Goal: Task Accomplishment & Management: Complete application form

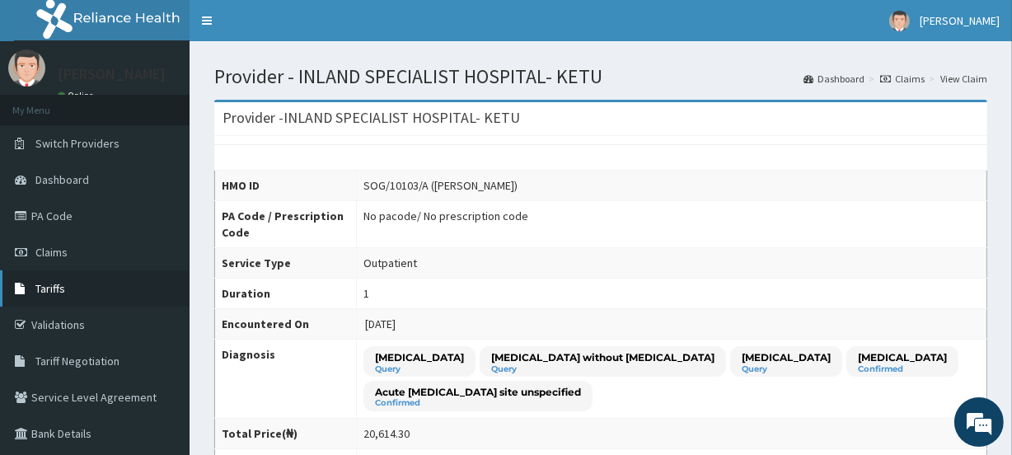
click at [68, 298] on link "Tariffs" at bounding box center [95, 288] width 190 height 36
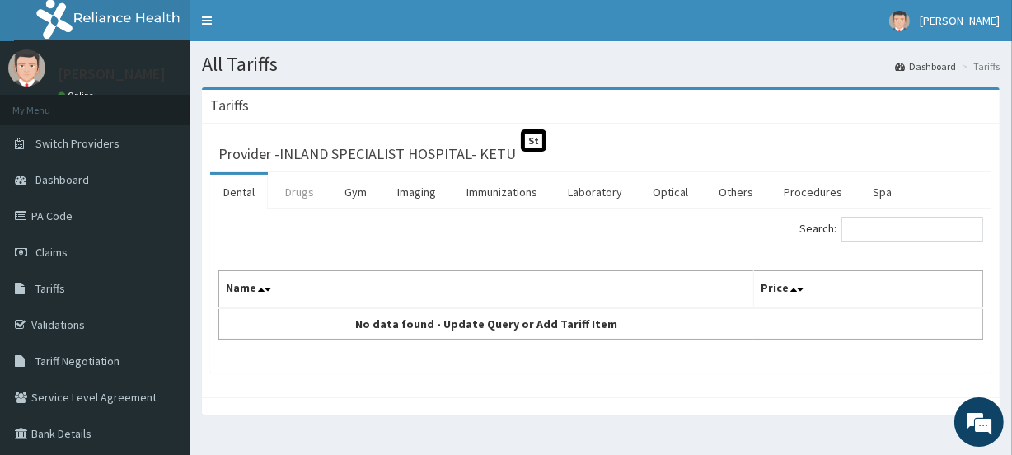
click at [306, 186] on link "Drugs" at bounding box center [299, 192] width 55 height 35
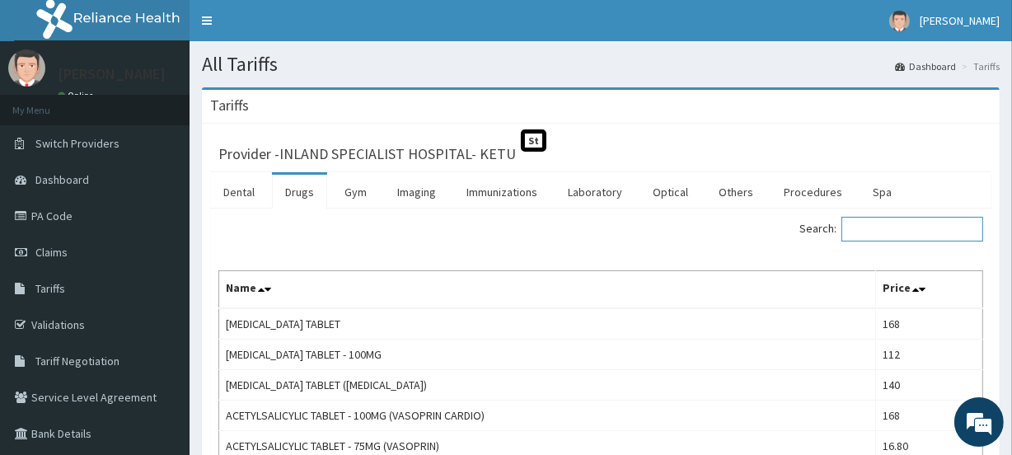
click at [879, 225] on input "Search:" at bounding box center [912, 229] width 142 height 25
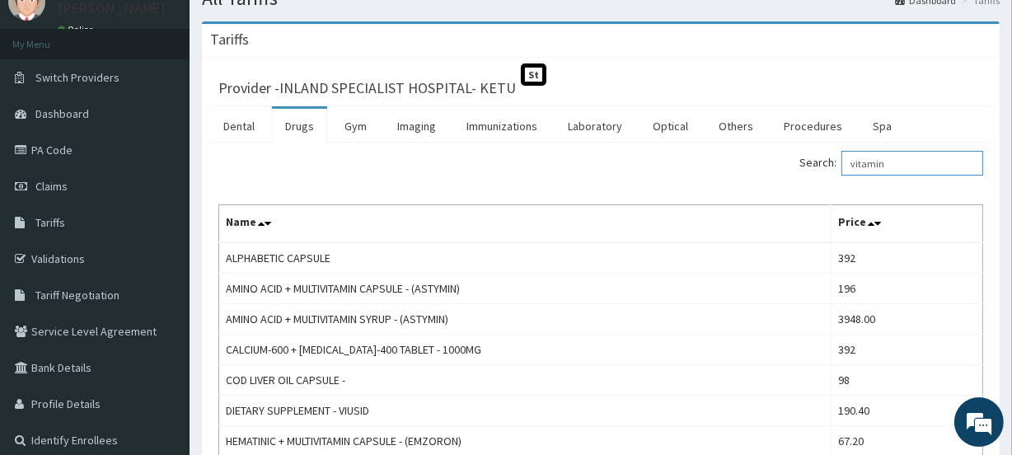
scroll to position [49, 0]
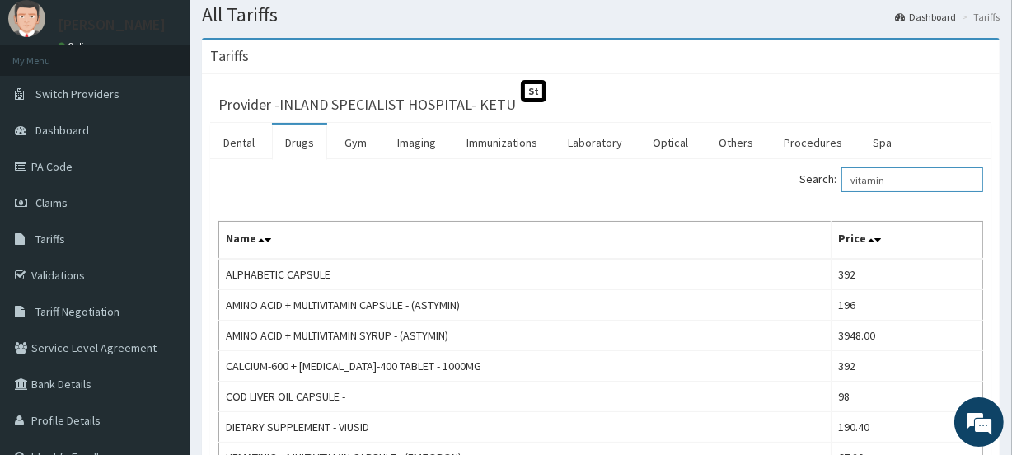
drag, startPoint x: 915, startPoint y: 183, endPoint x: 818, endPoint y: 183, distance: 96.4
click at [818, 183] on label "Search: vitamin" at bounding box center [891, 179] width 184 height 25
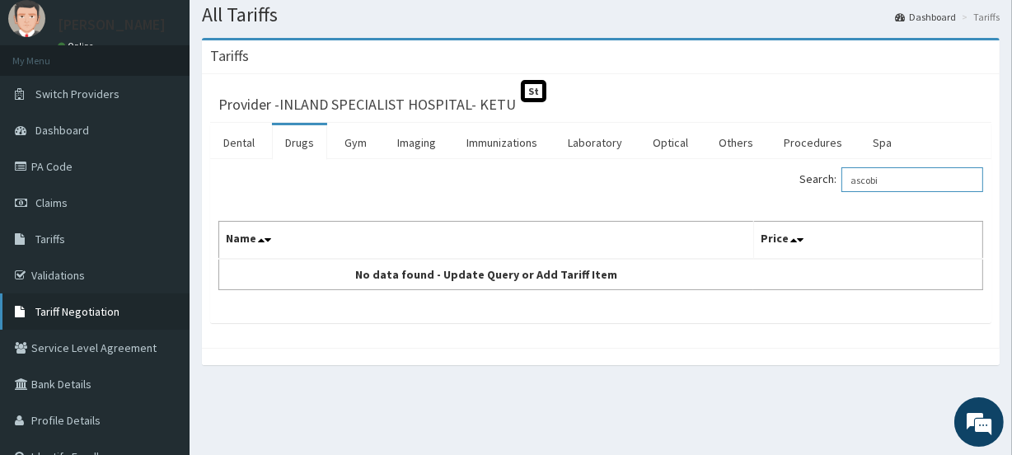
type input "ascobi"
click at [65, 157] on link "PA Code" at bounding box center [95, 166] width 190 height 36
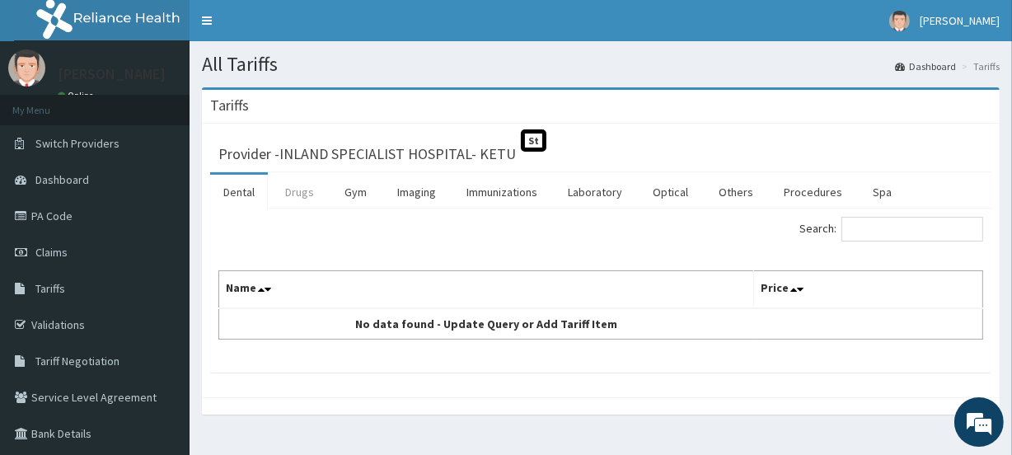
click at [313, 192] on link "Drugs" at bounding box center [299, 192] width 55 height 35
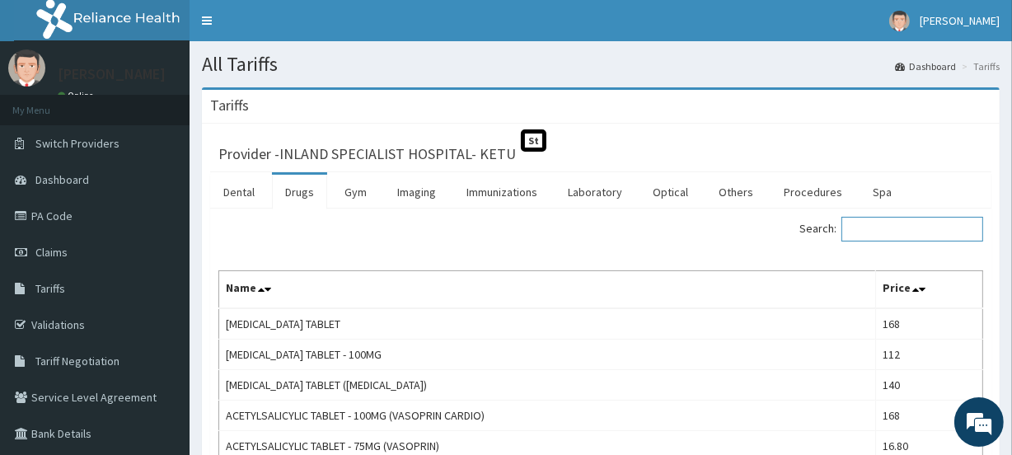
click at [882, 222] on input "Search:" at bounding box center [912, 229] width 142 height 25
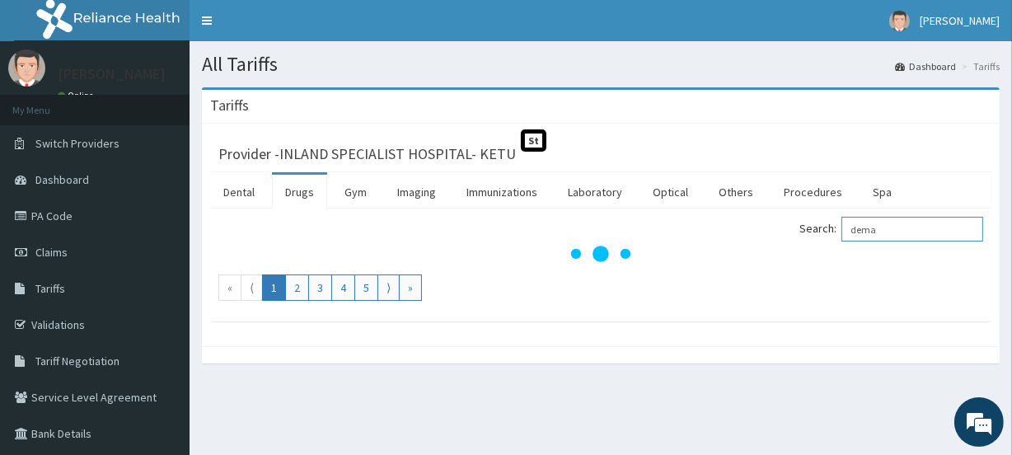
click at [875, 228] on input "dema" at bounding box center [912, 229] width 142 height 25
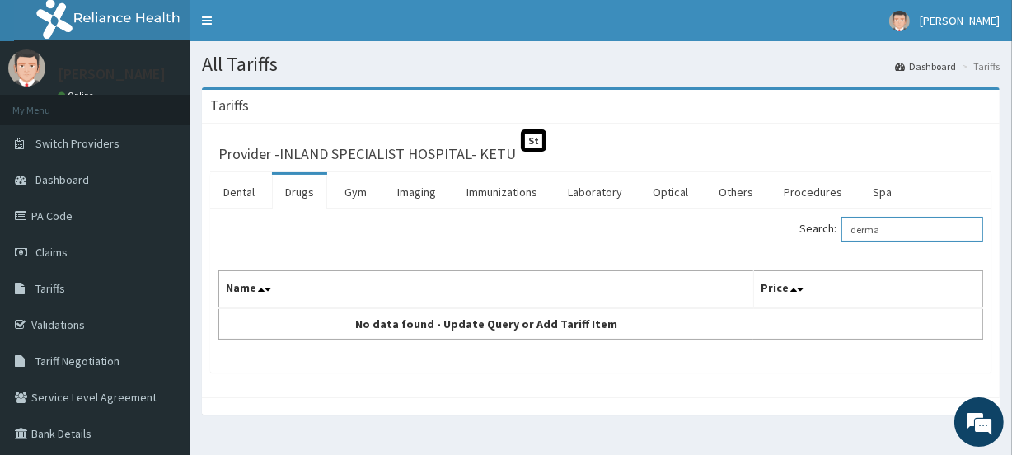
drag, startPoint x: 900, startPoint y: 231, endPoint x: 837, endPoint y: 237, distance: 63.7
click at [837, 237] on label "Search: derma" at bounding box center [891, 229] width 184 height 25
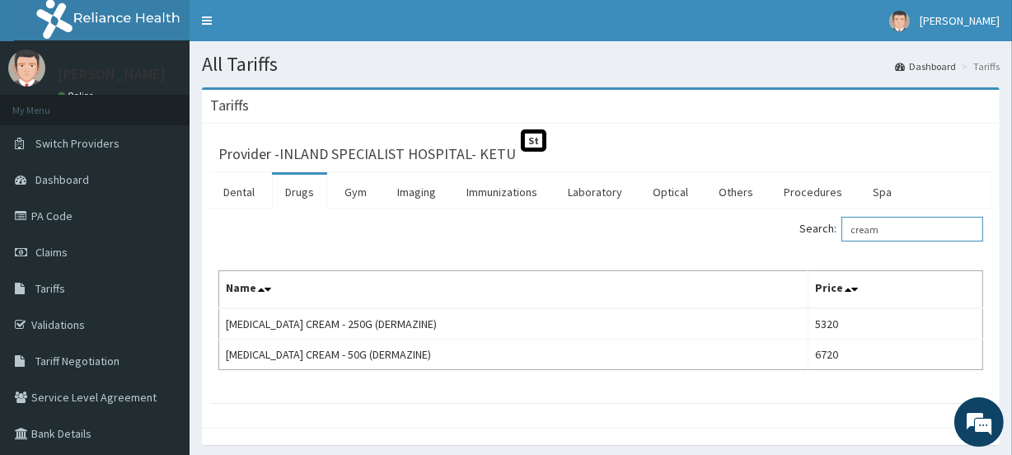
type input "cream"
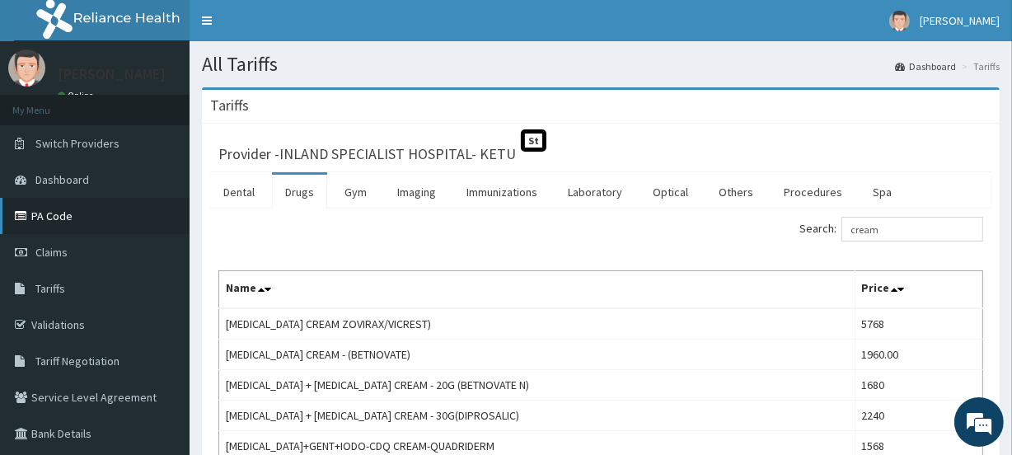
click at [59, 215] on link "PA Code" at bounding box center [95, 216] width 190 height 36
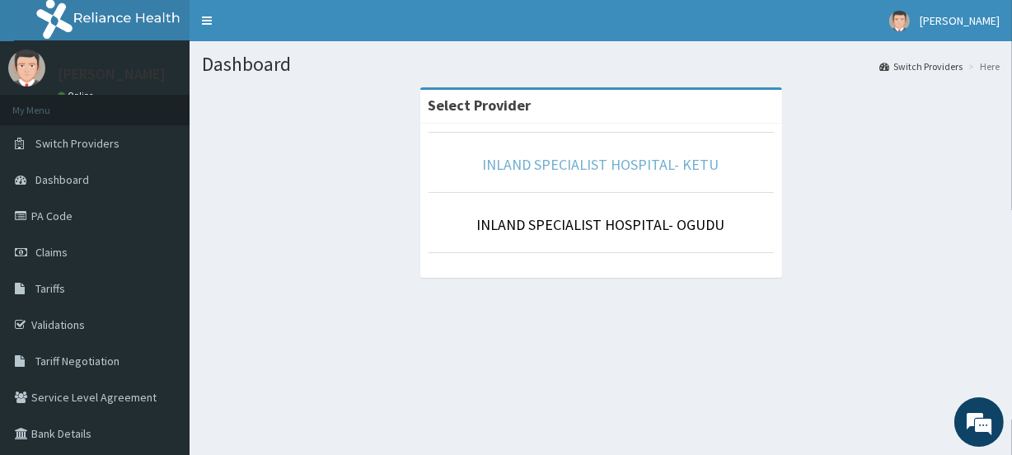
click at [593, 169] on link "INLAND SPECIALIST HOSPITAL- KETU" at bounding box center [601, 164] width 237 height 19
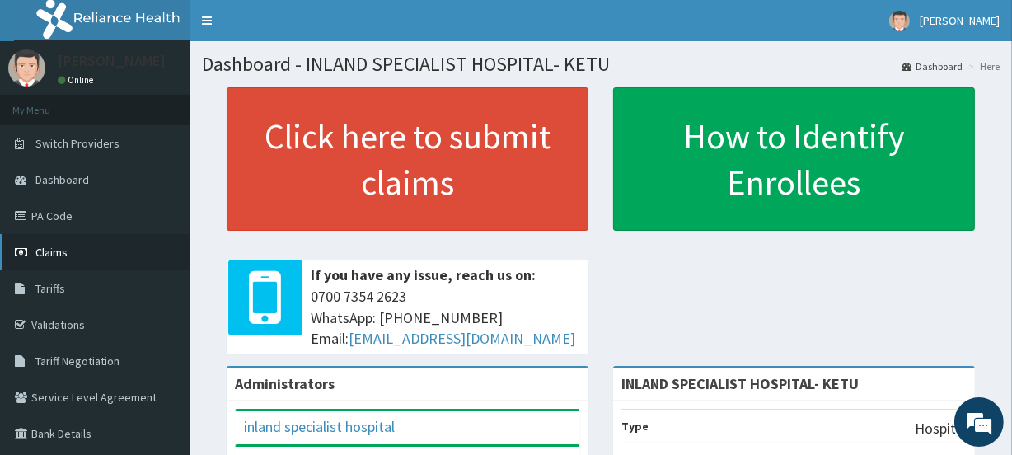
click at [63, 244] on link "Claims" at bounding box center [95, 252] width 190 height 36
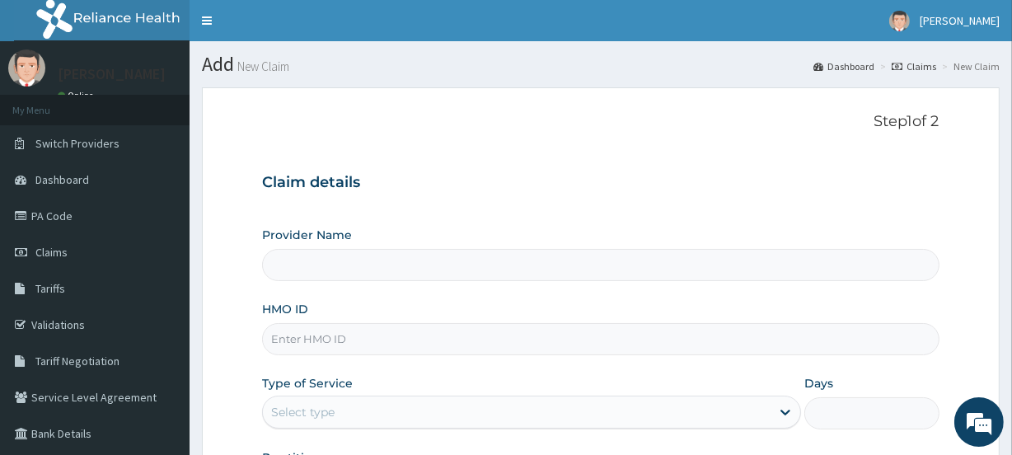
click at [298, 330] on input "HMO ID" at bounding box center [600, 339] width 677 height 32
paste input "KCI/10066/D"
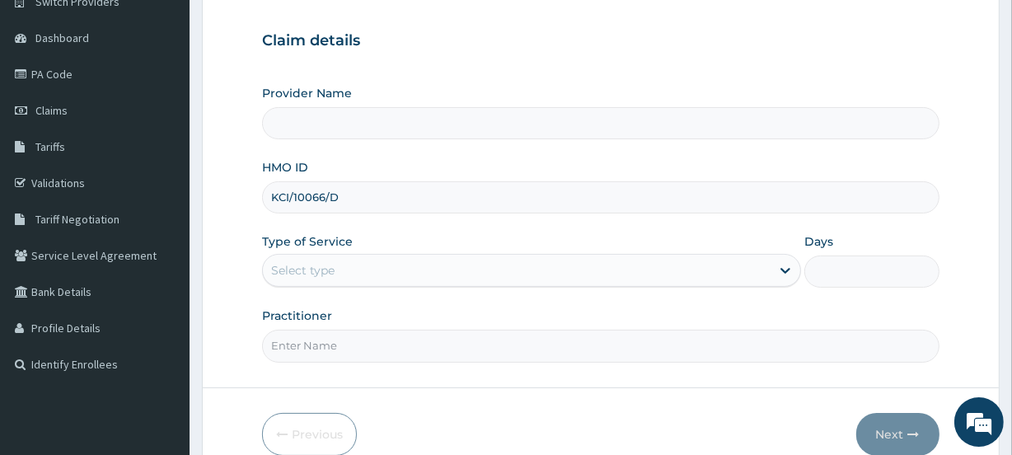
scroll to position [199, 0]
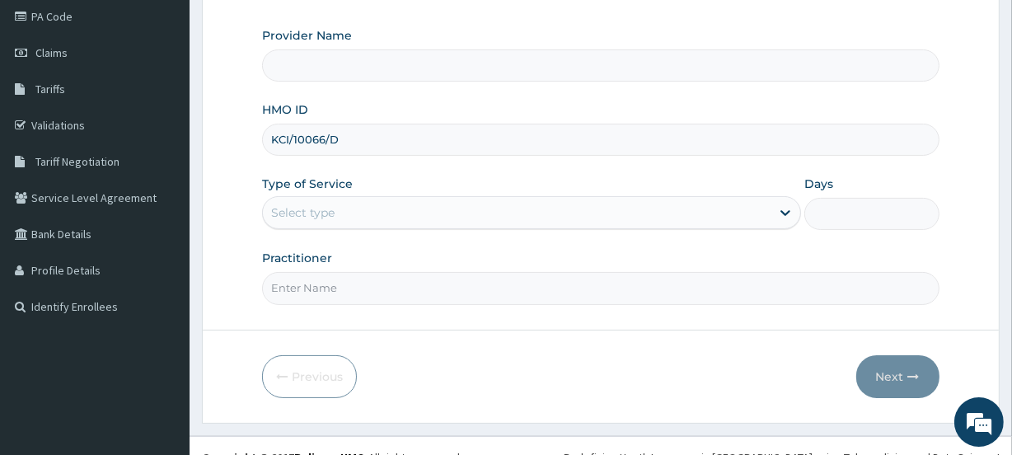
type input "KCI/10066/D"
click at [328, 216] on div "Select type" at bounding box center [302, 212] width 63 height 16
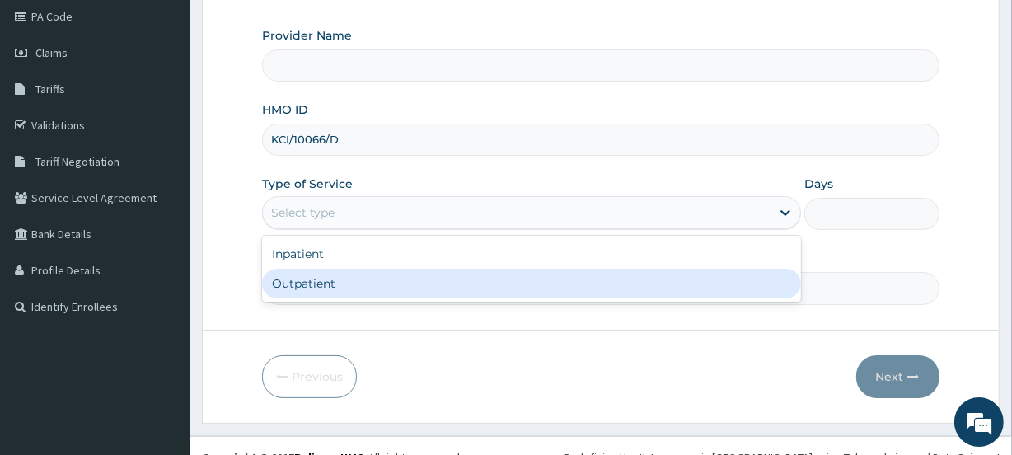
type input "INLAND SPECIALIST HOSPITAL- KETU"
click at [312, 280] on div "Outpatient" at bounding box center [531, 284] width 539 height 30
type input "1"
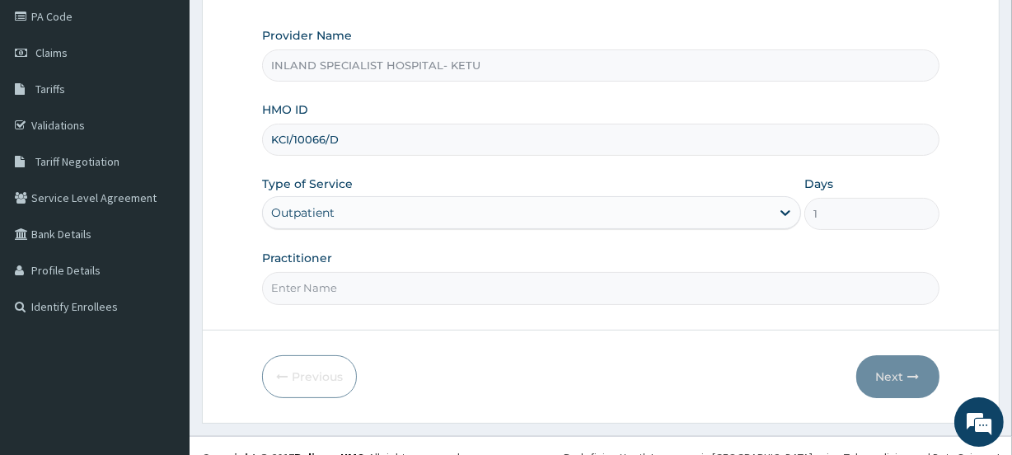
click at [321, 293] on input "Practitioner" at bounding box center [600, 288] width 677 height 32
paste input "DR OGHENEOVO OKPARE"
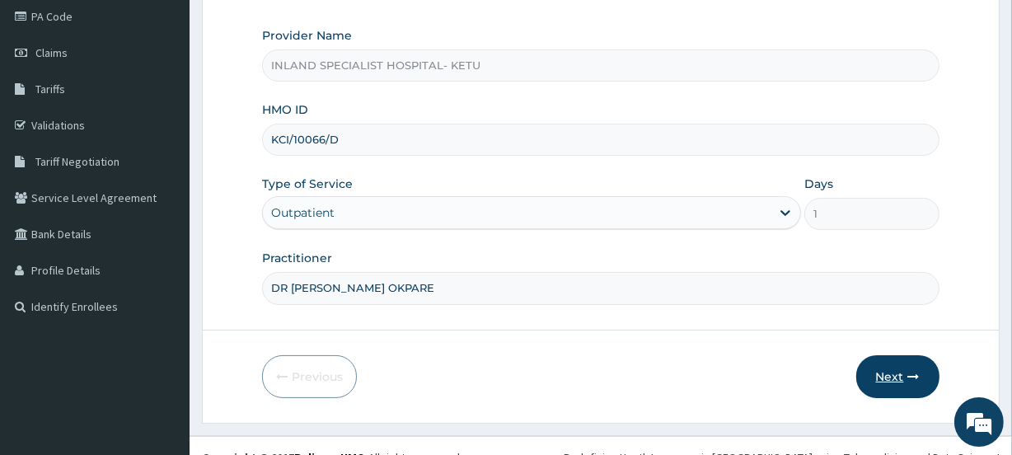
type input "DR OGHENEOVO OKPARE"
click at [883, 370] on button "Next" at bounding box center [897, 376] width 83 height 43
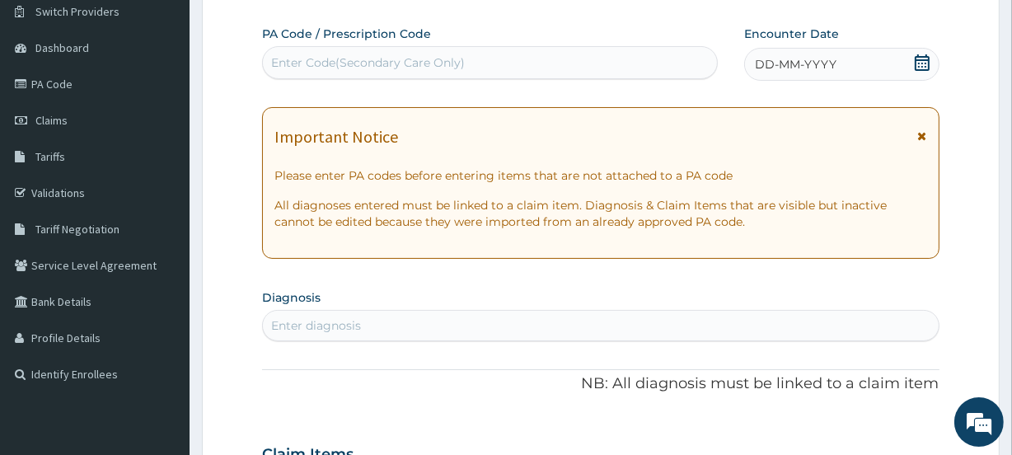
scroll to position [99, 0]
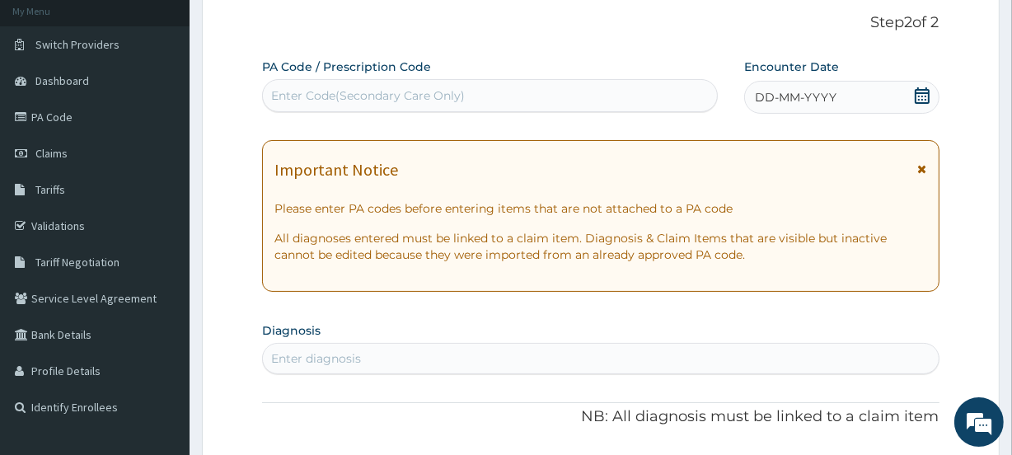
click at [907, 94] on div "DD-MM-YYYY" at bounding box center [841, 97] width 195 height 33
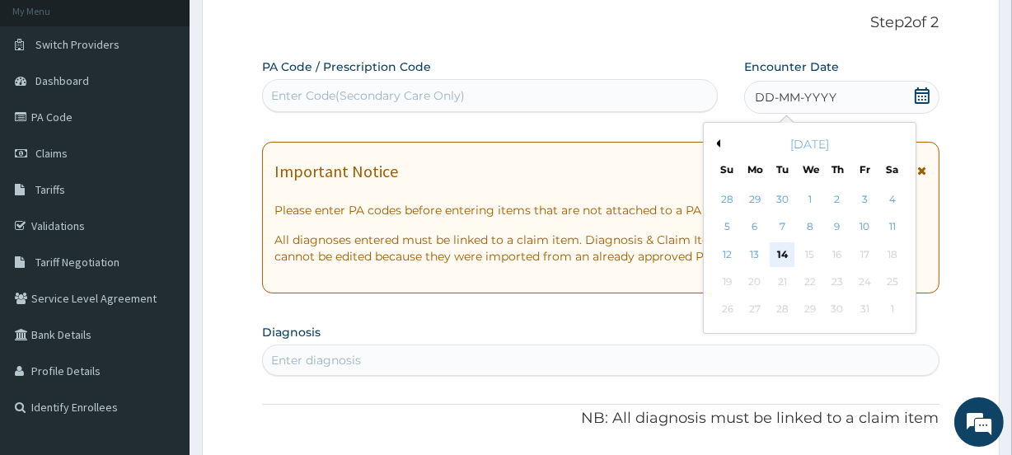
click at [782, 251] on div "14" at bounding box center [782, 254] width 25 height 25
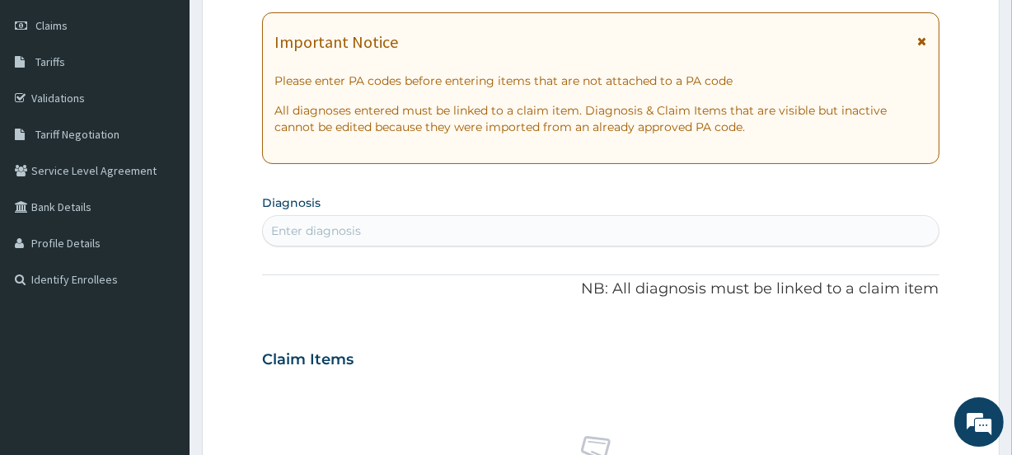
scroll to position [299, 0]
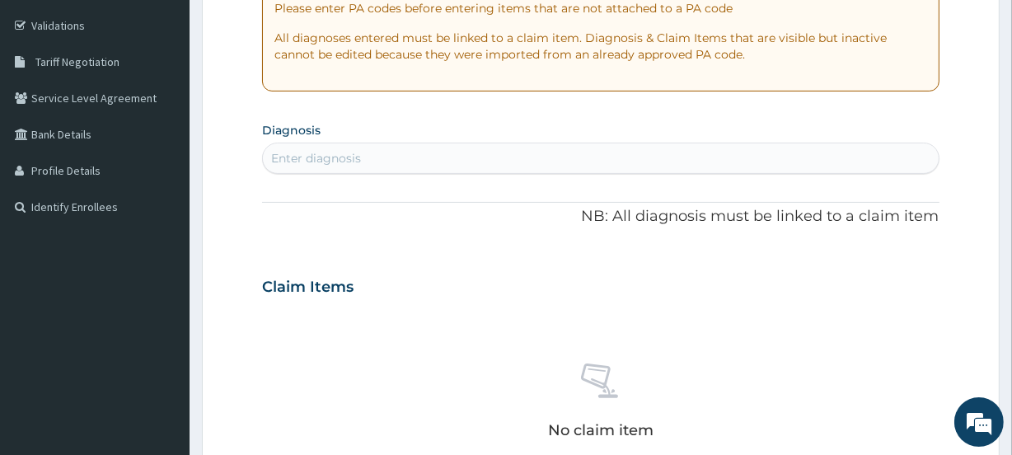
click at [308, 170] on div "Enter diagnosis" at bounding box center [600, 158] width 675 height 26
type input "d"
type input "Upper"
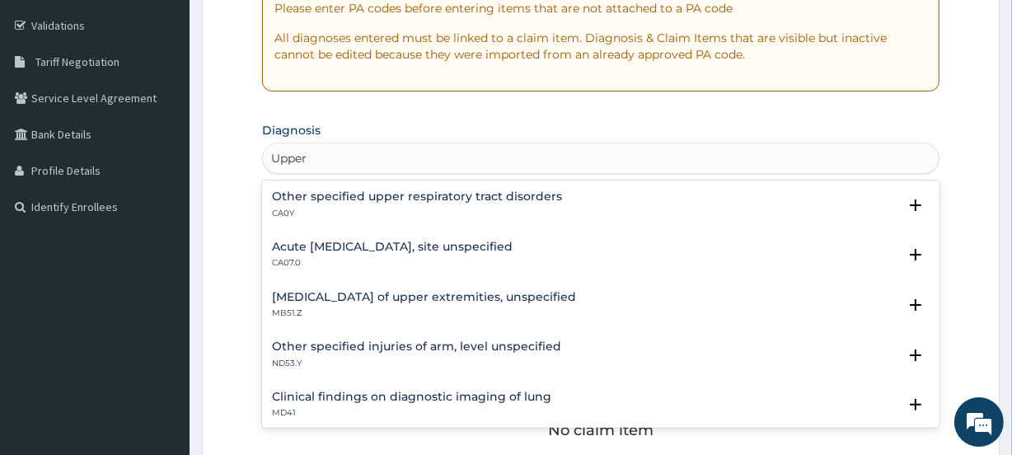
click at [421, 246] on h4 "Acute upper respiratory infection, site unspecified" at bounding box center [392, 247] width 241 height 12
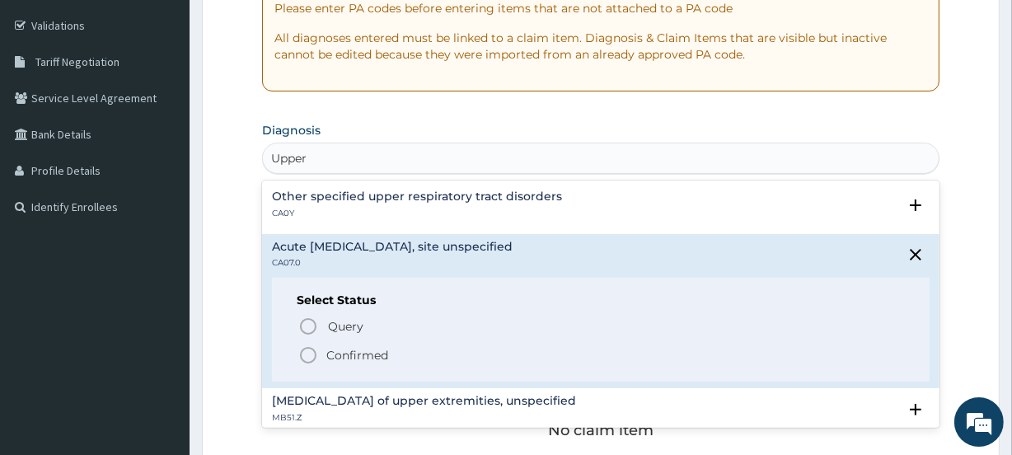
click at [329, 347] on p "Confirmed" at bounding box center [357, 355] width 62 height 16
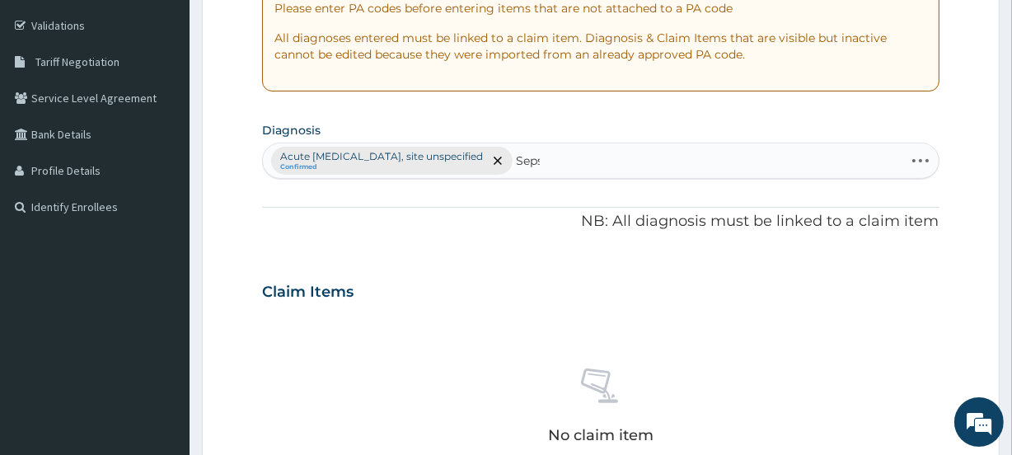
type input "Sepsis"
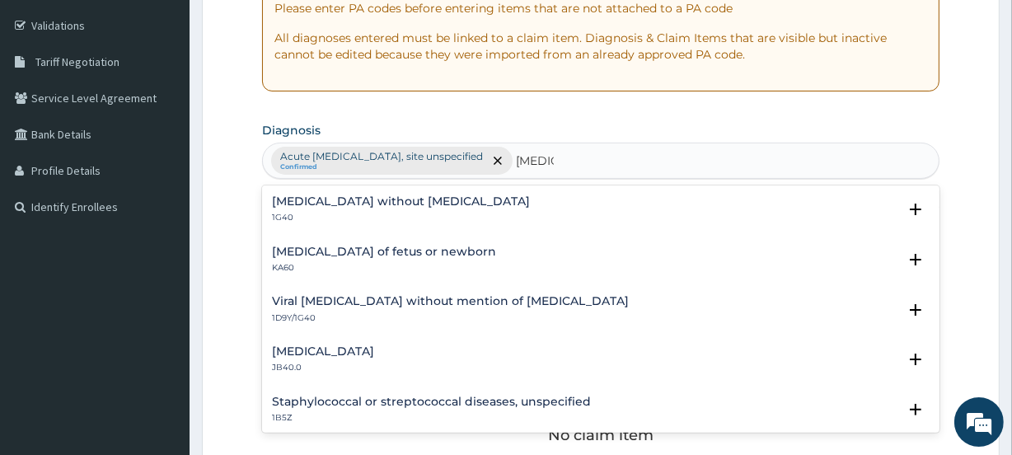
click at [407, 201] on h4 "Sepsis without septic shock" at bounding box center [401, 201] width 258 height 12
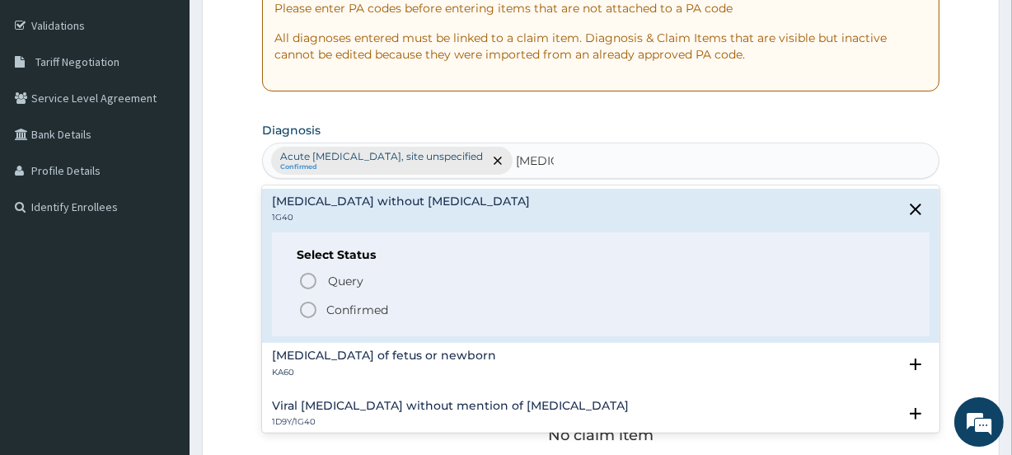
click at [322, 308] on span "Confirmed" at bounding box center [601, 310] width 606 height 20
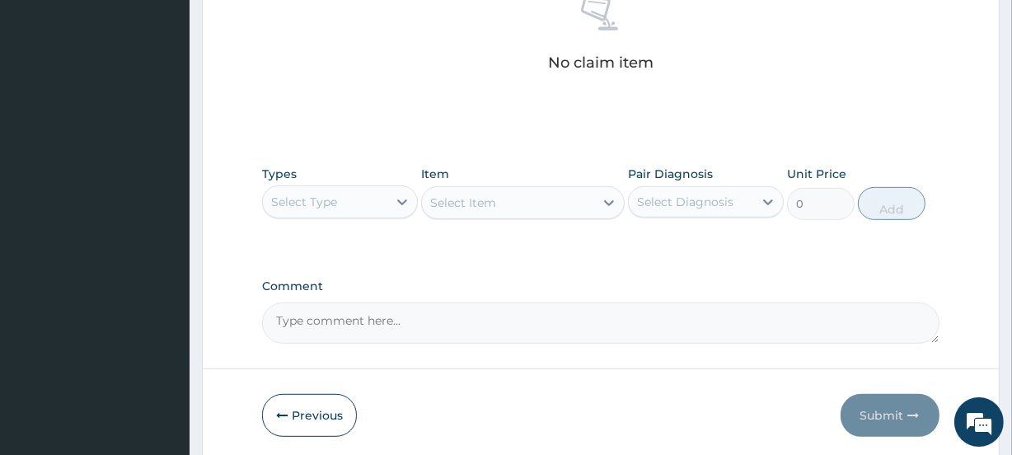
scroll to position [699, 0]
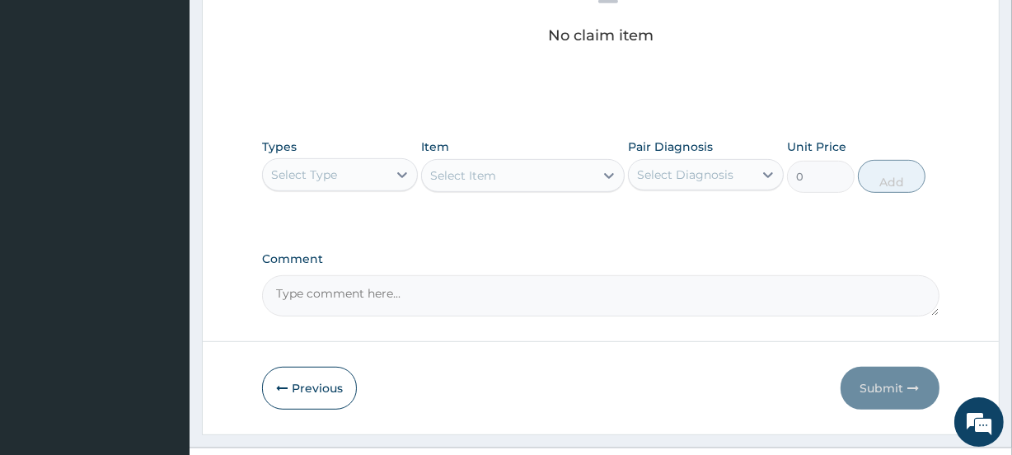
click at [316, 188] on div "Select Type" at bounding box center [340, 174] width 156 height 33
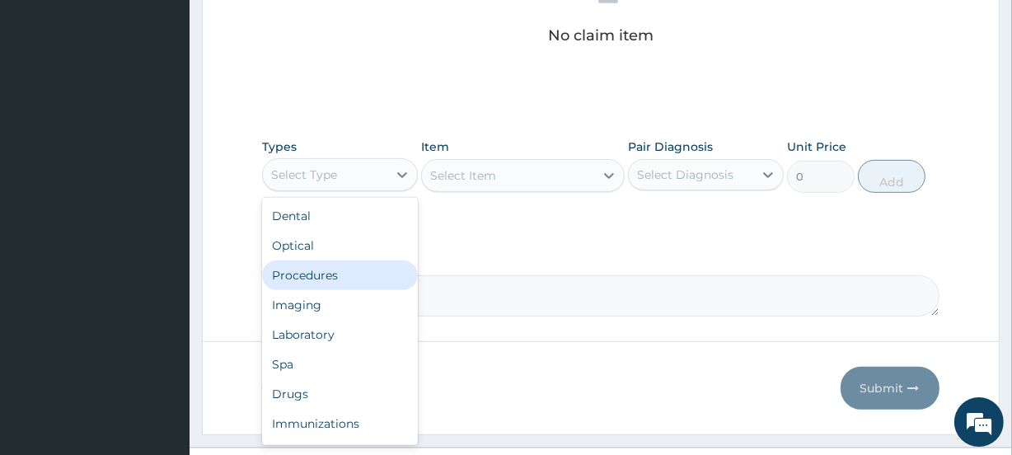
click at [312, 271] on div "Procedures" at bounding box center [340, 275] width 156 height 30
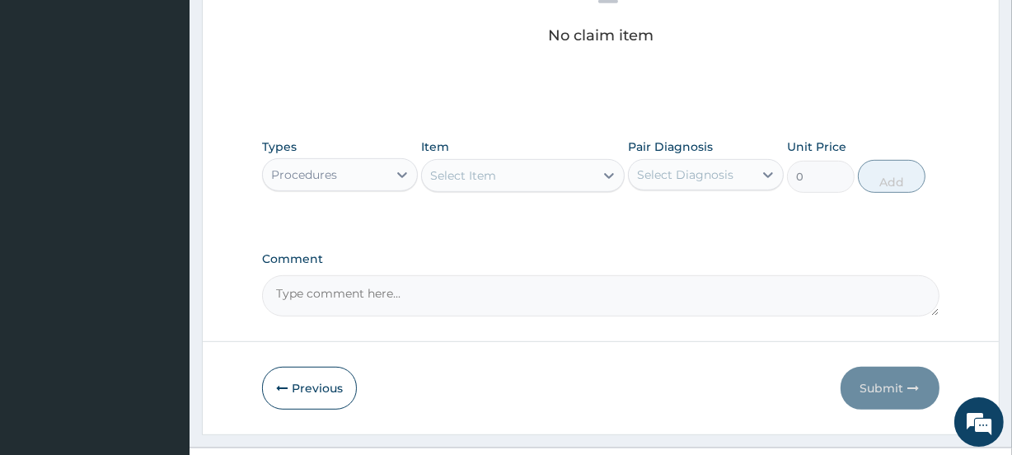
click at [519, 172] on div "Select Item" at bounding box center [507, 175] width 171 height 26
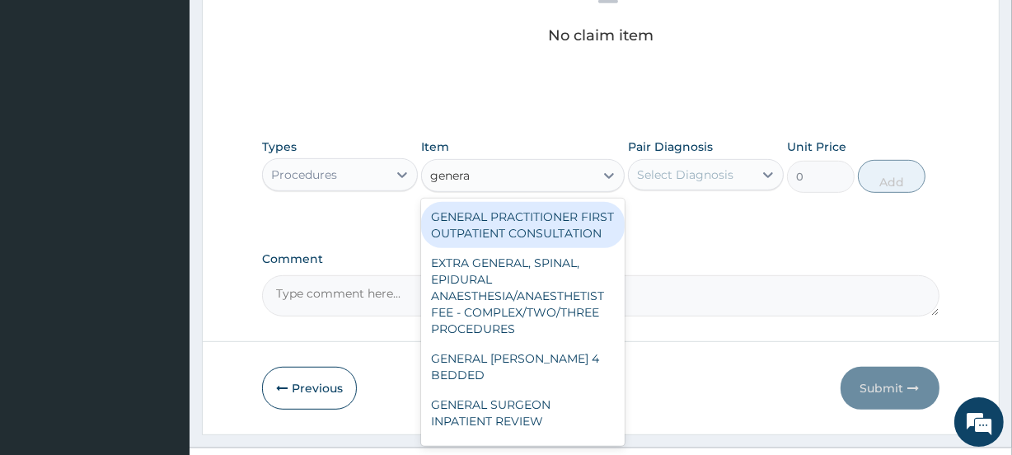
type input "general"
click at [534, 239] on div "GENERAL PRACTITIONER FIRST OUTPATIENT CONSULTATION" at bounding box center [522, 225] width 203 height 46
type input "3750"
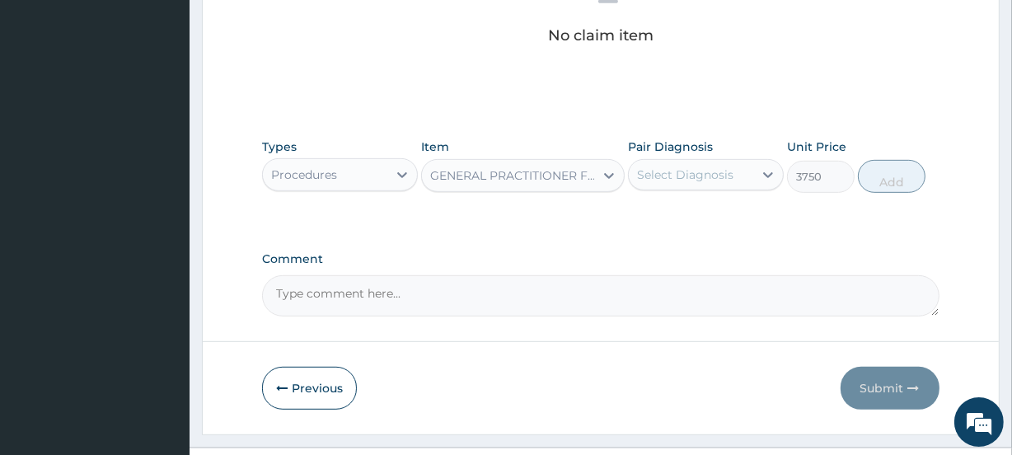
click at [713, 156] on div "Pair Diagnosis Select Diagnosis" at bounding box center [706, 165] width 156 height 54
click at [710, 180] on div "Select Diagnosis" at bounding box center [685, 174] width 96 height 16
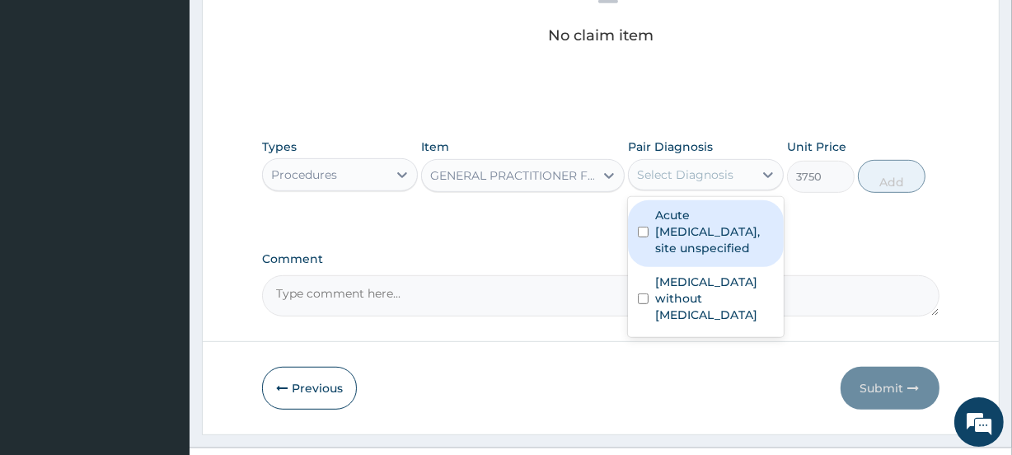
click at [689, 223] on label "Acute upper respiratory infection, site unspecified" at bounding box center [714, 231] width 119 height 49
checkbox input "true"
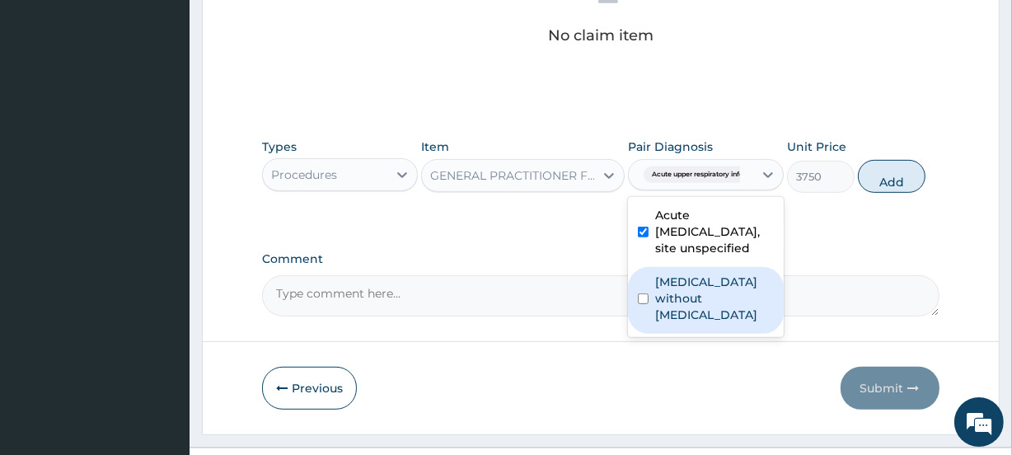
click at [673, 304] on label "Sepsis without septic shock" at bounding box center [714, 298] width 119 height 49
checkbox input "true"
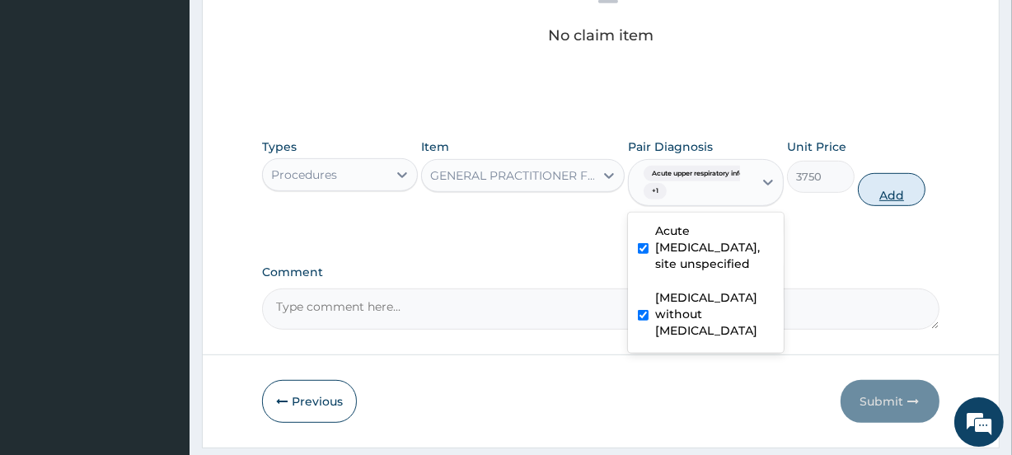
click at [892, 176] on button "Add" at bounding box center [892, 189] width 68 height 33
type input "0"
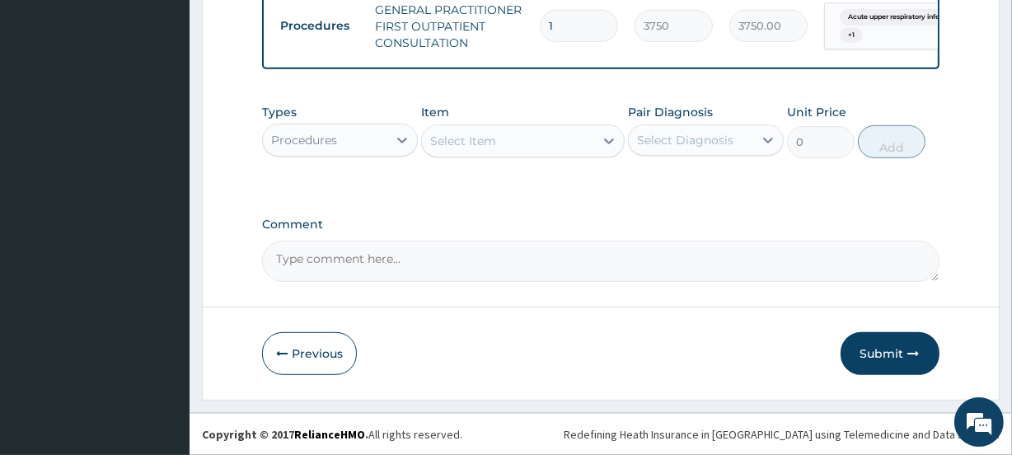
scroll to position [673, 0]
click at [330, 178] on div "Types Procedures Item Select Item Pair Diagnosis Select Diagnosis Unit Price 0 …" at bounding box center [600, 144] width 677 height 96
click at [330, 159] on div "Types Procedures Item Select Item Pair Diagnosis Select Diagnosis Unit Price 0 …" at bounding box center [600, 131] width 677 height 71
click at [348, 142] on div "Procedures" at bounding box center [325, 140] width 124 height 26
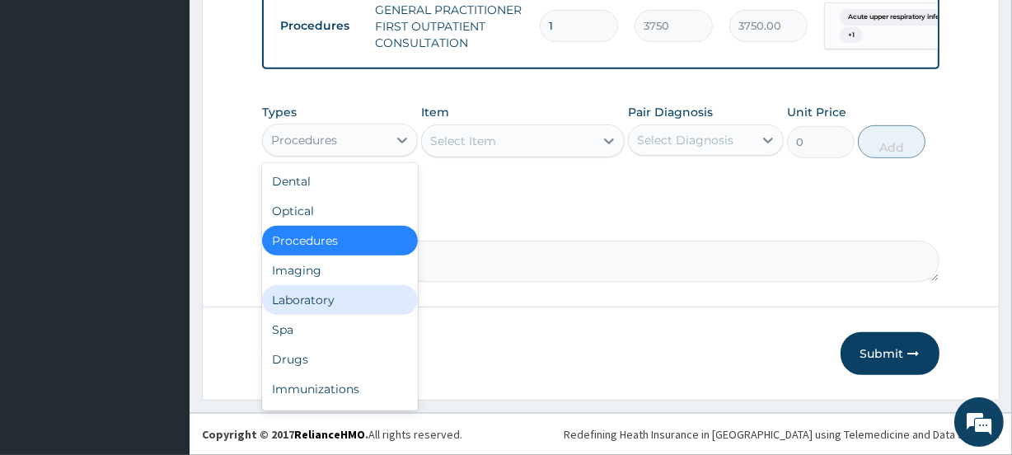
click at [338, 294] on div "Laboratory" at bounding box center [340, 300] width 156 height 30
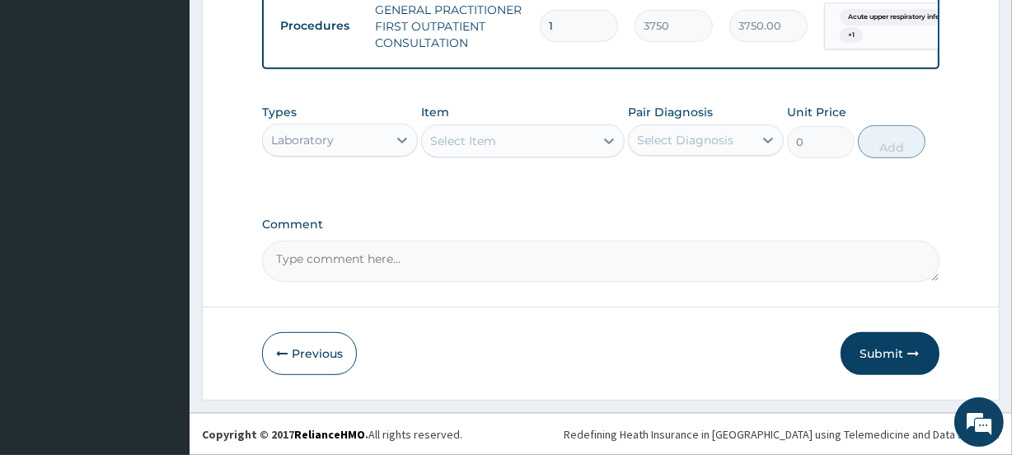
click at [458, 143] on div "Select Item" at bounding box center [463, 141] width 66 height 16
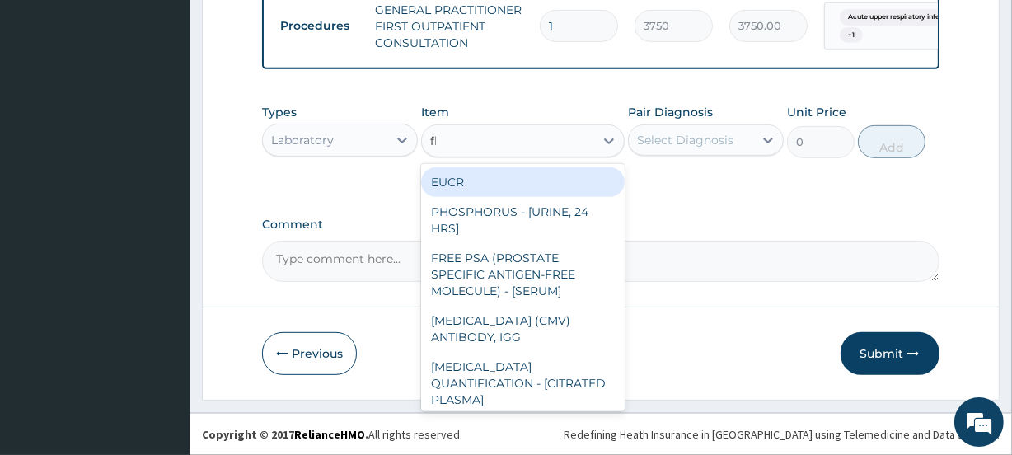
type input "fbc"
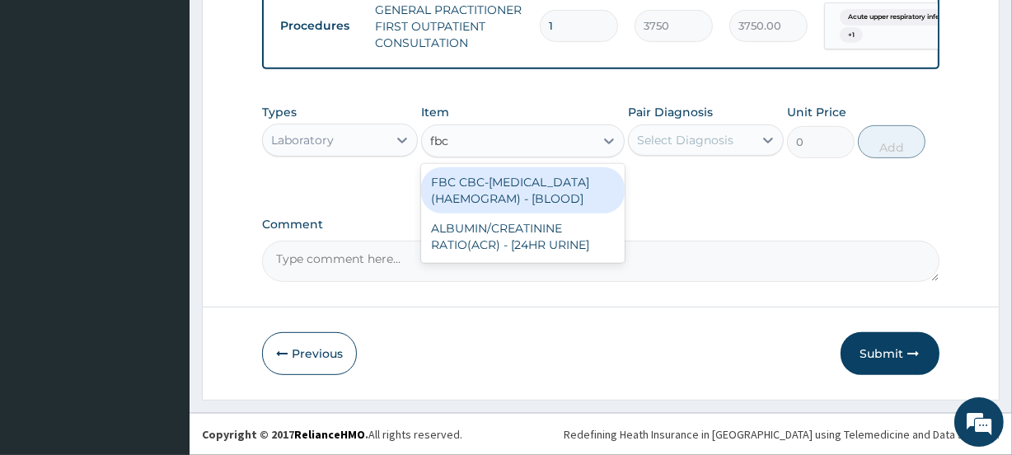
click at [517, 204] on div "FBC CBC-COMPLETE BLOOD COUNT (HAEMOGRAM) - [BLOOD]" at bounding box center [522, 190] width 203 height 46
type input "5000"
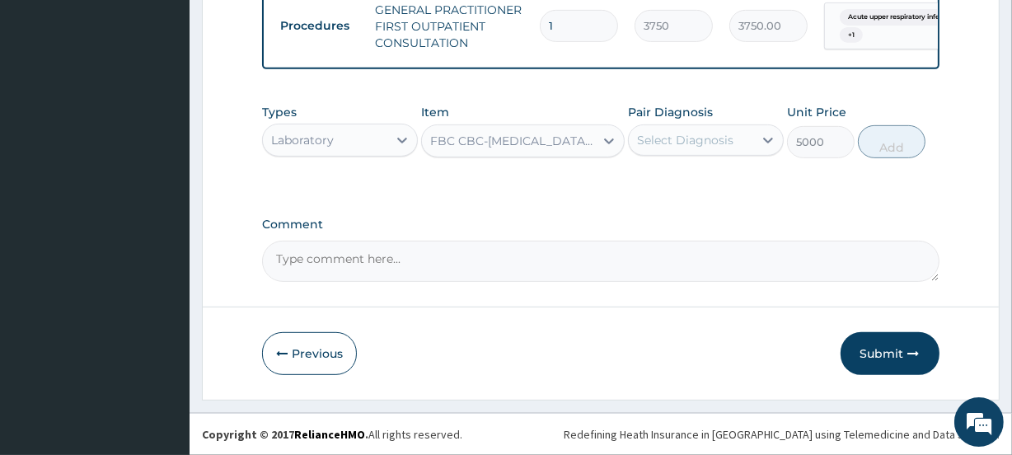
click at [675, 137] on div "Select Diagnosis" at bounding box center [685, 140] width 96 height 16
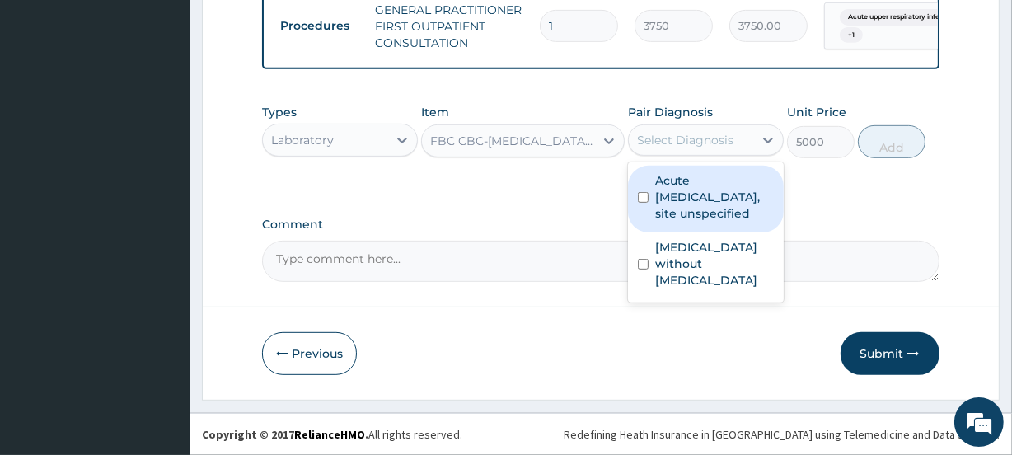
click at [696, 232] on div "Acute upper respiratory infection, site unspecified" at bounding box center [706, 199] width 156 height 67
checkbox input "true"
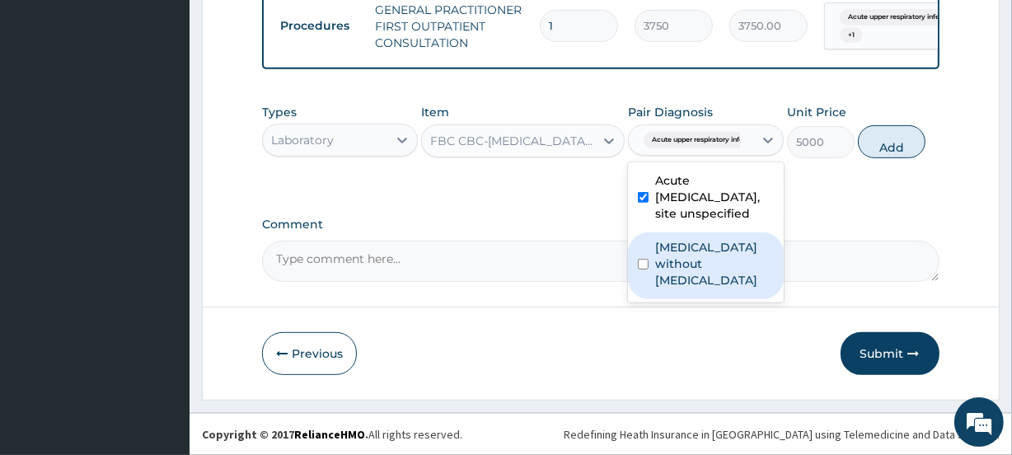
click at [691, 281] on label "Sepsis without septic shock" at bounding box center [714, 263] width 119 height 49
checkbox input "true"
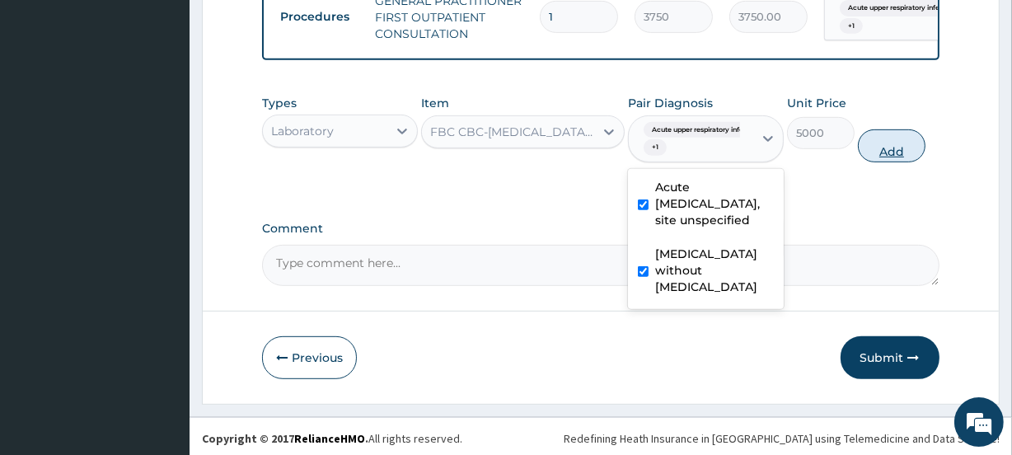
click at [883, 158] on button "Add" at bounding box center [892, 145] width 68 height 33
type input "0"
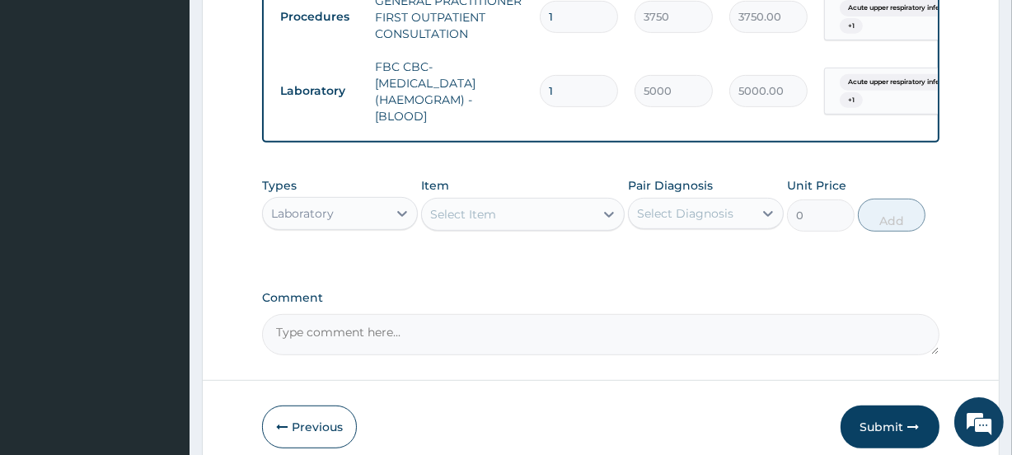
scroll to position [757, 0]
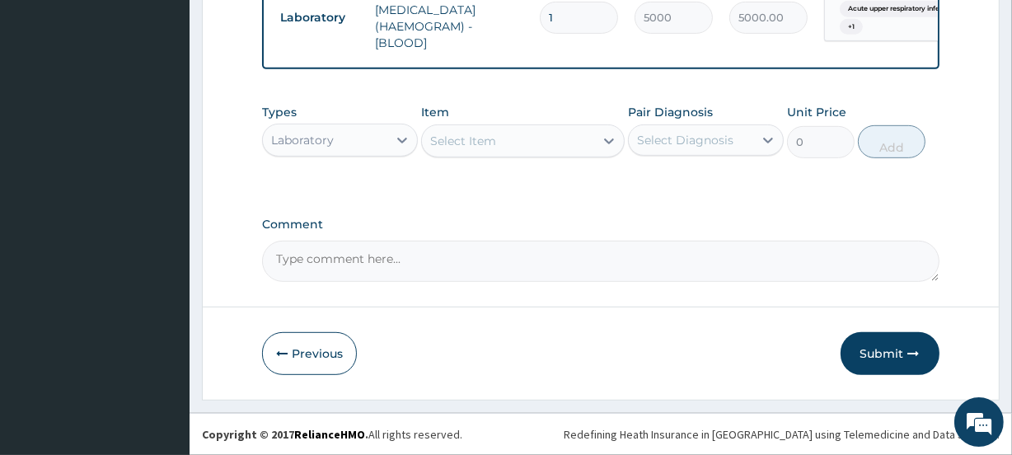
click at [350, 146] on div "Laboratory" at bounding box center [325, 140] width 124 height 26
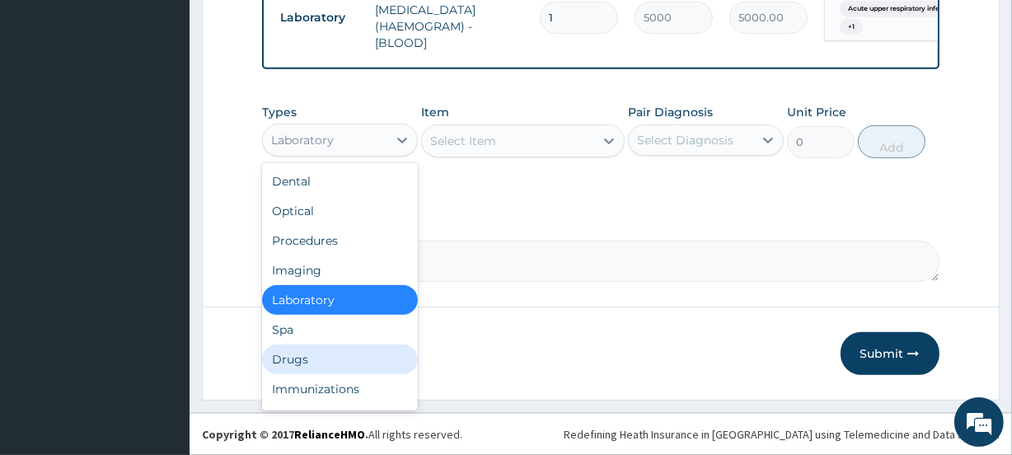
click at [298, 352] on div "Drugs" at bounding box center [340, 359] width 156 height 30
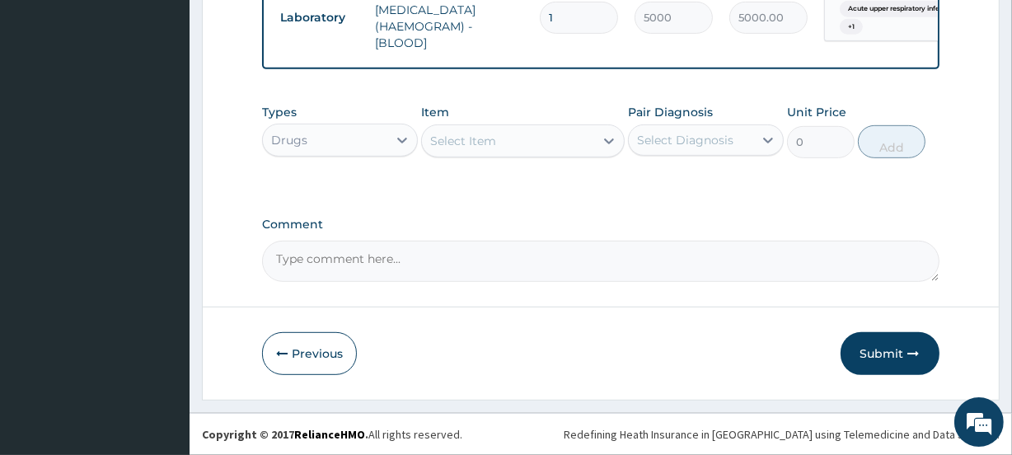
click at [499, 143] on div "Select Item" at bounding box center [507, 141] width 171 height 26
type input "aug"
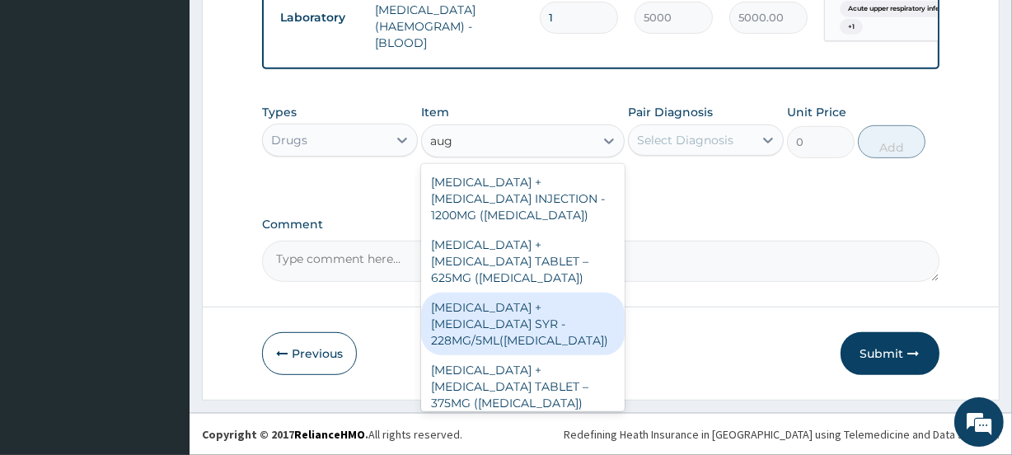
click at [531, 324] on div "AMOXICILLIN + CLAVULANIC ACID SYR - 228MG/5ML(AUGMENTIN)" at bounding box center [522, 324] width 203 height 63
type input "6720"
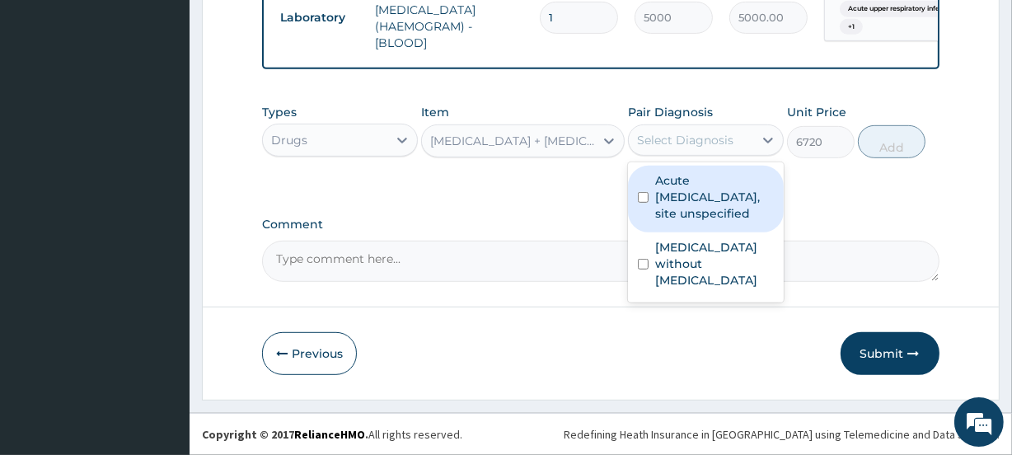
click at [688, 134] on div "Select Diagnosis" at bounding box center [685, 140] width 96 height 16
click at [693, 214] on label "Acute upper respiratory infection, site unspecified" at bounding box center [714, 196] width 119 height 49
checkbox input "true"
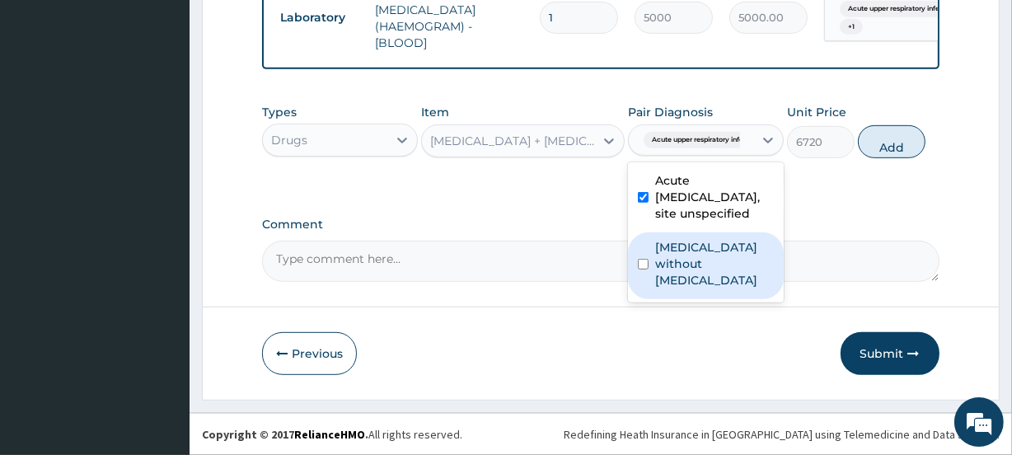
click at [699, 280] on label "Sepsis without septic shock" at bounding box center [714, 263] width 119 height 49
checkbox input "true"
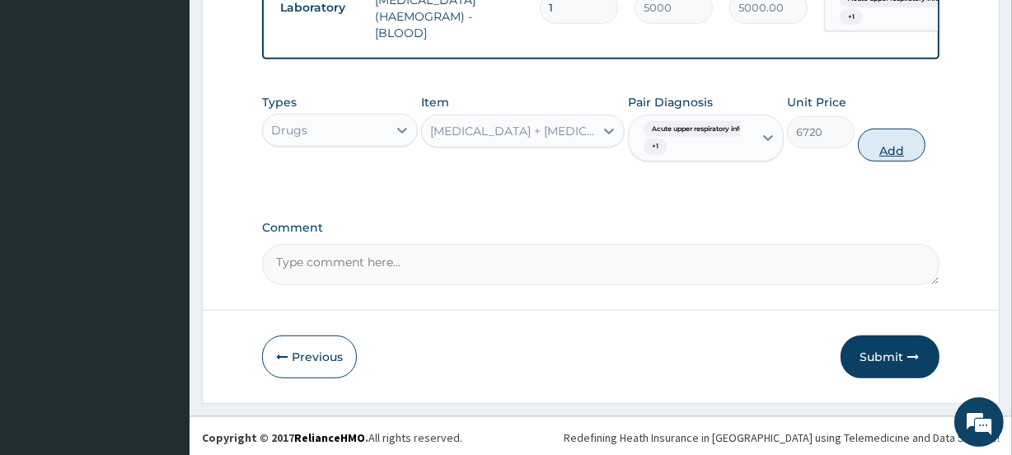
click at [893, 156] on button "Add" at bounding box center [892, 145] width 68 height 33
type input "0"
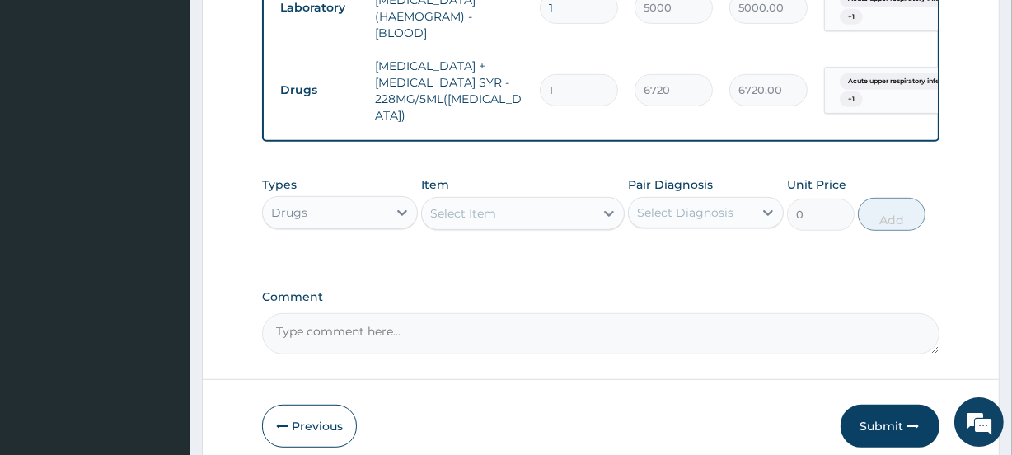
click at [495, 222] on div "Select Item" at bounding box center [463, 213] width 66 height 16
type input ","
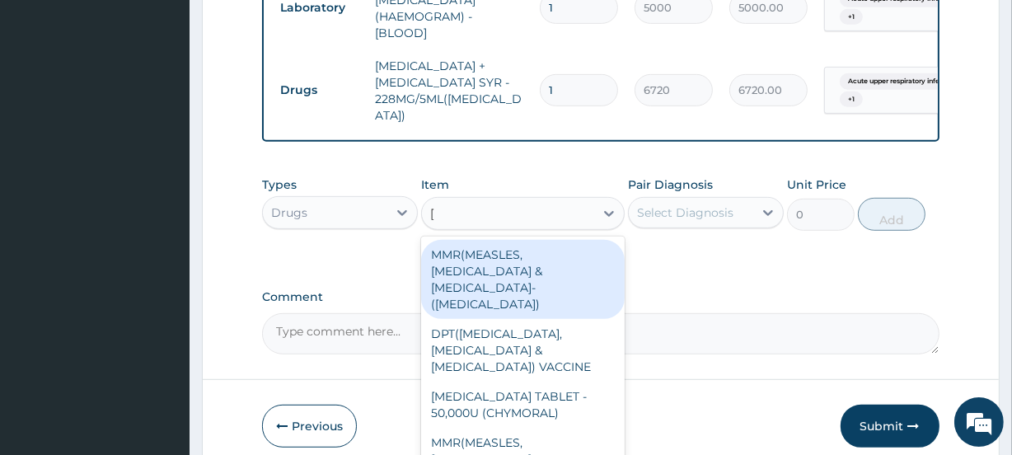
type input "lorat"
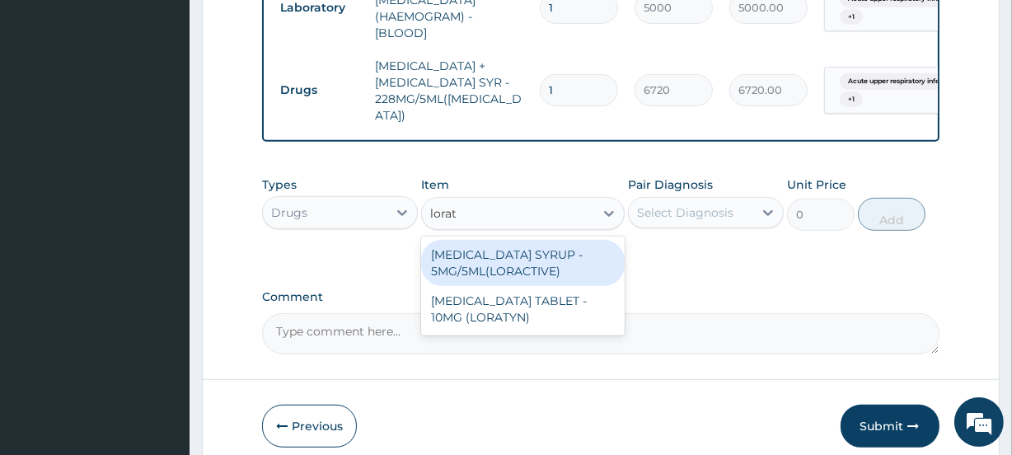
click at [534, 275] on div "LORATADINE SYRUP - 5MG/5ML(LORACTIVE)" at bounding box center [522, 263] width 203 height 46
type input "1232"
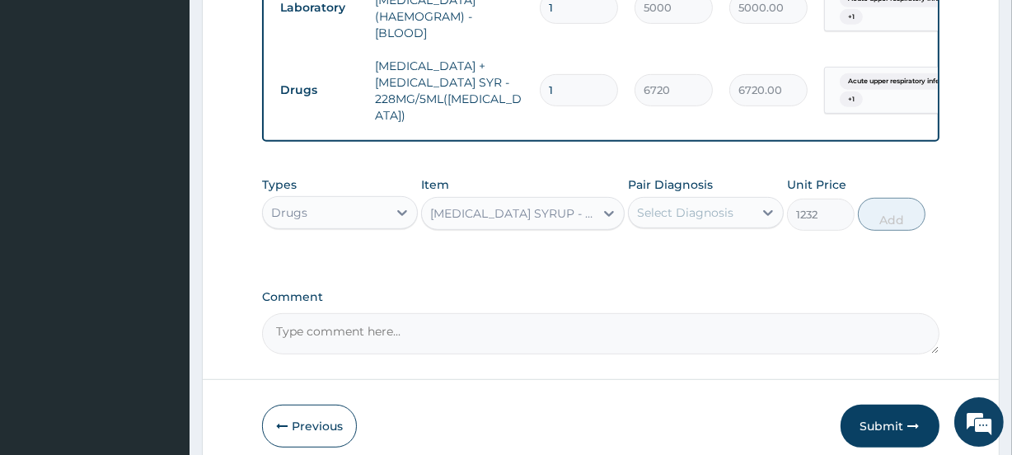
click at [706, 209] on div "Select Diagnosis" at bounding box center [691, 212] width 124 height 26
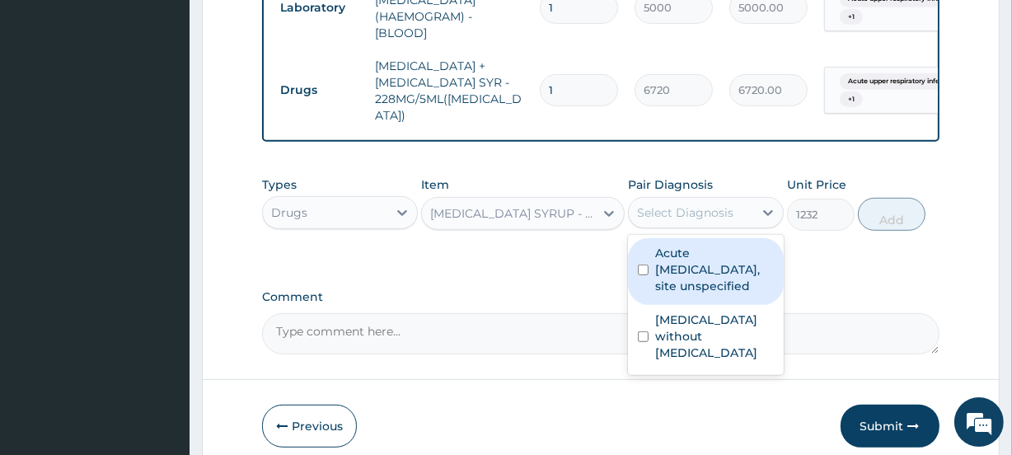
click at [677, 294] on label "Acute upper respiratory infection, site unspecified" at bounding box center [714, 269] width 119 height 49
checkbox input "true"
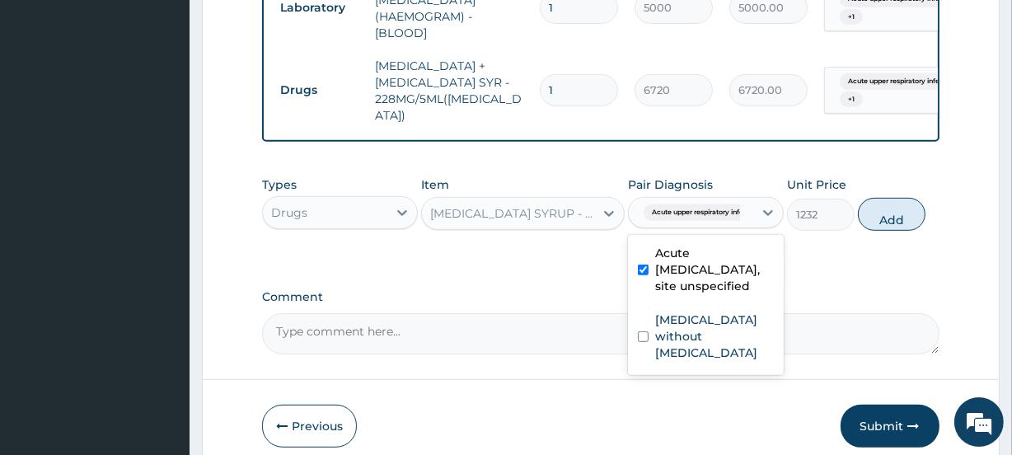
click at [888, 252] on div "Types Drugs Item LORATADINE SYRUP - 5MG/5ML(LORACTIVE) Pair Diagnosis option Ac…" at bounding box center [600, 216] width 677 height 96
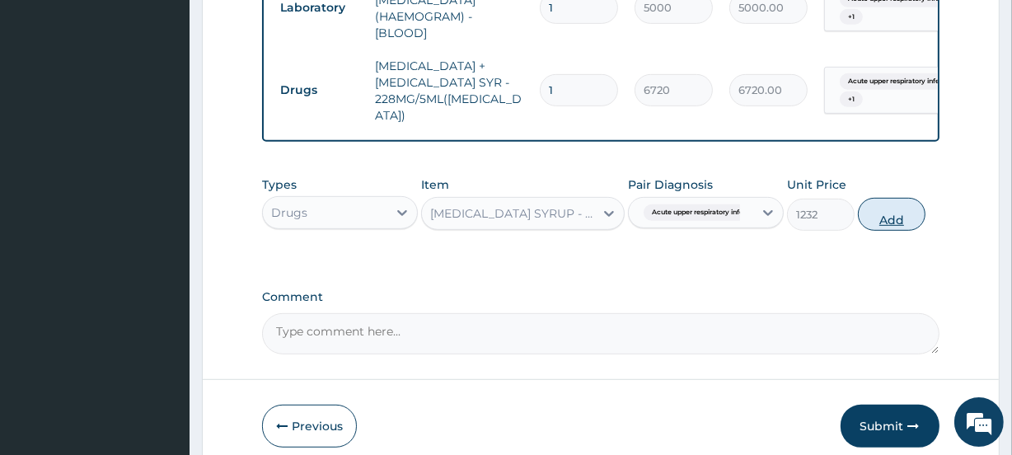
click at [892, 228] on button "Add" at bounding box center [892, 214] width 68 height 33
type input "0"
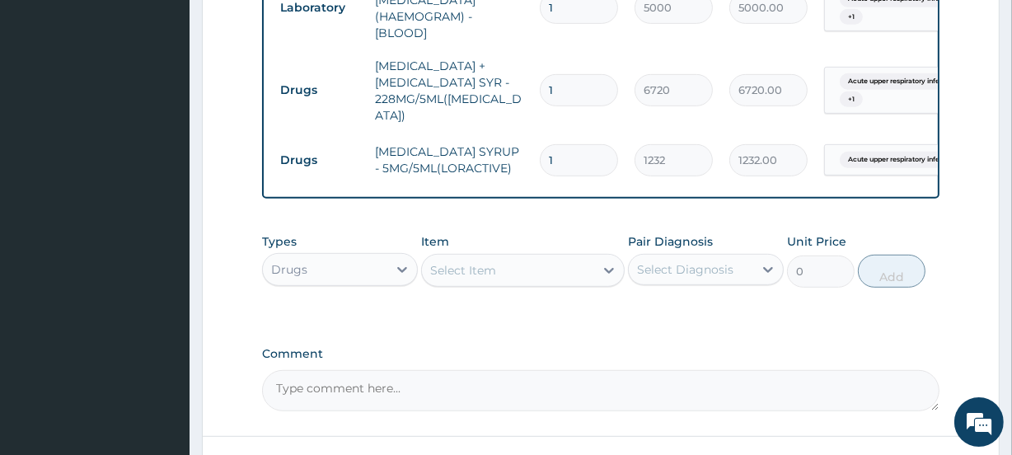
click at [509, 275] on div "Select Item" at bounding box center [507, 270] width 171 height 26
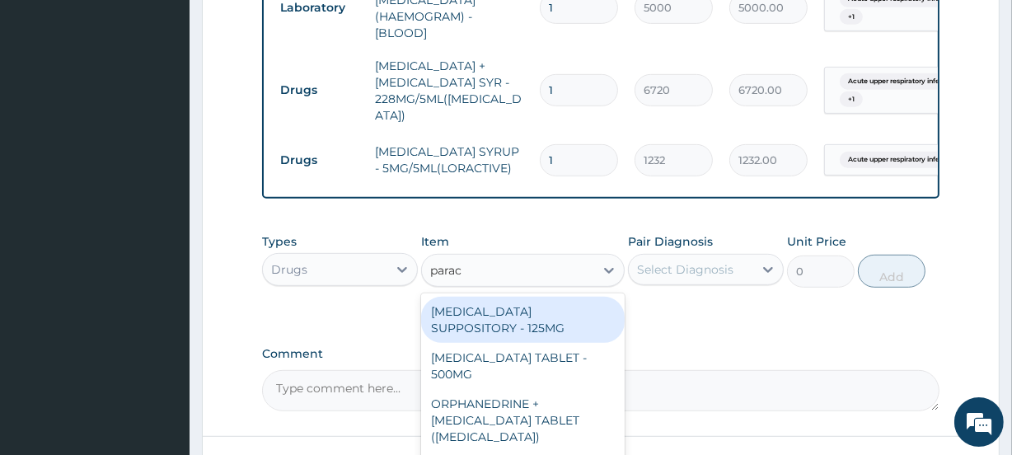
type input "parace"
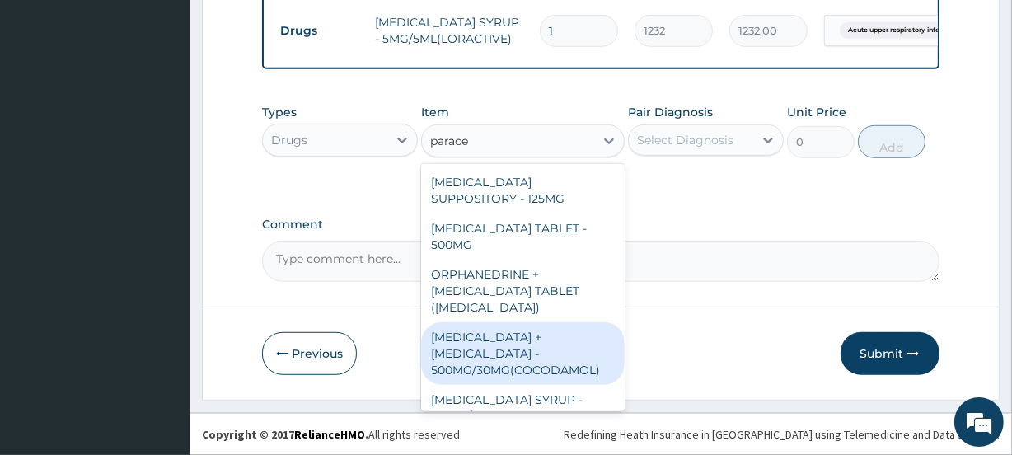
scroll to position [99, 0]
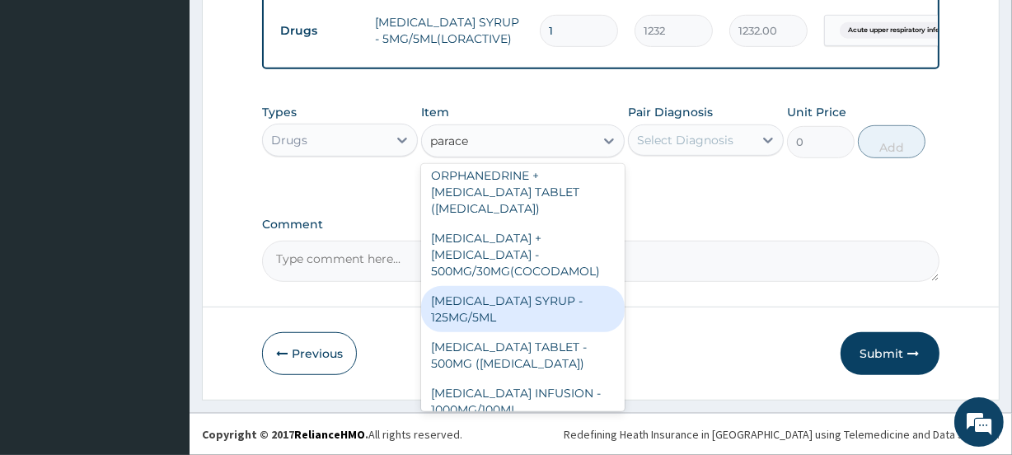
click at [540, 288] on div "PARACETAMOL SYRUP - 125MG/5ML" at bounding box center [522, 309] width 203 height 46
type input "840"
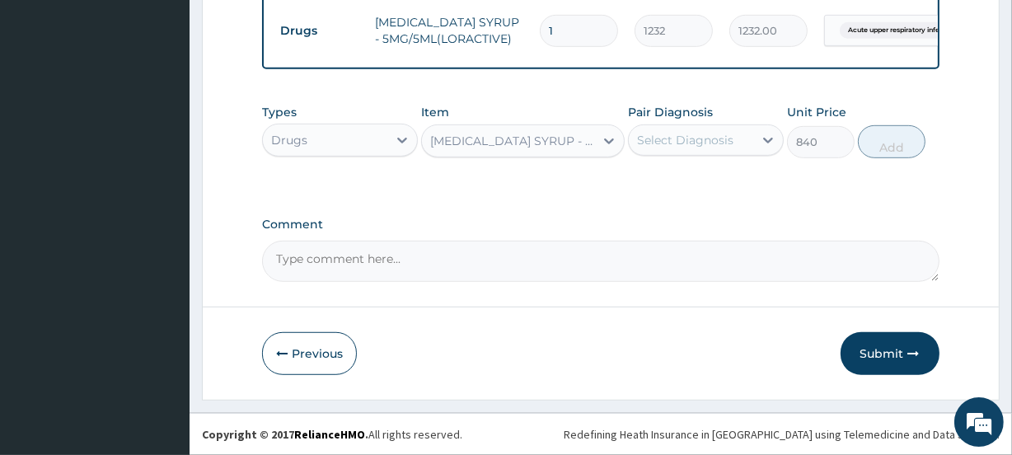
click at [710, 150] on div "Select Diagnosis" at bounding box center [691, 140] width 124 height 26
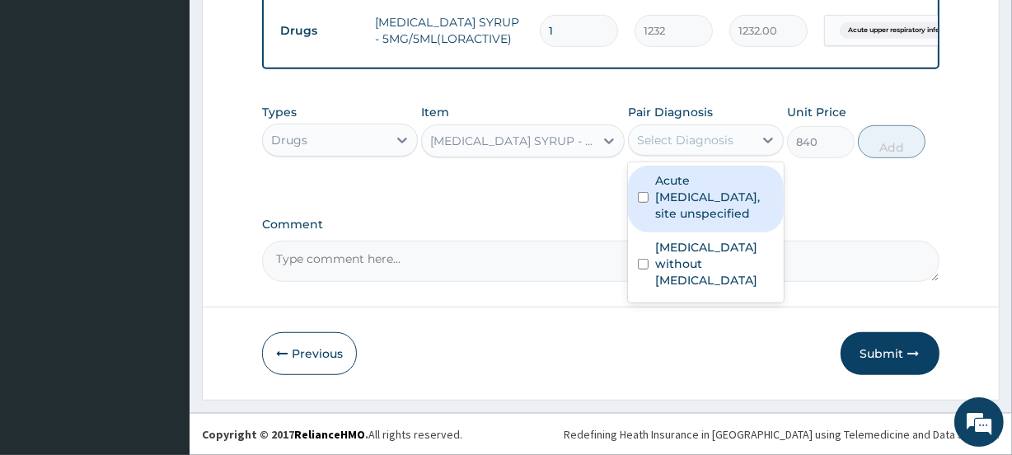
click at [688, 213] on label "Acute upper respiratory infection, site unspecified" at bounding box center [714, 196] width 119 height 49
checkbox input "true"
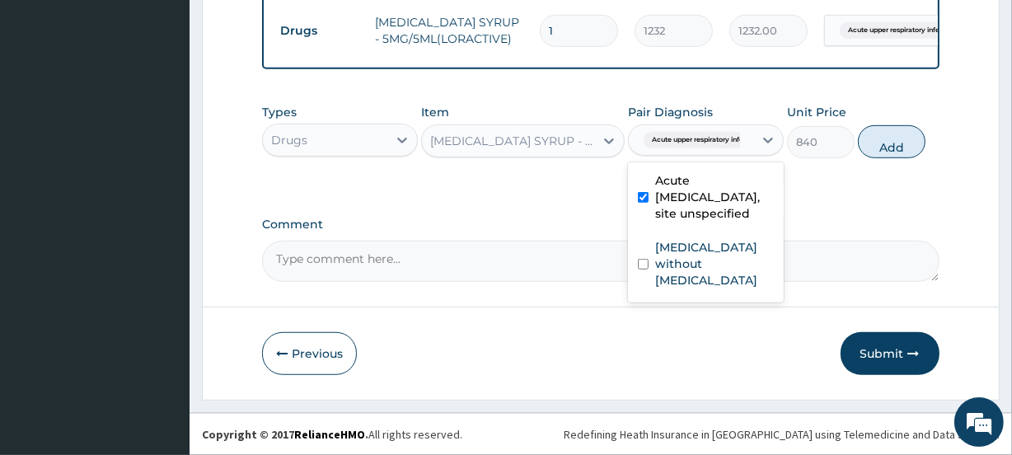
drag, startPoint x: 866, startPoint y: 143, endPoint x: 510, endPoint y: 150, distance: 356.1
click at [867, 143] on button "Add" at bounding box center [892, 141] width 68 height 33
type input "0"
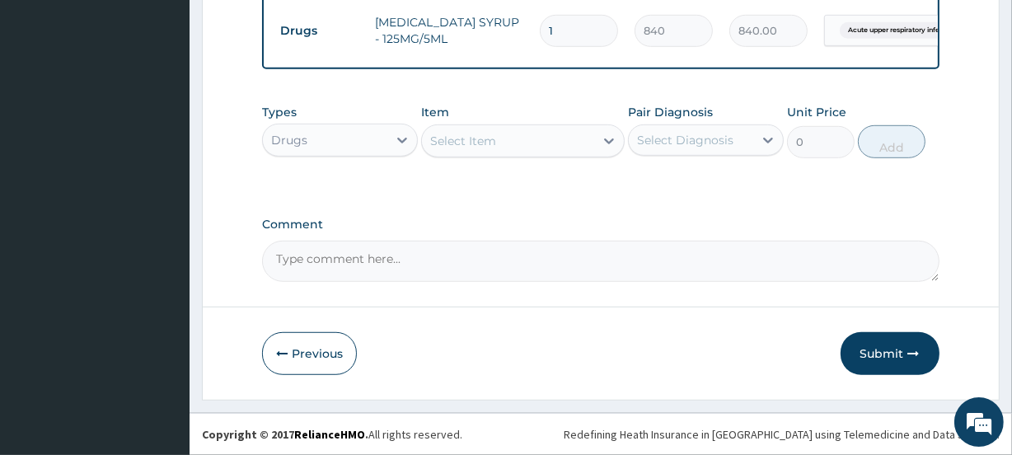
scroll to position [954, 0]
click at [873, 359] on button "Submit" at bounding box center [890, 353] width 99 height 43
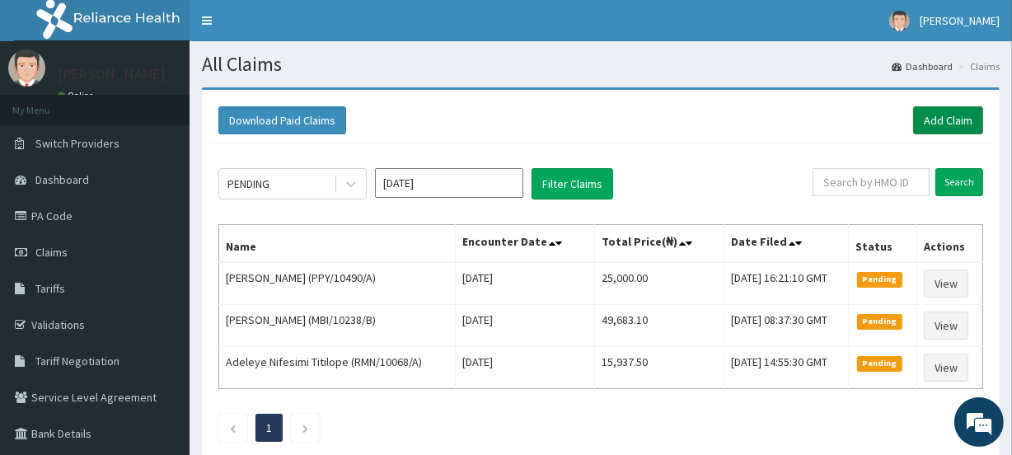
click at [940, 129] on link "Add Claim" at bounding box center [948, 120] width 70 height 28
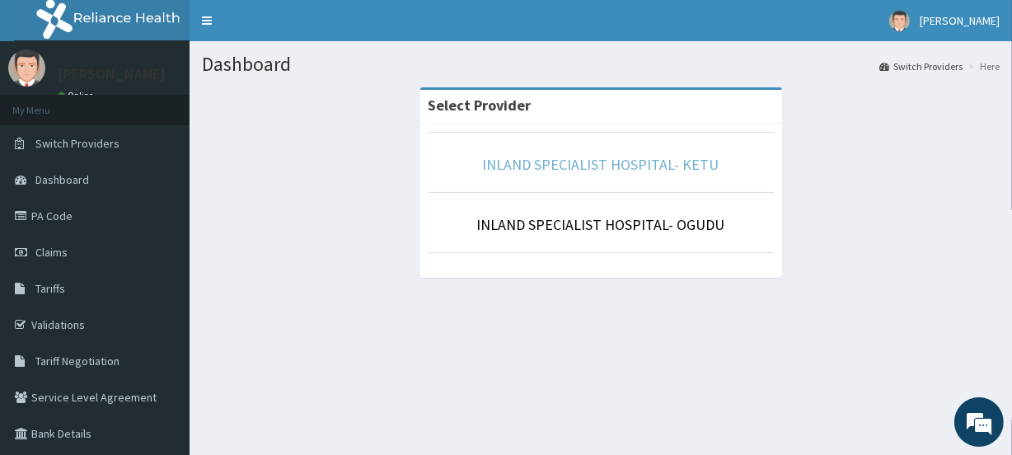
click at [606, 173] on link "INLAND SPECIALIST HOSPITAL- KETU" at bounding box center [601, 164] width 237 height 19
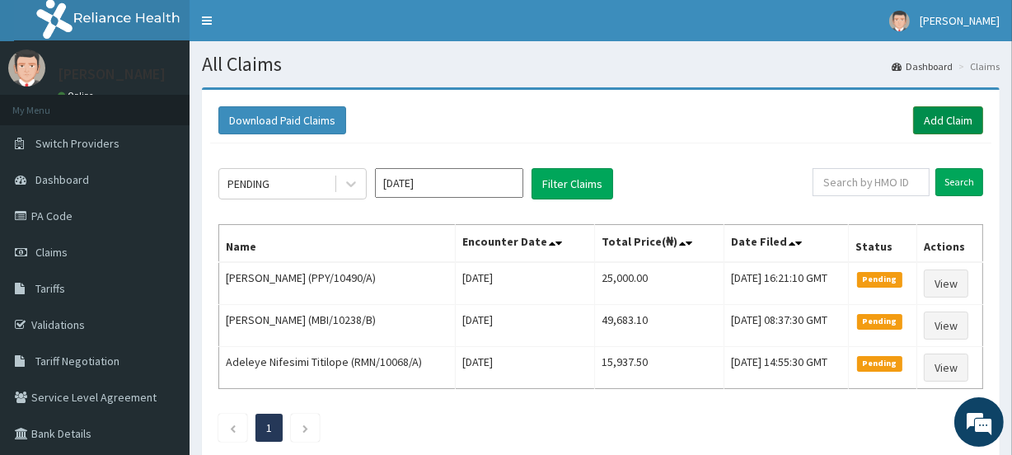
click at [944, 120] on link "Add Claim" at bounding box center [948, 120] width 70 height 28
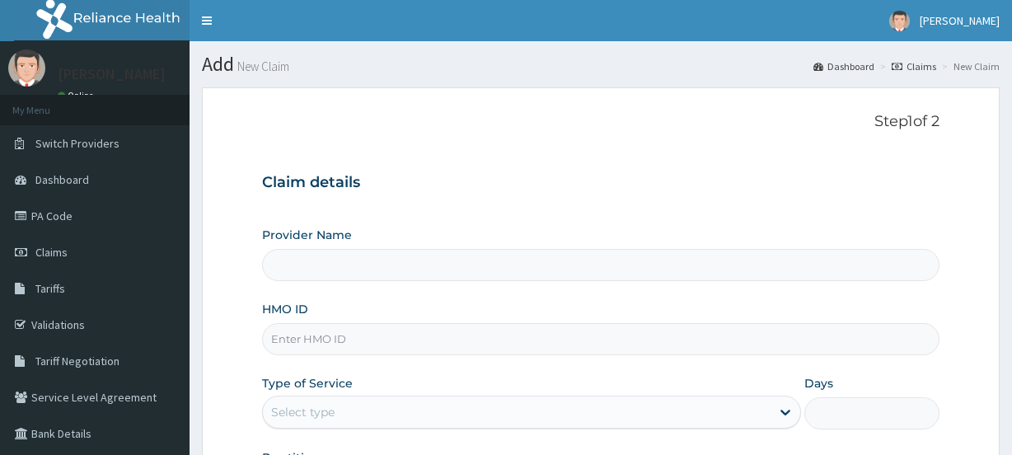
type input "INLAND SPECIALIST HOSPITAL- KETU"
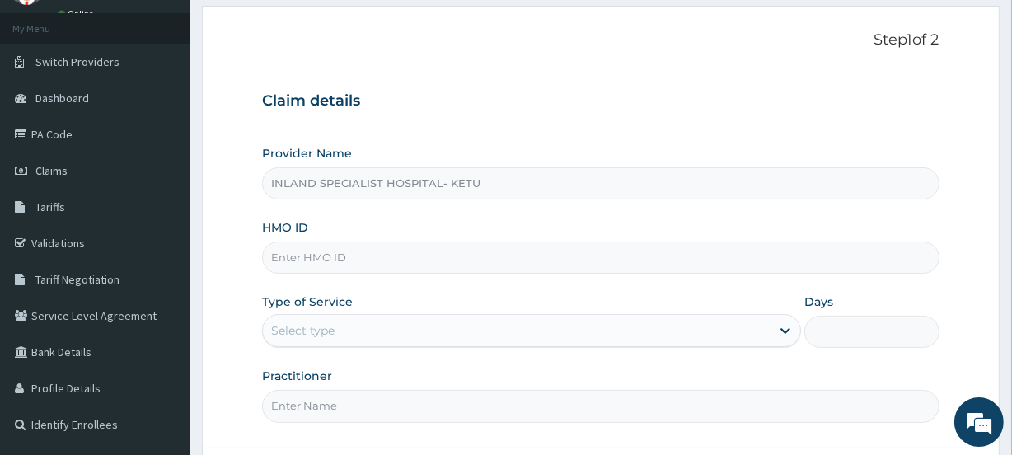
scroll to position [99, 0]
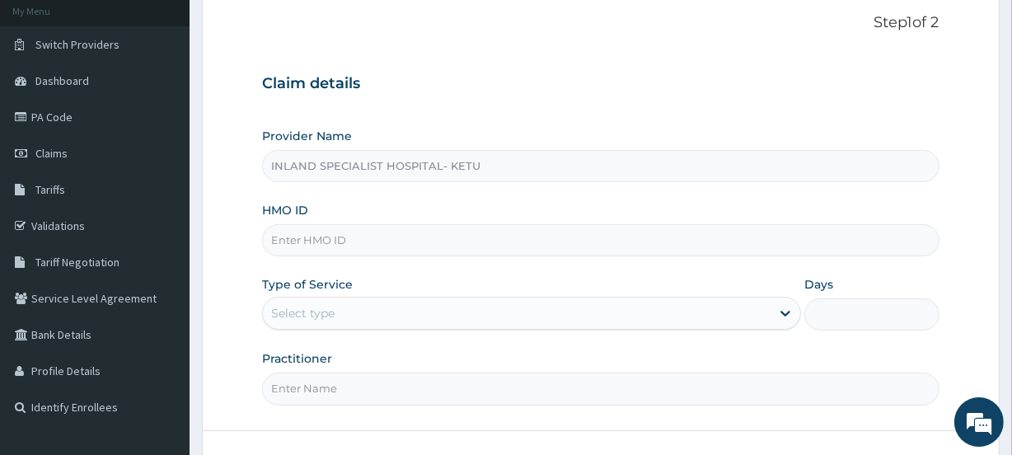
click at [313, 245] on input "HMO ID" at bounding box center [600, 240] width 677 height 32
paste input "CLO/10017/A"
type input "CLO/10017/A"
click at [346, 300] on div "Select type" at bounding box center [517, 313] width 508 height 26
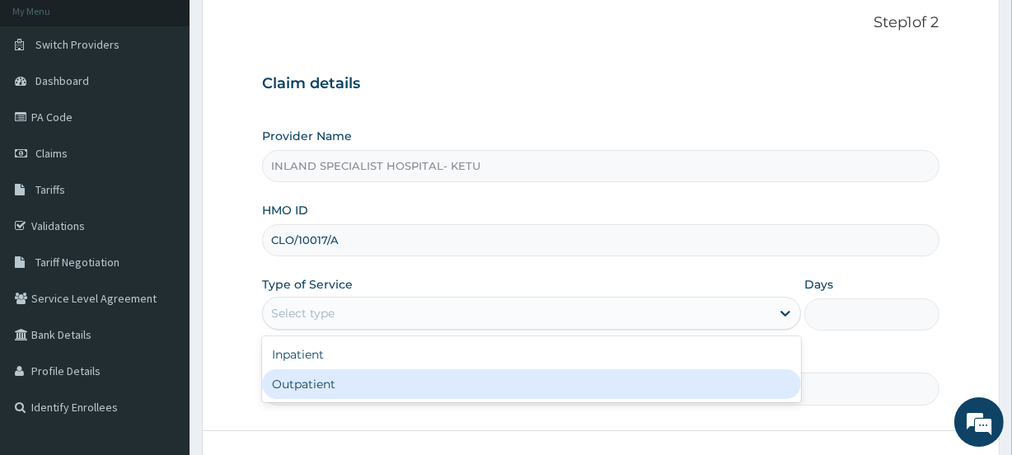
click at [312, 375] on div "Outpatient" at bounding box center [531, 384] width 539 height 30
type input "1"
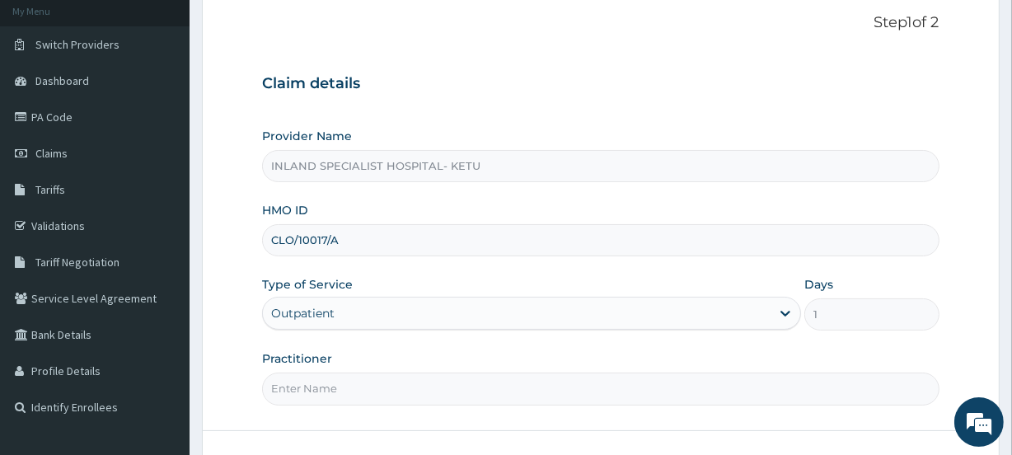
scroll to position [0, 0]
click at [322, 377] on input "Practitioner" at bounding box center [600, 389] width 677 height 32
paste input "DR OGHENEOVO OKPARE"
type input "DR OGHENEOVO OKPARE"
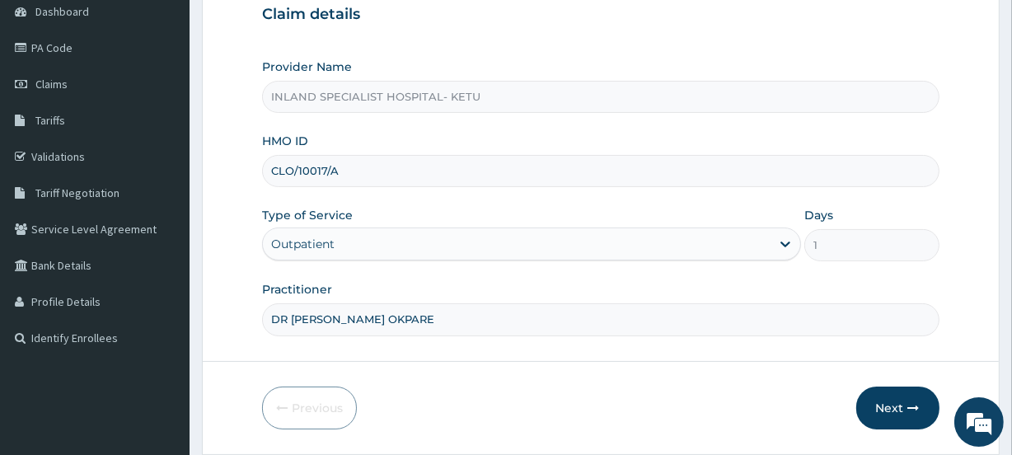
scroll to position [199, 0]
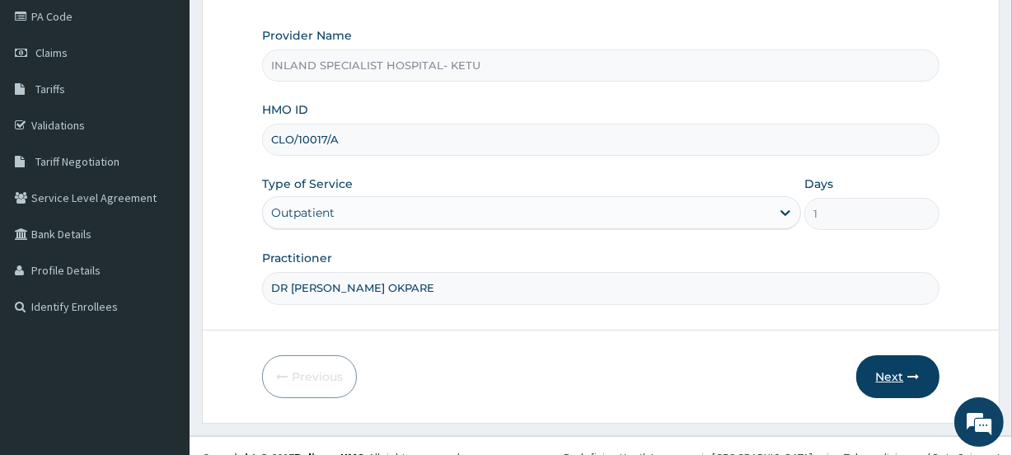
click at [871, 385] on button "Next" at bounding box center [897, 376] width 83 height 43
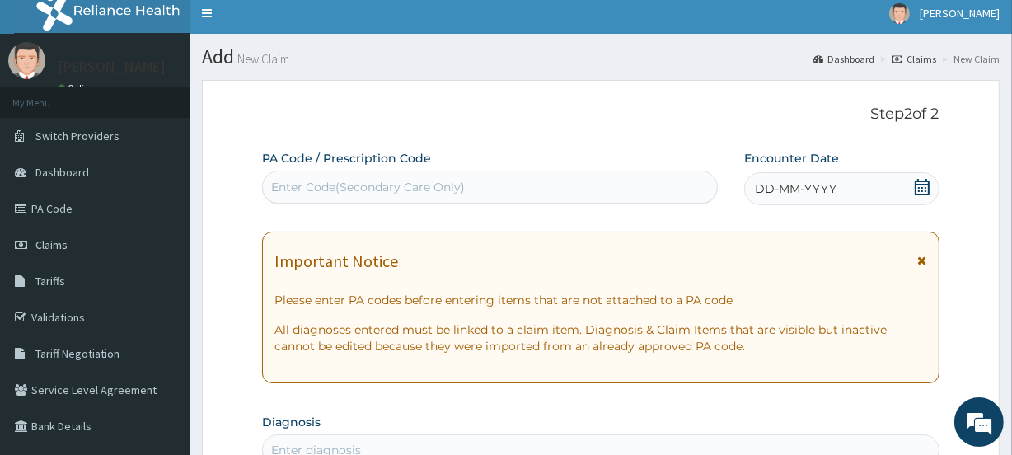
scroll to position [0, 0]
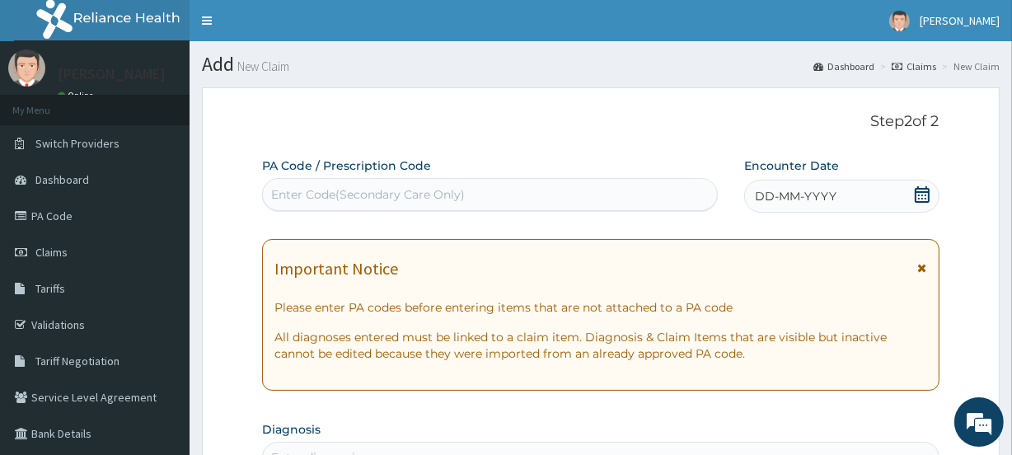
click at [914, 199] on icon at bounding box center [922, 194] width 16 height 16
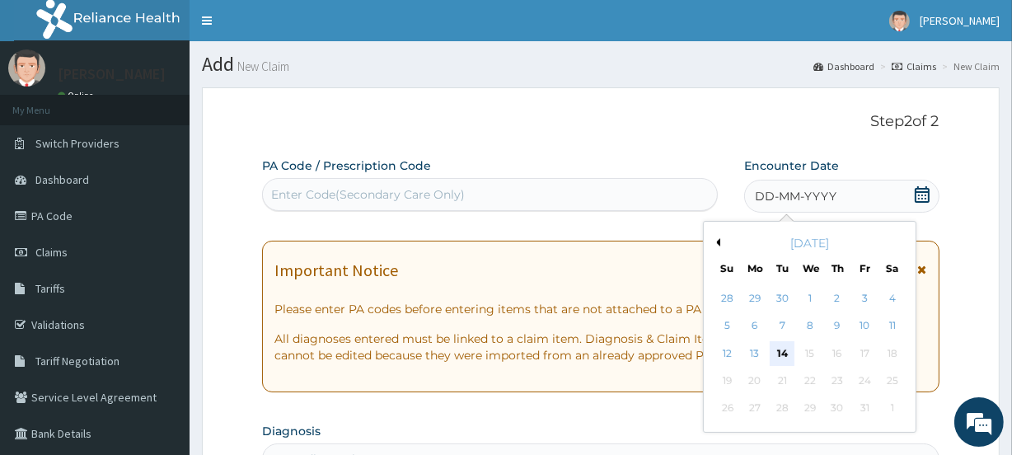
click at [781, 356] on div "14" at bounding box center [782, 353] width 25 height 25
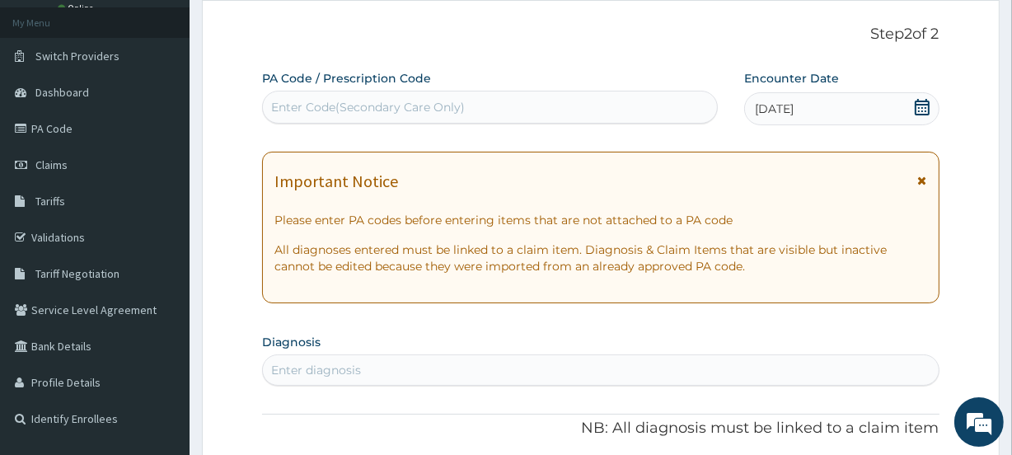
scroll to position [199, 0]
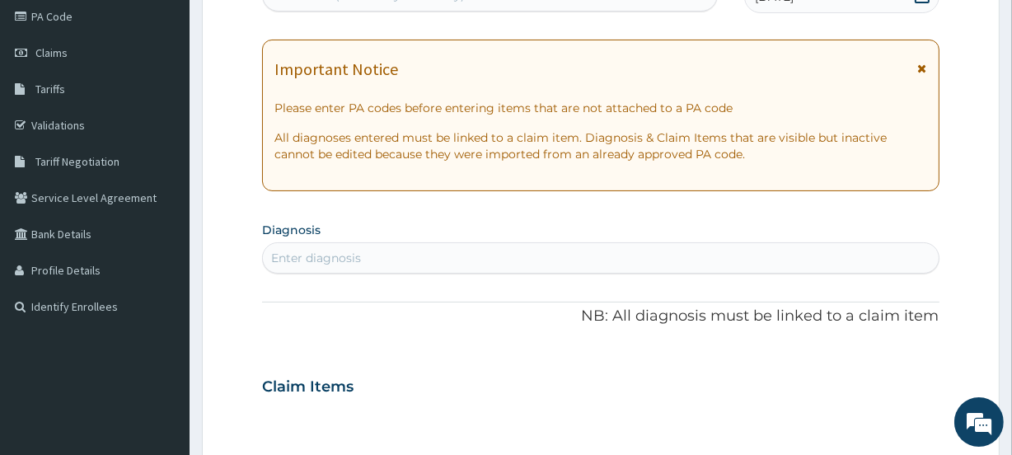
click at [337, 252] on div "Enter diagnosis" at bounding box center [316, 258] width 90 height 16
type input "Malaria"
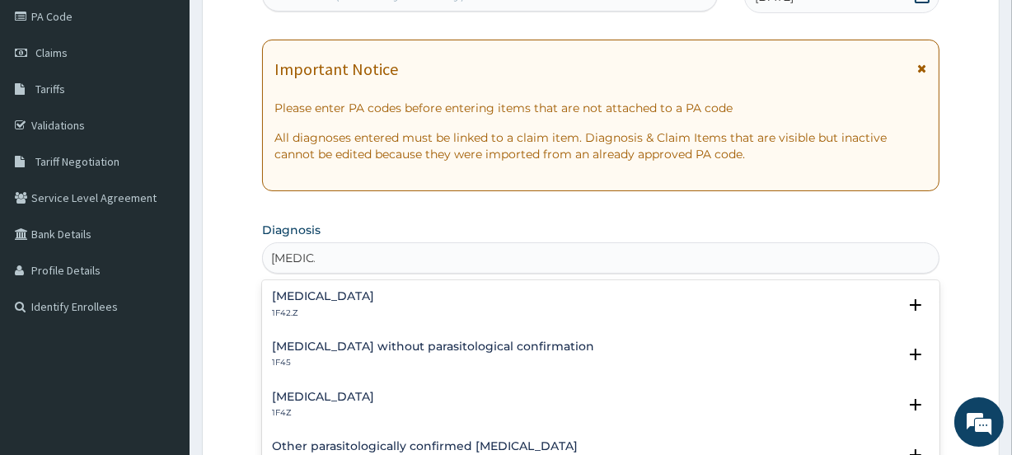
click at [324, 307] on p "1F42.Z" at bounding box center [323, 313] width 102 height 12
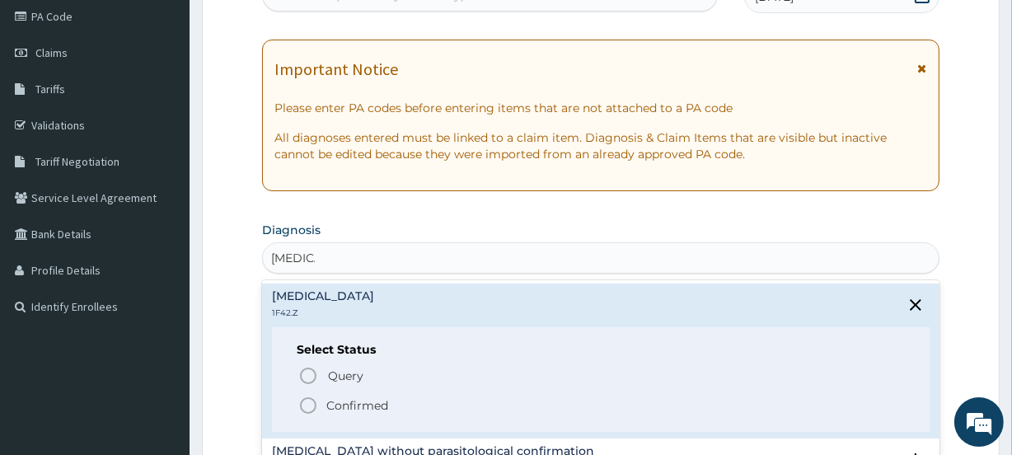
click at [326, 401] on p "Confirmed" at bounding box center [357, 405] width 62 height 16
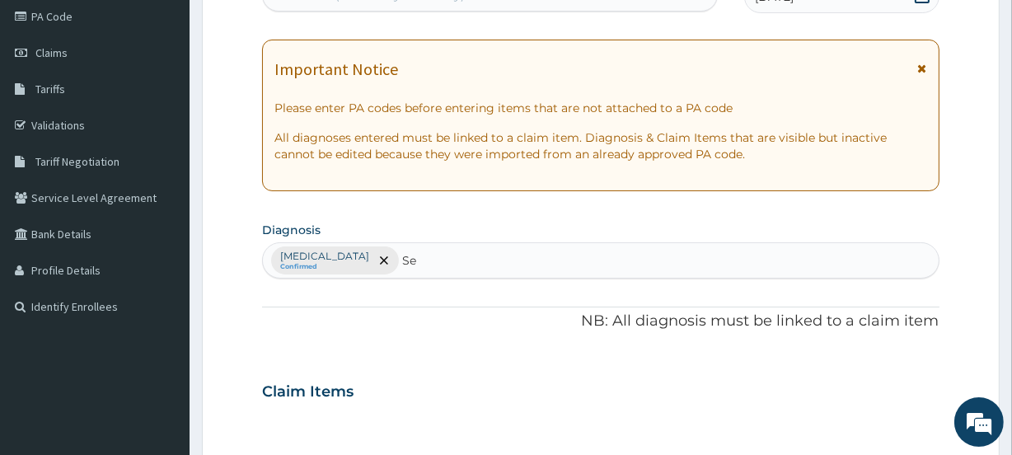
type input "S"
type input "Diabet"
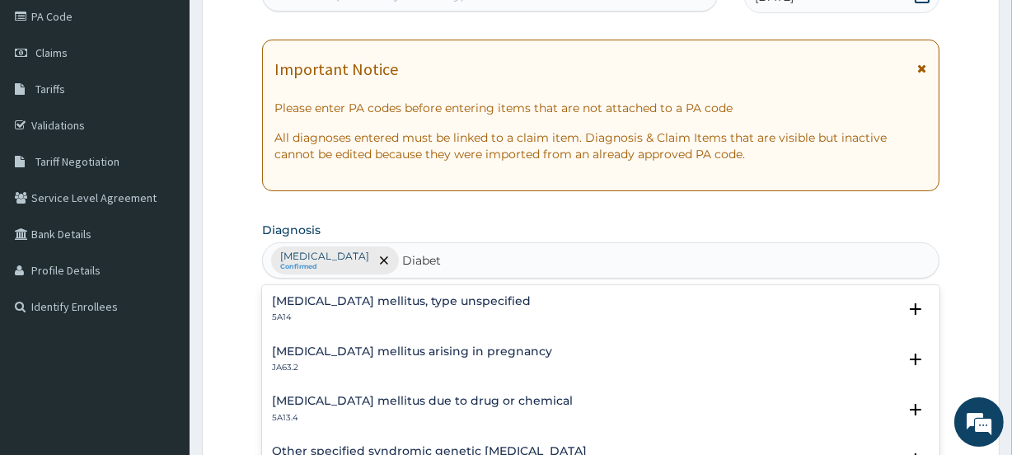
scroll to position [299, 0]
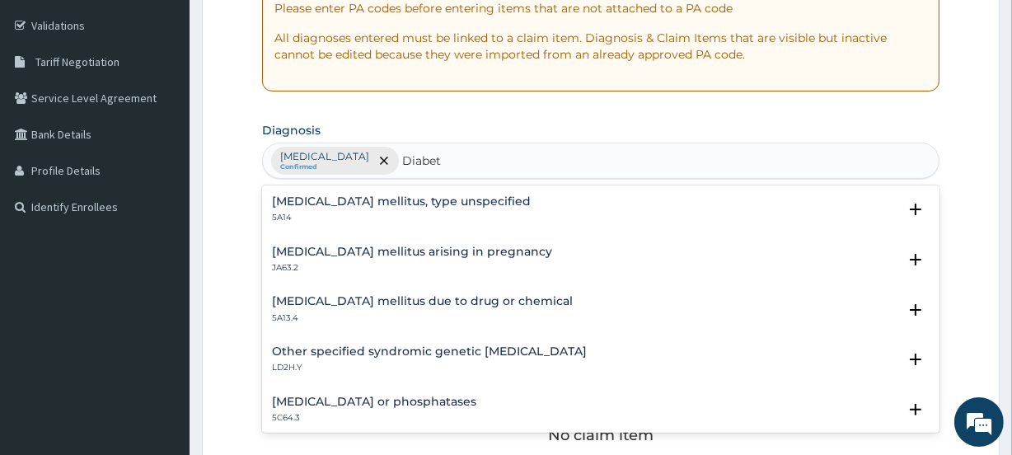
click at [386, 204] on h4 "Diabetes mellitus, type unspecified" at bounding box center [401, 201] width 259 height 12
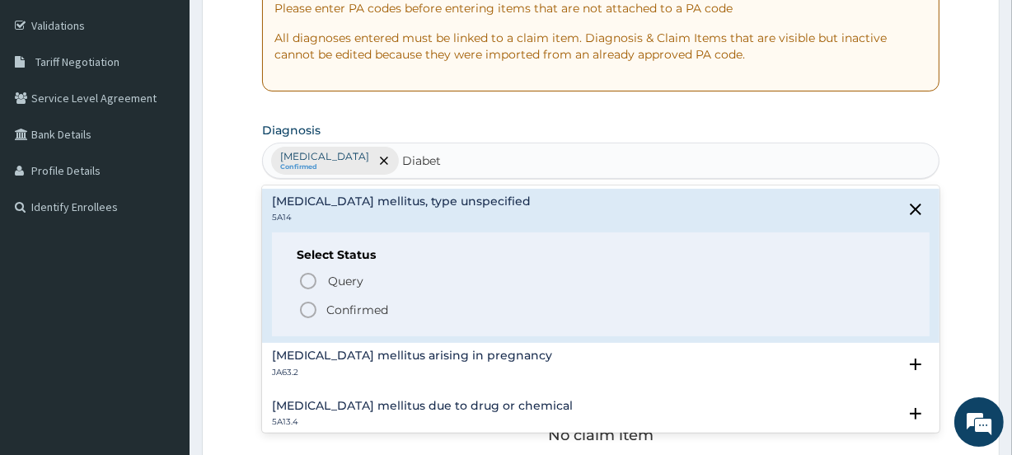
click at [348, 298] on div "Query Query covers suspected (?), Keep in view (kiv), Ruled out (r/o) Confirmed" at bounding box center [600, 294] width 607 height 50
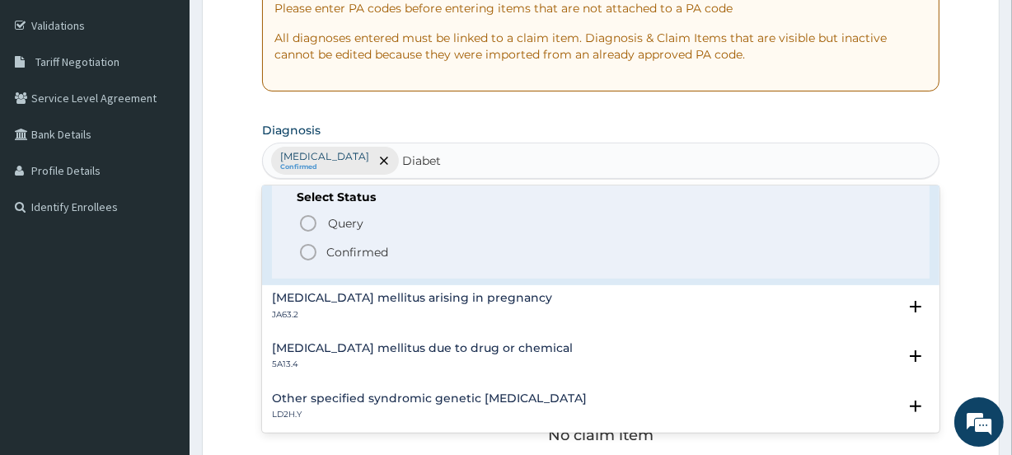
scroll to position [0, 0]
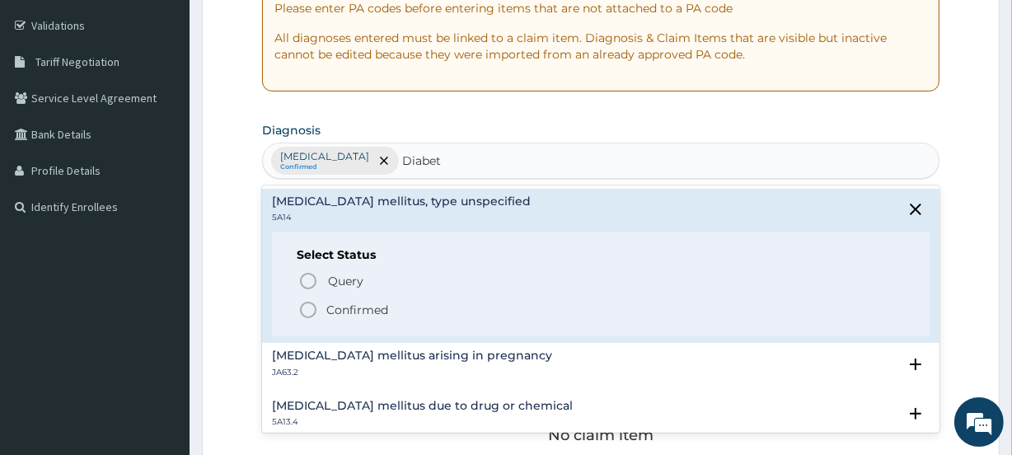
click at [346, 306] on p "Confirmed" at bounding box center [357, 310] width 62 height 16
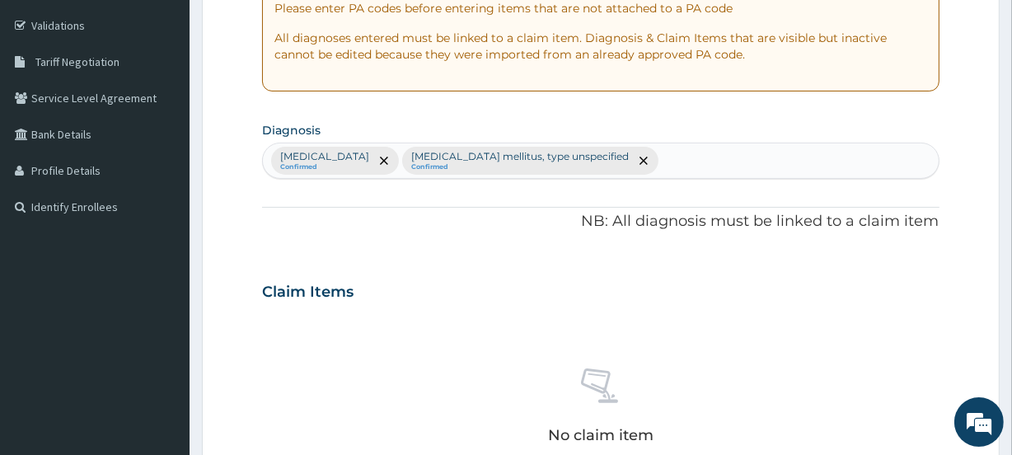
scroll to position [699, 0]
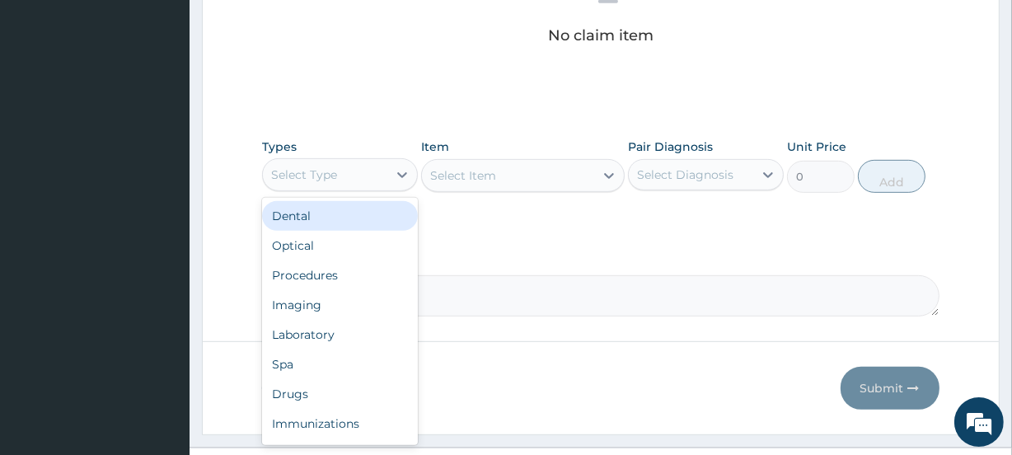
click at [359, 165] on div "Select Type" at bounding box center [325, 175] width 124 height 26
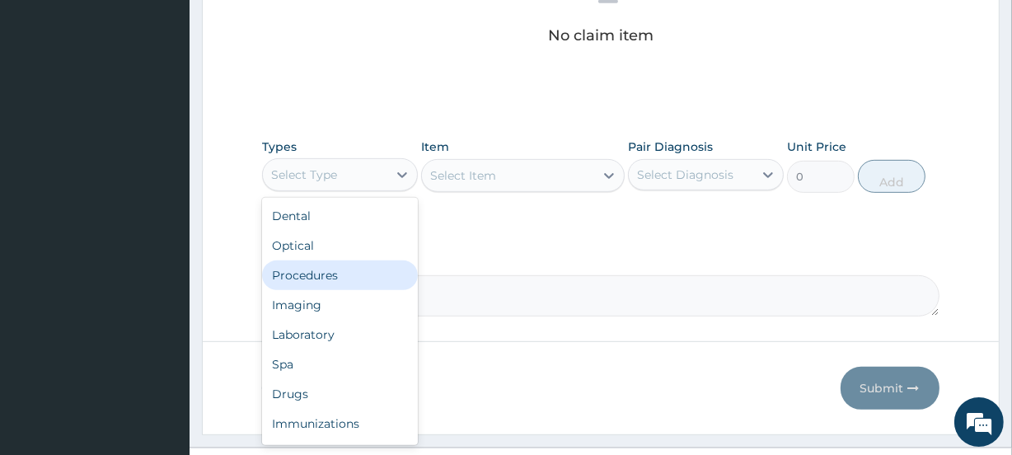
click at [326, 275] on div "Procedures" at bounding box center [340, 275] width 156 height 30
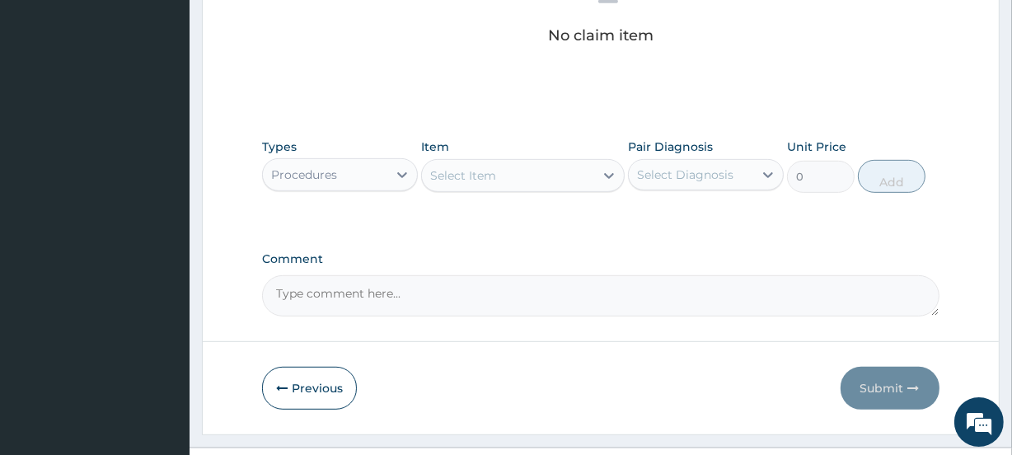
click at [422, 180] on div "Select Item" at bounding box center [507, 175] width 171 height 26
click at [438, 180] on div "Select Item" at bounding box center [463, 175] width 66 height 16
type input "gene"
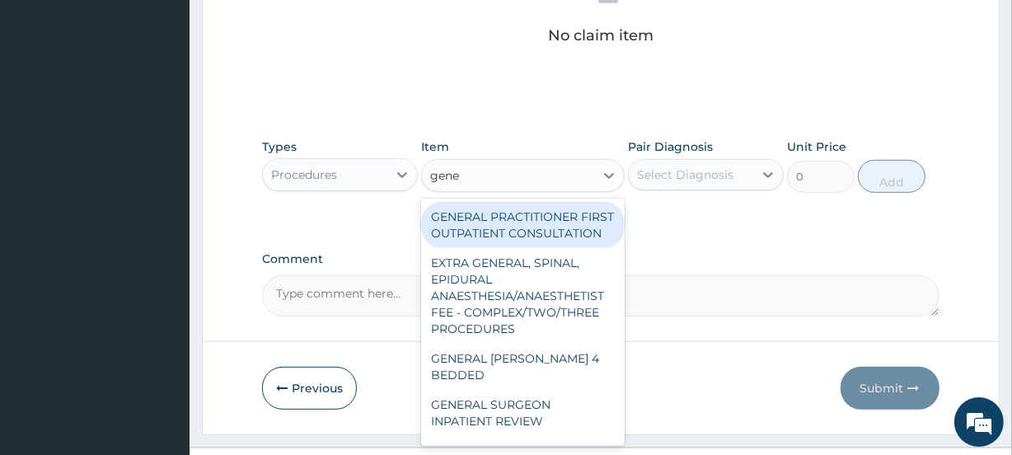
click at [486, 228] on div "GENERAL PRACTITIONER FIRST OUTPATIENT CONSULTATION" at bounding box center [522, 225] width 203 height 46
type input "3750"
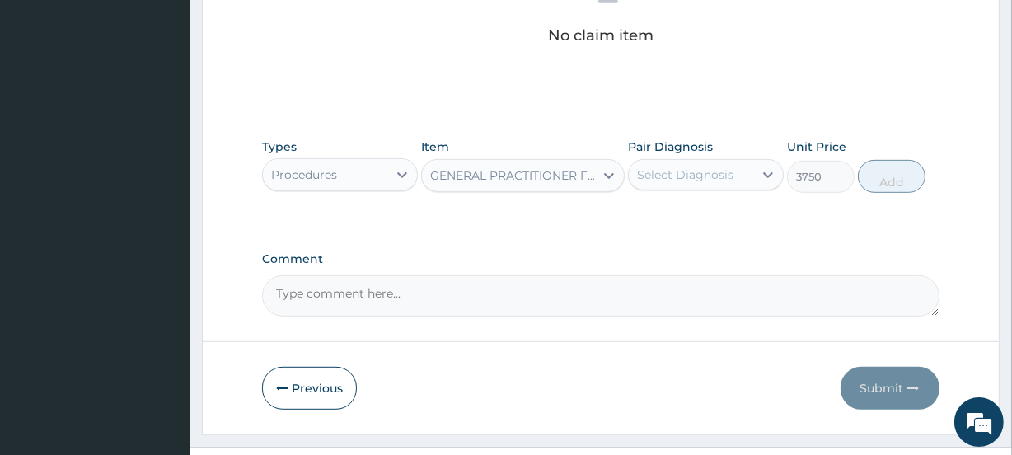
click at [672, 174] on div "Select Diagnosis" at bounding box center [685, 174] width 96 height 16
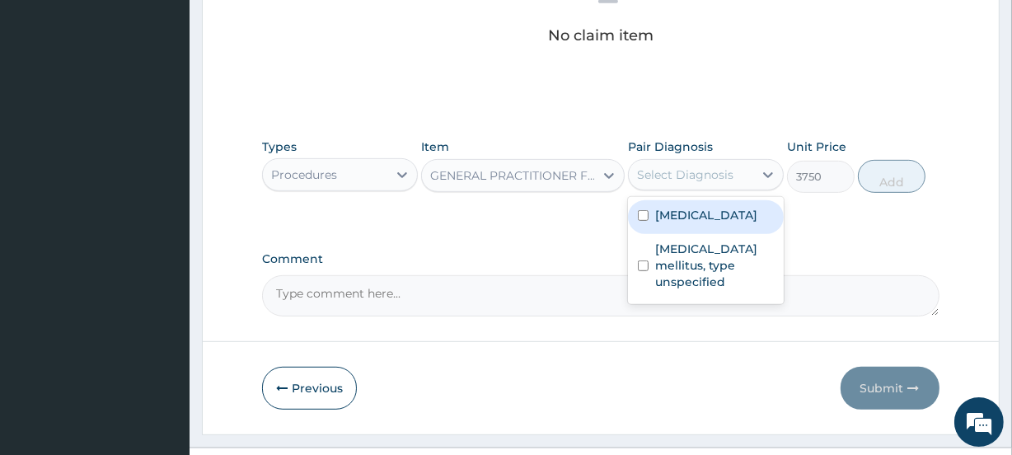
drag, startPoint x: 696, startPoint y: 219, endPoint x: 673, endPoint y: 301, distance: 84.6
click at [695, 219] on label "Plasmodium malariae malaria without complication" at bounding box center [706, 215] width 102 height 16
checkbox input "true"
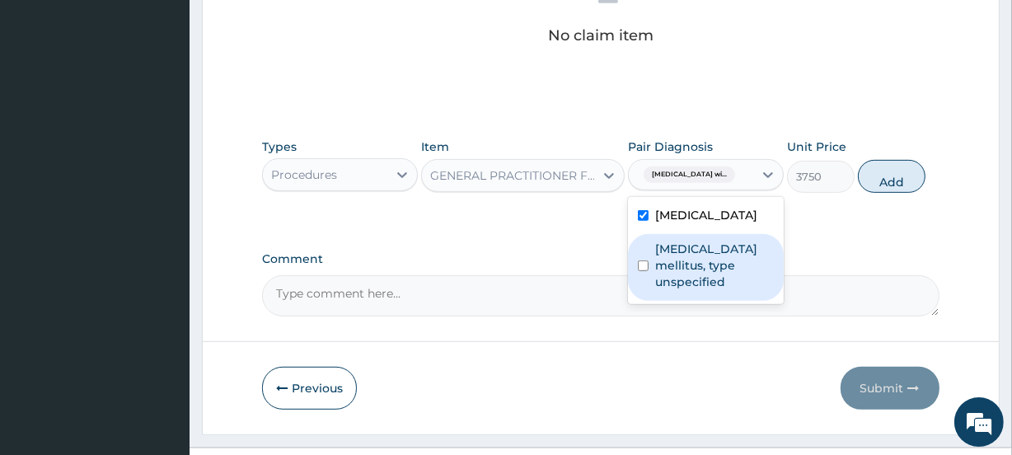
click at [680, 290] on label "Diabetes mellitus, type unspecified" at bounding box center [714, 265] width 119 height 49
checkbox input "true"
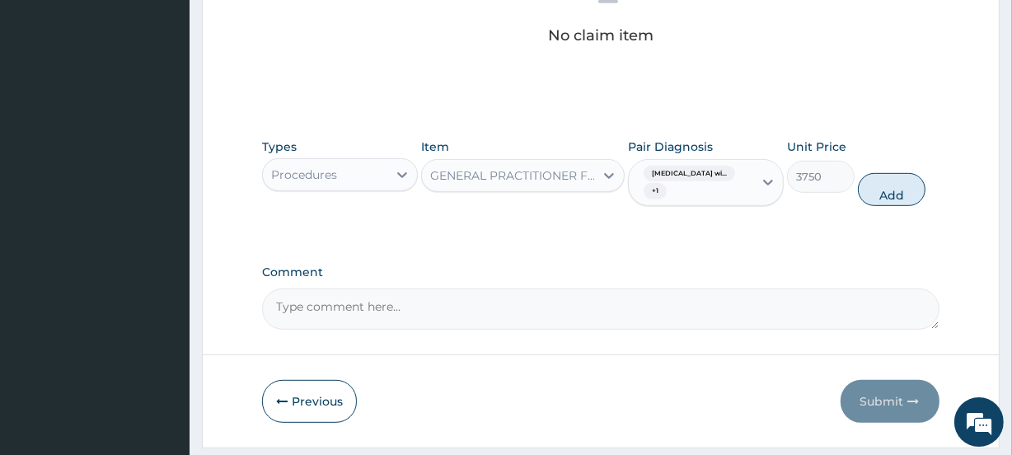
click at [866, 190] on div "Types Procedures Item GENERAL PRACTITIONER FIRST OUTPATIENT CONSULTATION Pair D…" at bounding box center [600, 172] width 677 height 85
click at [897, 194] on button "Add" at bounding box center [892, 189] width 68 height 33
type input "0"
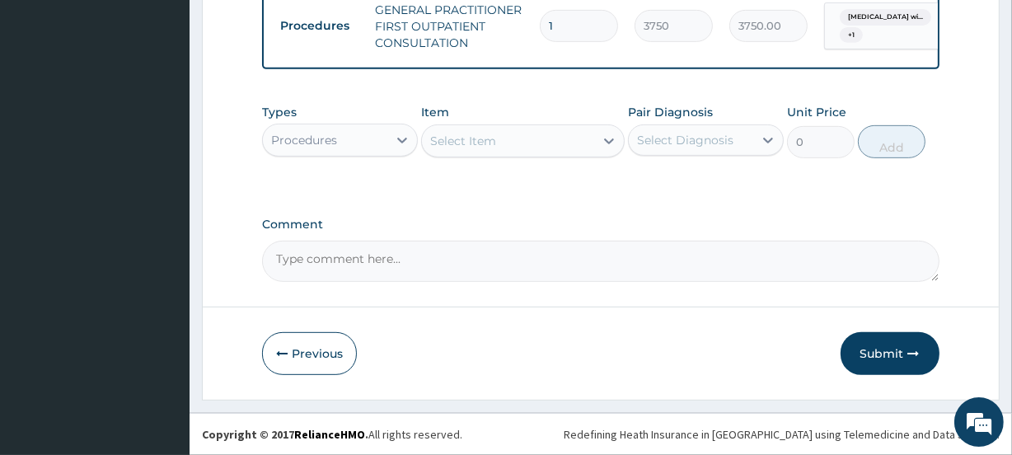
scroll to position [673, 0]
click at [360, 150] on div "Procedures" at bounding box center [325, 140] width 124 height 26
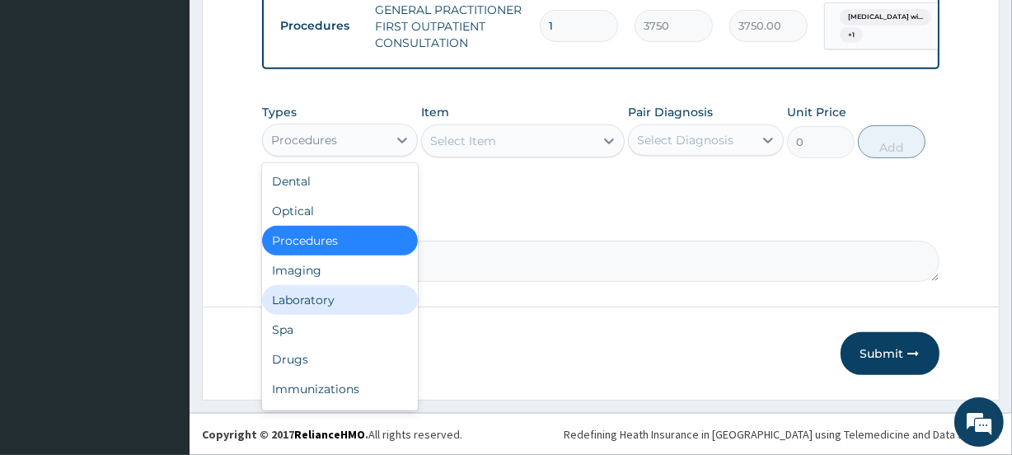
click at [332, 297] on div "Laboratory" at bounding box center [340, 300] width 156 height 30
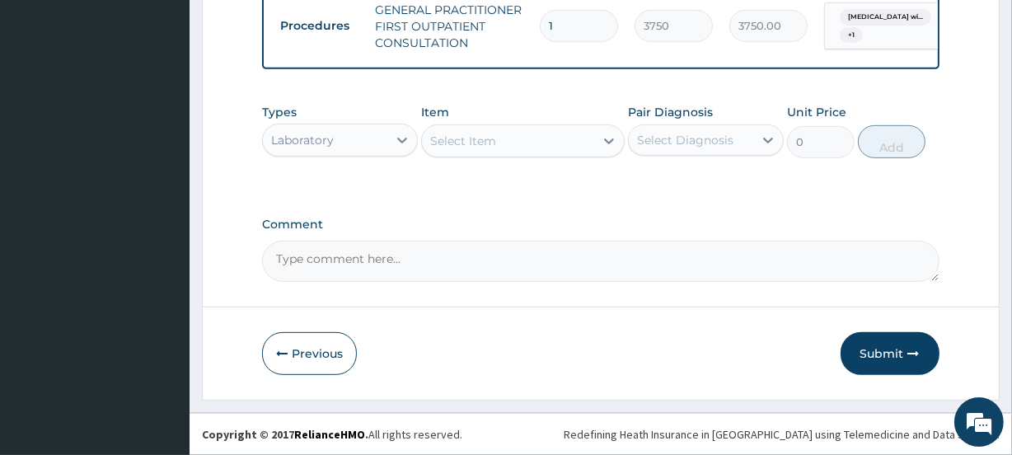
click at [487, 148] on div "Select Item" at bounding box center [463, 141] width 66 height 16
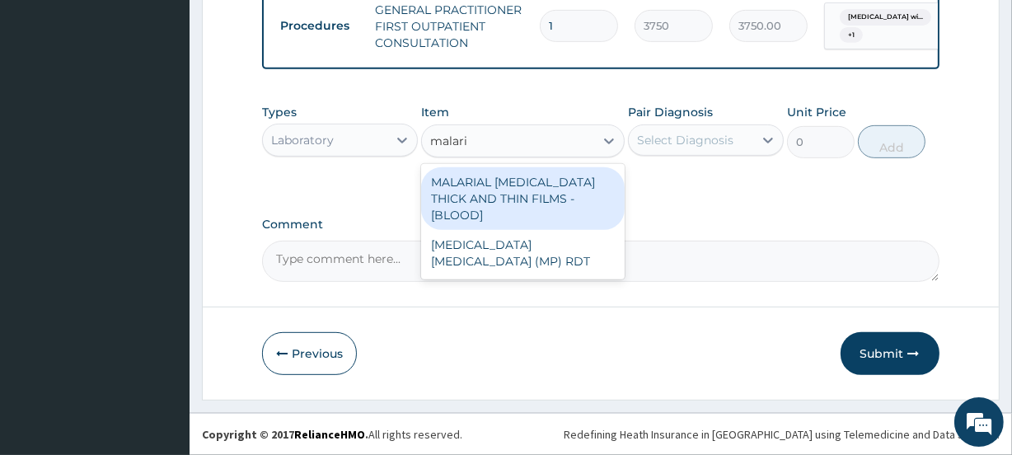
type input "malaria"
click at [525, 178] on div "MALARIAL PARASITE THICK AND THIN FILMS - [BLOOD]" at bounding box center [522, 198] width 203 height 63
type input "2187.5"
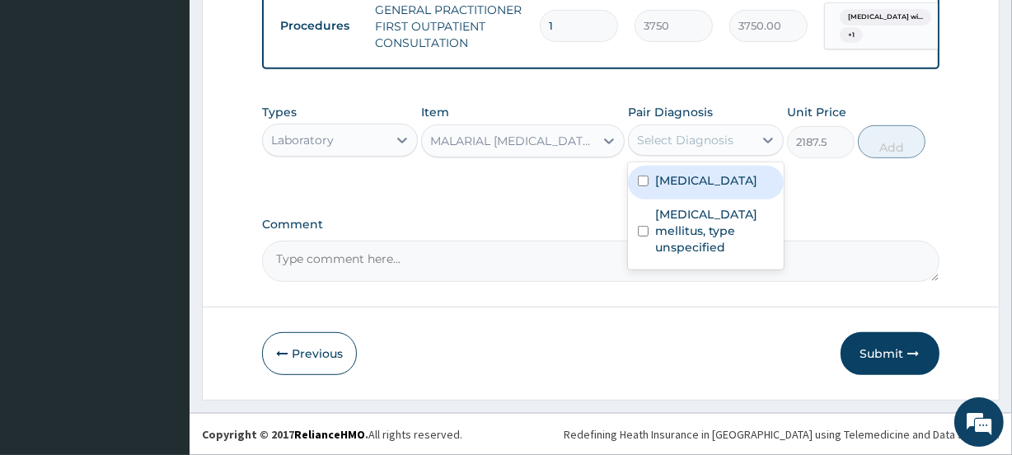
click at [720, 143] on div "Select Diagnosis" at bounding box center [685, 140] width 96 height 16
click at [696, 189] on label "Plasmodium malariae malaria without complication" at bounding box center [706, 180] width 102 height 16
checkbox input "true"
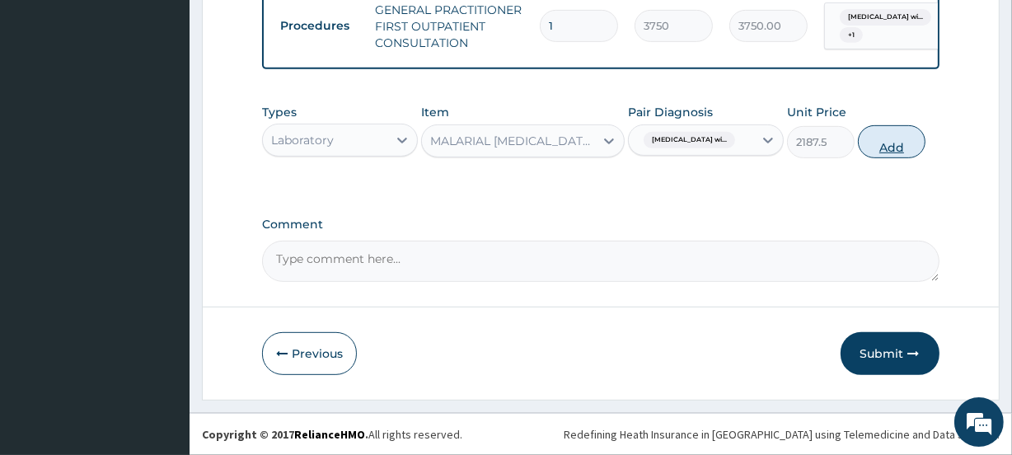
click at [875, 146] on button "Add" at bounding box center [892, 141] width 68 height 33
type input "0"
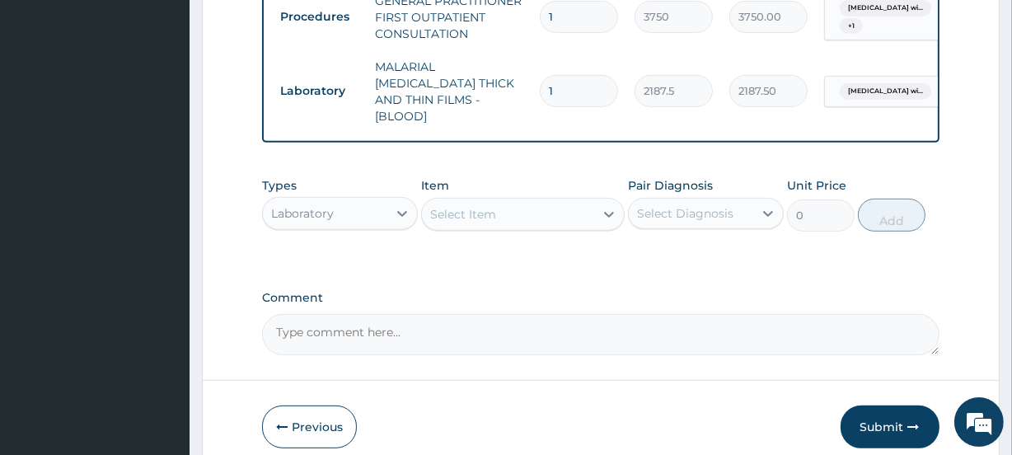
click at [521, 201] on div "Select Item" at bounding box center [507, 214] width 171 height 26
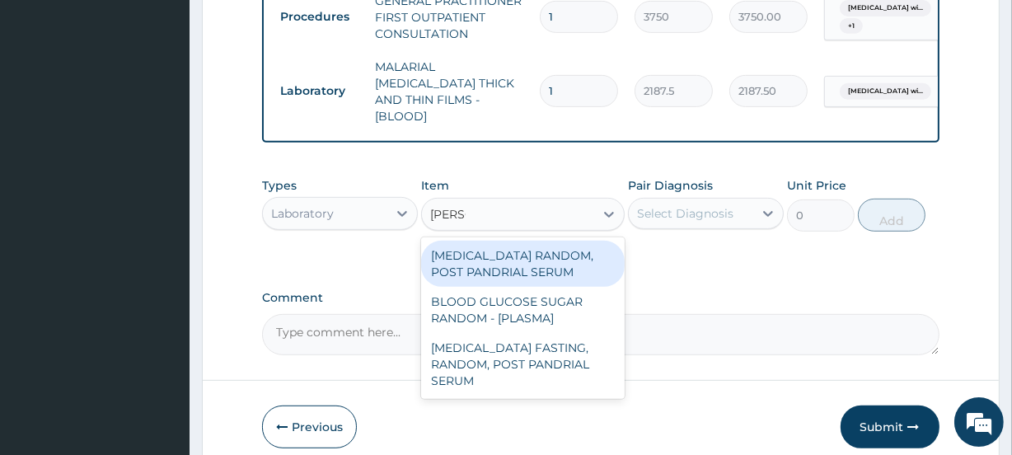
type input "random"
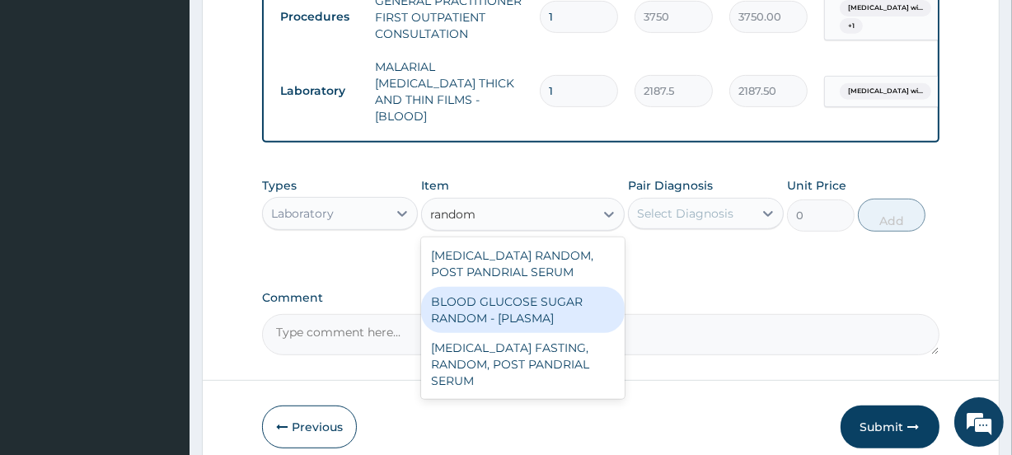
click at [567, 301] on div "BLOOD GLUCOSE SUGAR RANDOM - [PLASMA]" at bounding box center [522, 310] width 203 height 46
type input "1875"
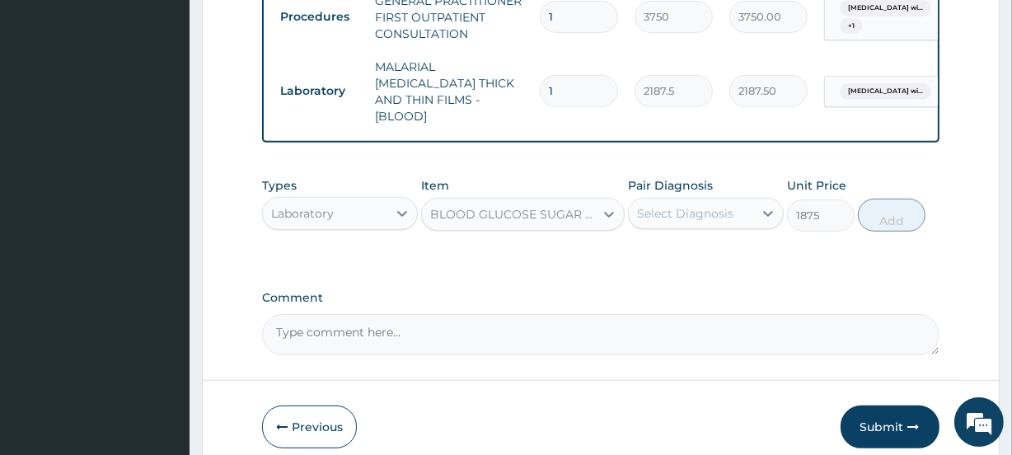
click at [672, 205] on div "Select Diagnosis" at bounding box center [685, 213] width 96 height 16
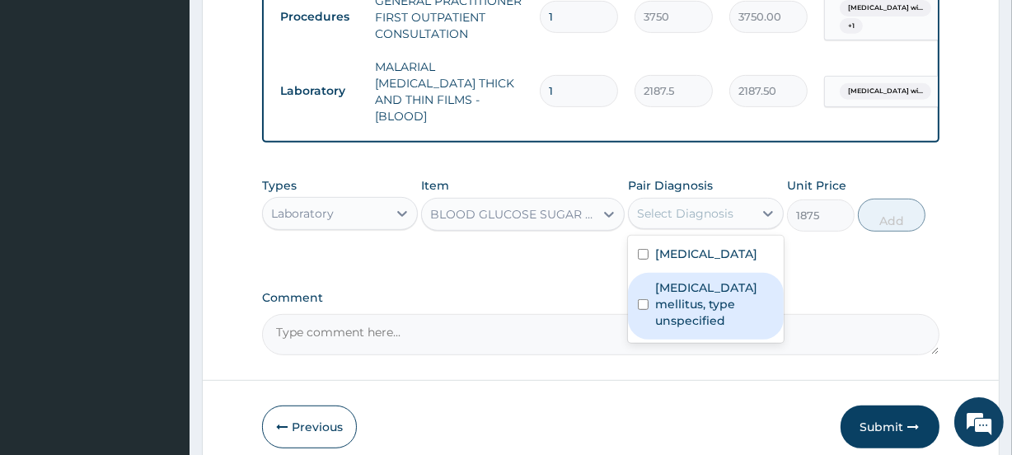
click at [687, 329] on label "Diabetes mellitus, type unspecified" at bounding box center [714, 303] width 119 height 49
checkbox input "true"
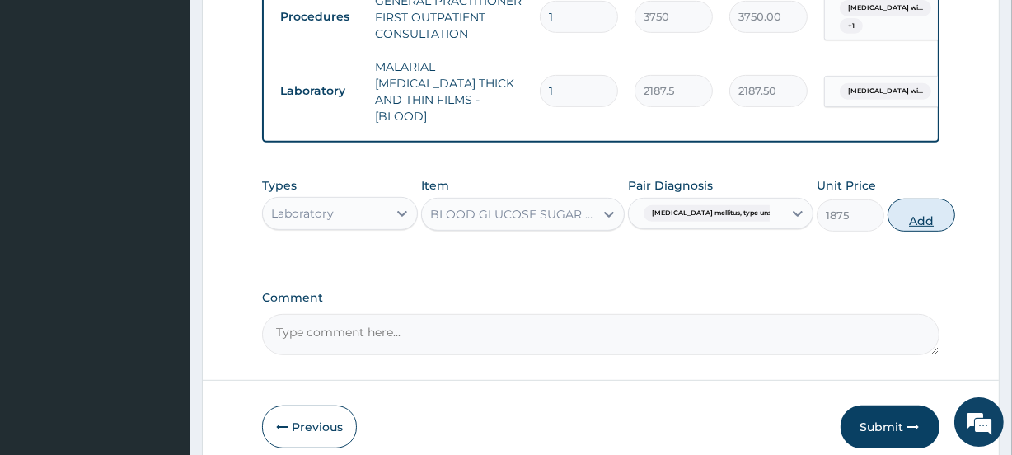
click at [888, 213] on button "Add" at bounding box center [922, 215] width 68 height 33
type input "0"
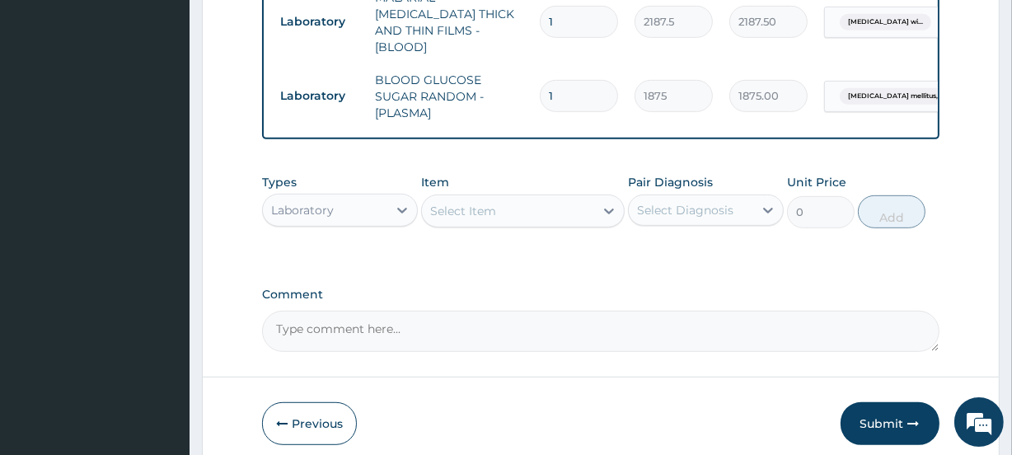
scroll to position [774, 0]
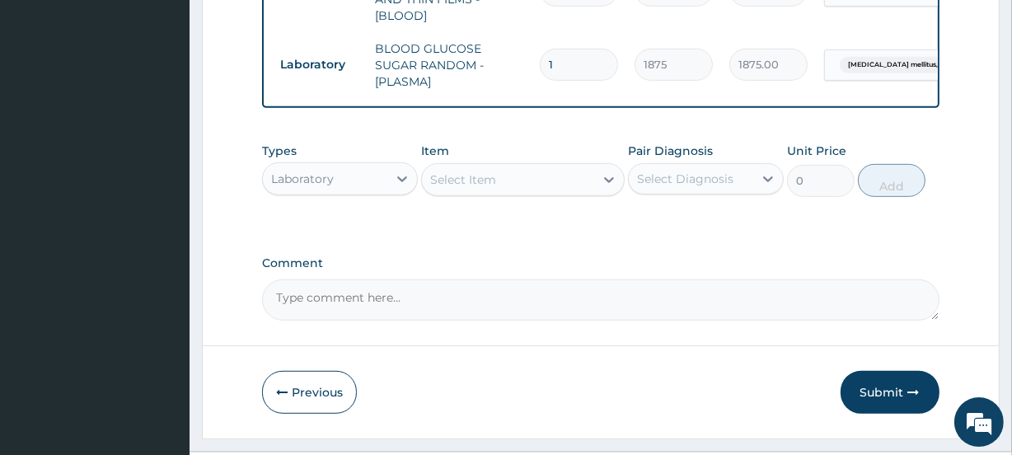
click at [340, 194] on div "Types Laboratory Item Select Item Pair Diagnosis Select Diagnosis Unit Price 0 …" at bounding box center [600, 169] width 677 height 71
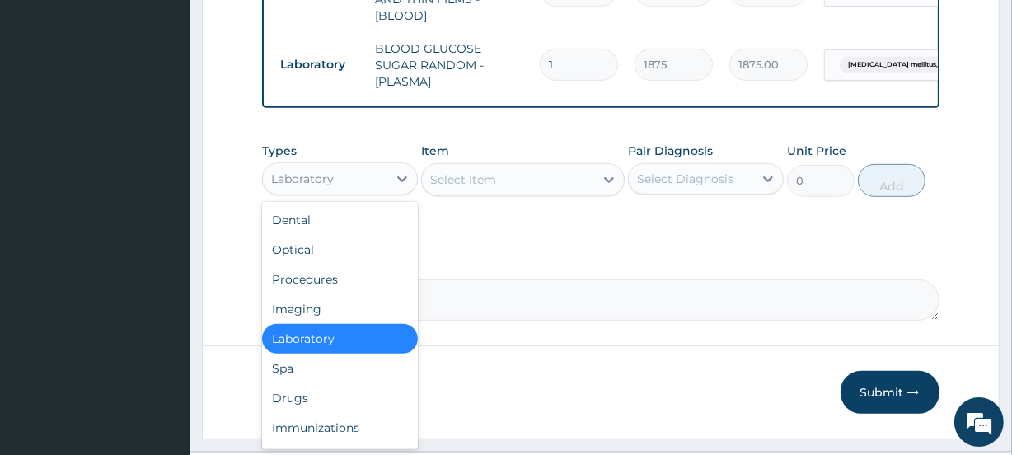
click at [344, 185] on div "Laboratory" at bounding box center [325, 179] width 124 height 26
click at [295, 383] on div "Drugs" at bounding box center [340, 398] width 156 height 30
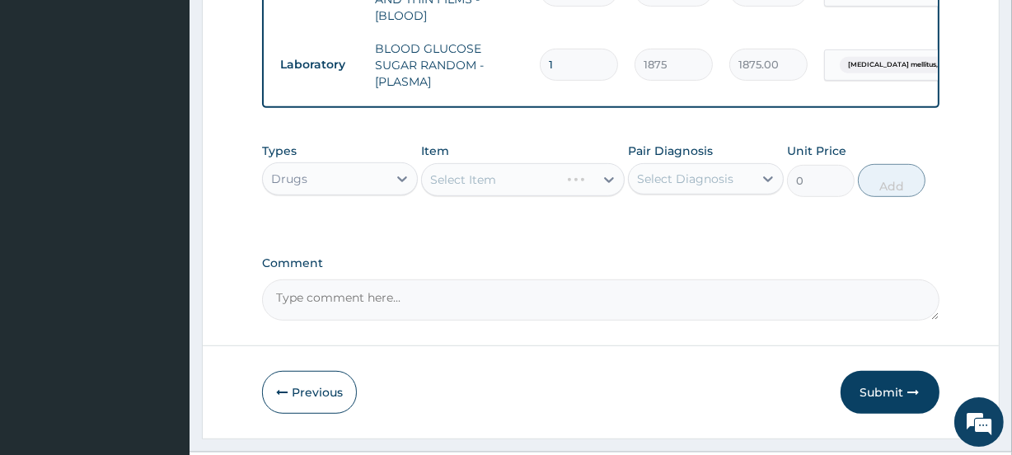
click at [503, 184] on div "Select Item" at bounding box center [522, 179] width 203 height 33
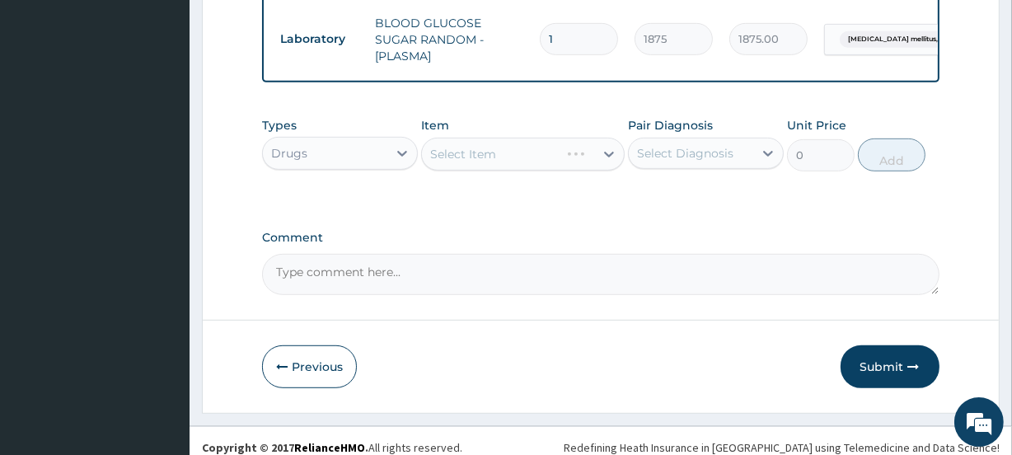
scroll to position [806, 0]
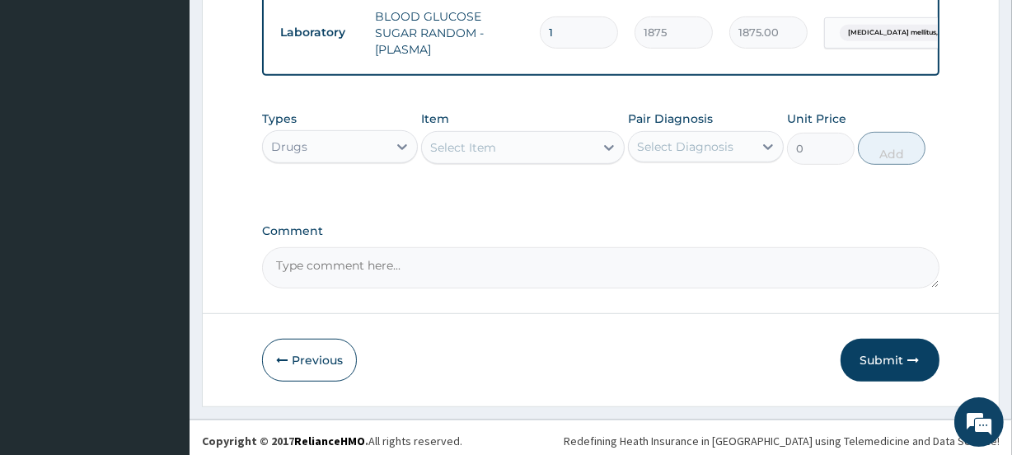
click at [546, 146] on div "Select Item" at bounding box center [507, 147] width 171 height 26
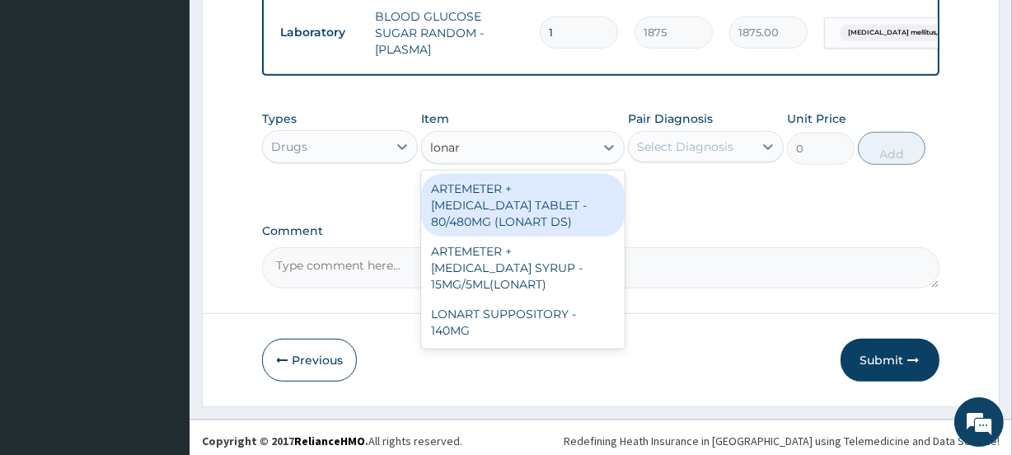
type input "lonart"
click at [566, 203] on div "ARTEMETER + LUMEFANTRINE TABLET - 80/480MG (LONART DS)" at bounding box center [522, 205] width 203 height 63
type input "588"
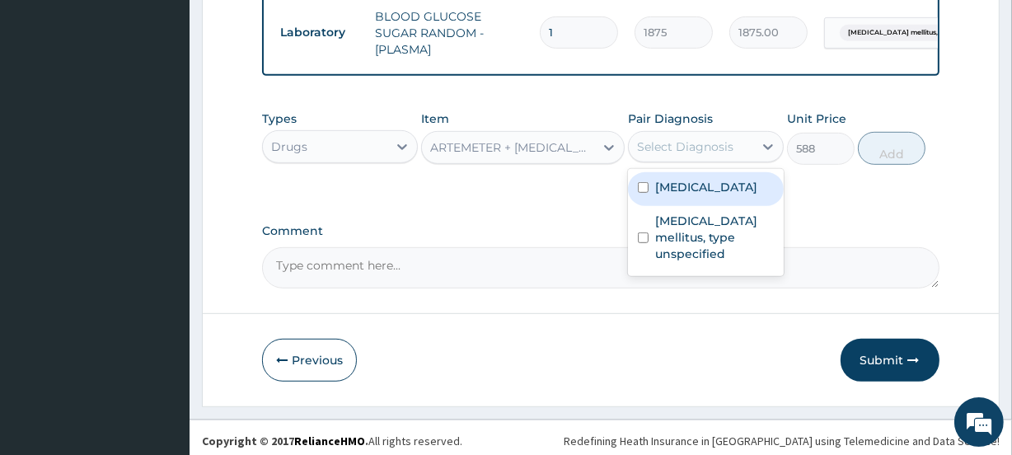
click at [668, 131] on div "Select Diagnosis" at bounding box center [706, 146] width 156 height 31
click at [692, 195] on label "Plasmodium malariae malaria without complication" at bounding box center [706, 187] width 102 height 16
checkbox input "true"
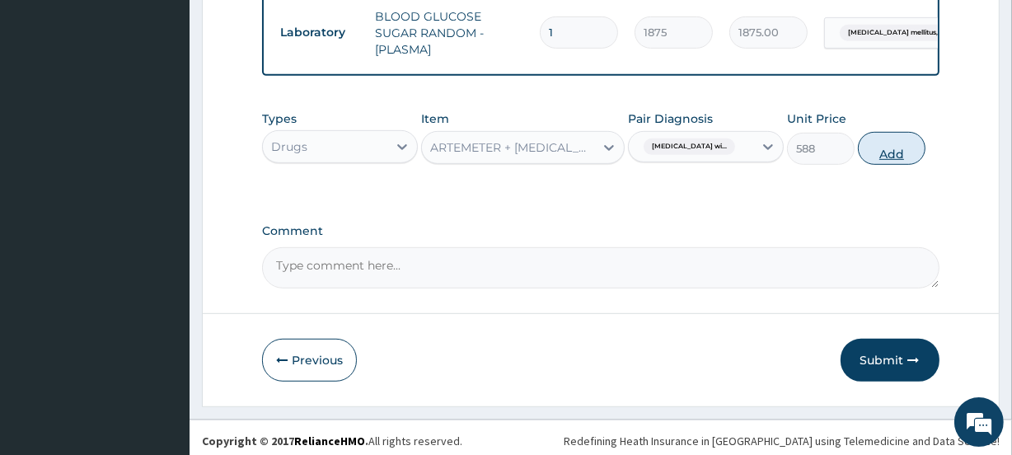
click at [897, 132] on button "Add" at bounding box center [892, 148] width 68 height 33
type input "0"
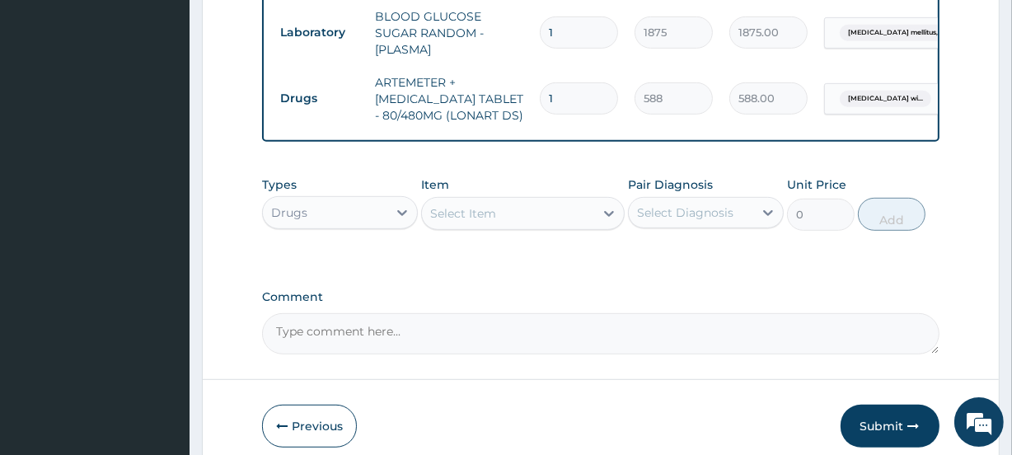
drag, startPoint x: 564, startPoint y: 87, endPoint x: 522, endPoint y: 87, distance: 42.0
click at [522, 87] on tr "Drugs ARTEMETER + LUMEFANTRINE TABLET - 80/480MG (LONART DS) 1 588 588.00 Plasm…" at bounding box center [676, 99] width 808 height 66
type input "6"
type input "3528.00"
type input "6"
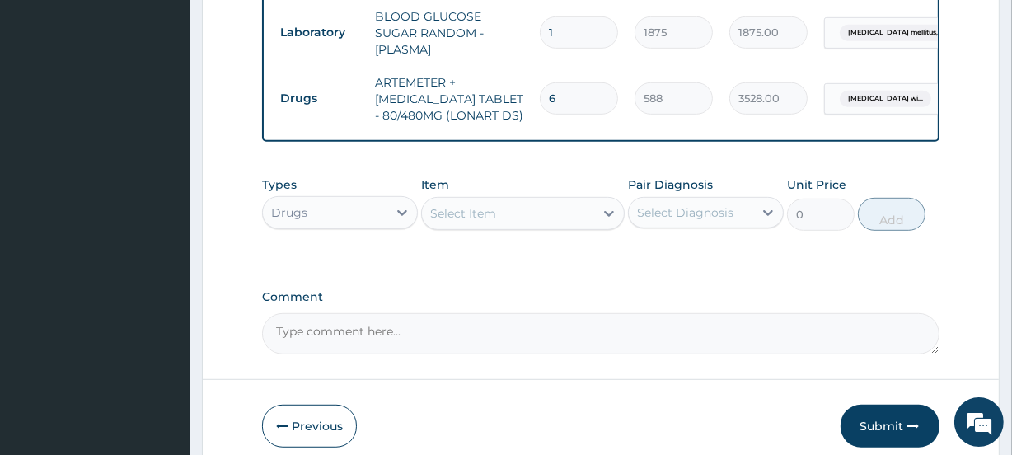
click at [514, 202] on div "Select Item" at bounding box center [507, 213] width 171 height 26
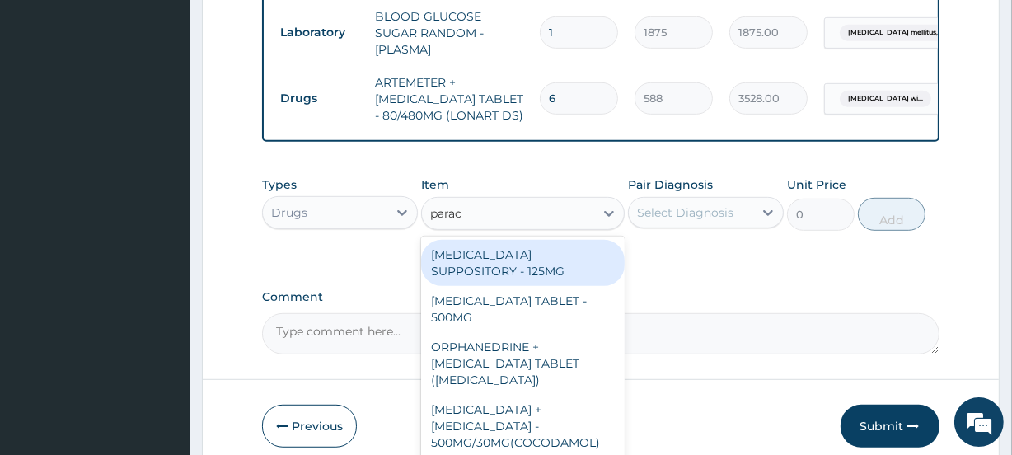
type input "parace"
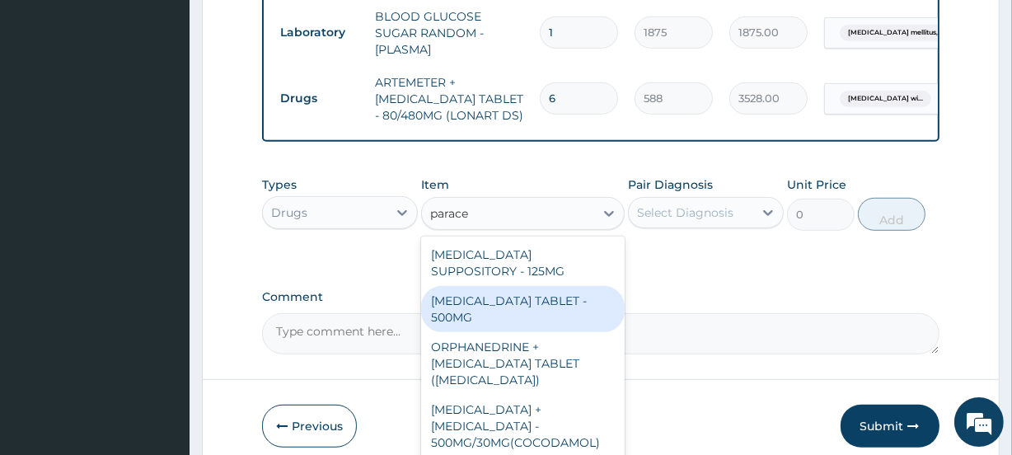
click at [527, 307] on div "PARACETAMOL TABLET - 500MG" at bounding box center [522, 309] width 203 height 46
type input "33.599999999999994"
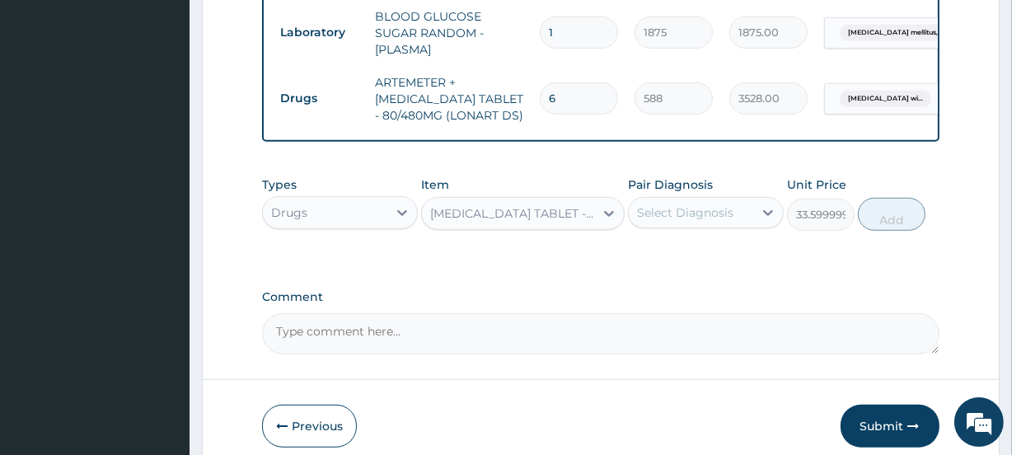
click at [708, 218] on div "Select Diagnosis" at bounding box center [691, 212] width 124 height 26
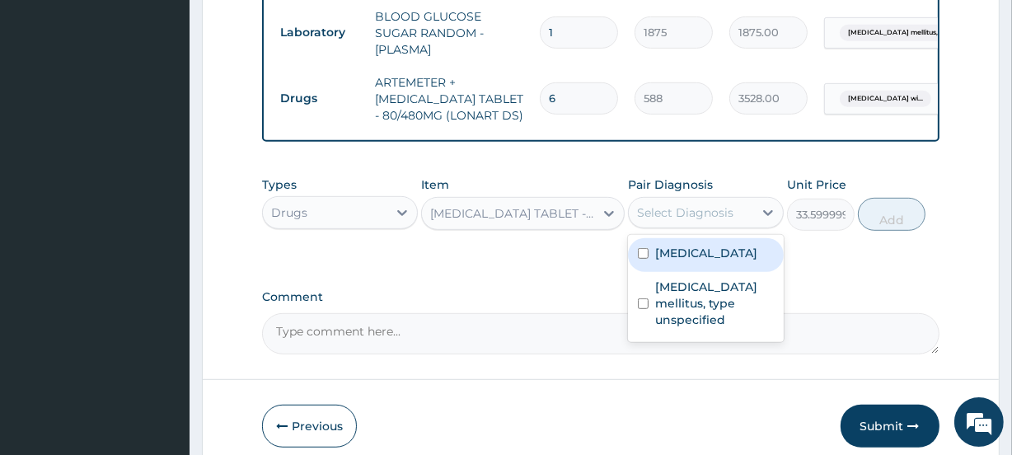
click at [696, 261] on label "Plasmodium malariae malaria without complication" at bounding box center [706, 253] width 102 height 16
checkbox input "true"
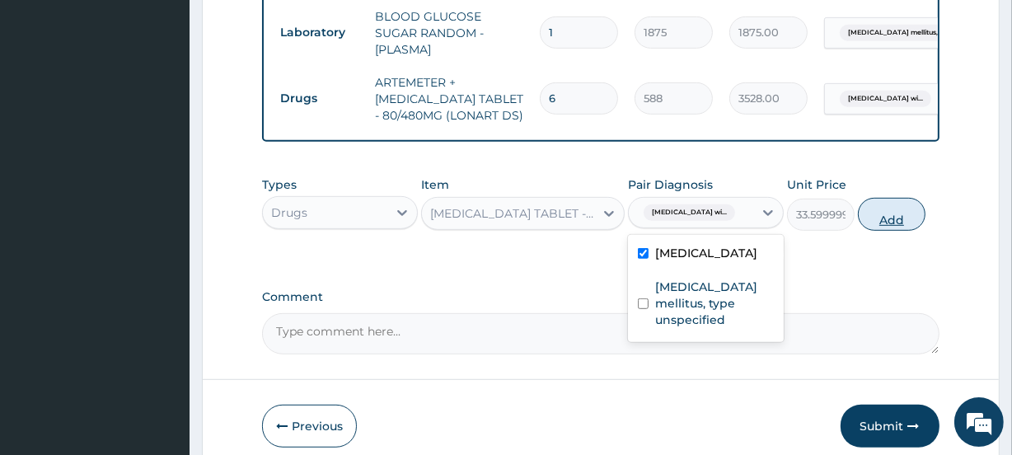
click at [876, 204] on button "Add" at bounding box center [892, 214] width 68 height 33
type input "0"
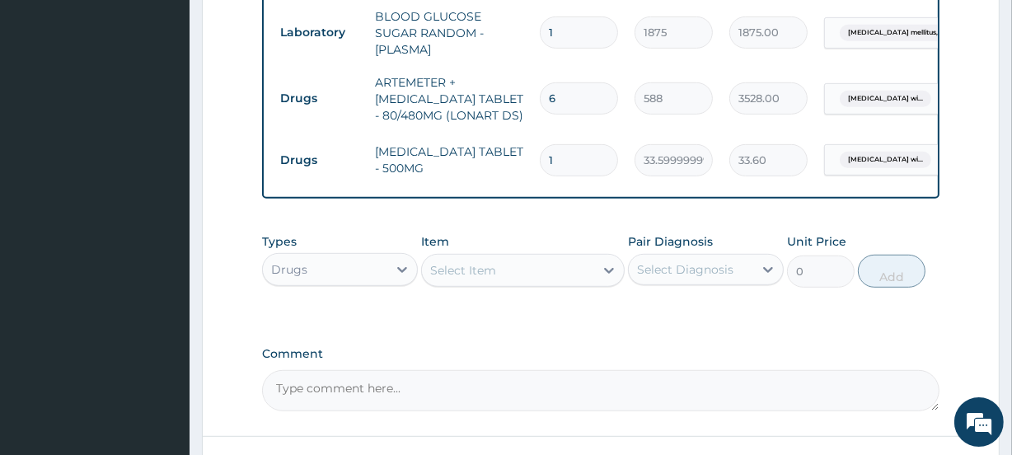
type input "18"
type input "604.80"
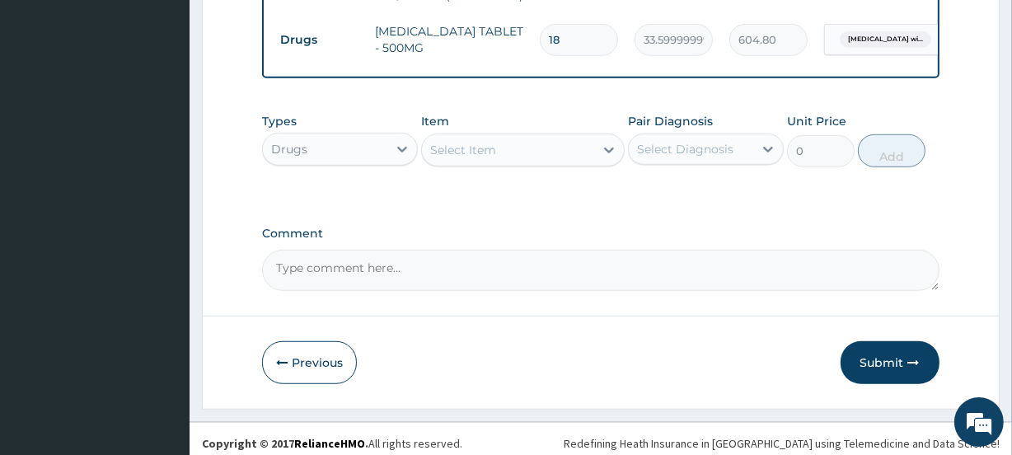
scroll to position [929, 0]
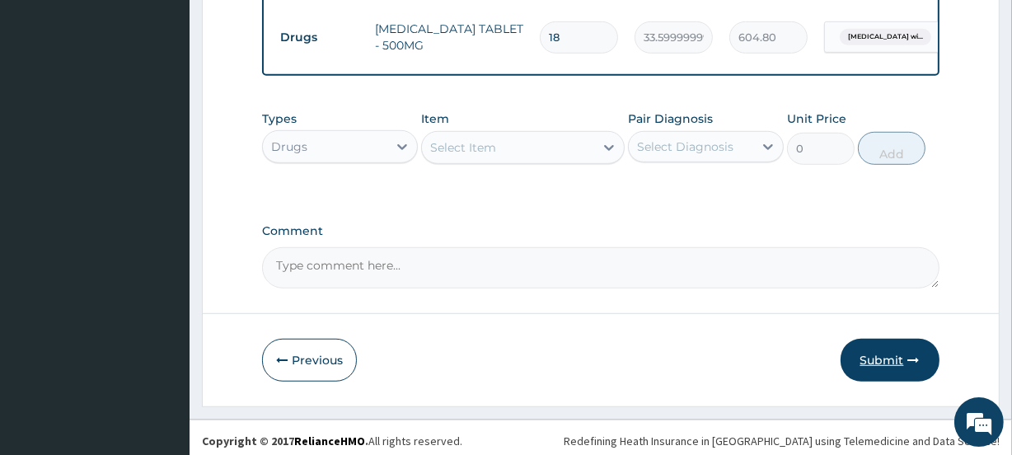
type input "18"
click at [872, 346] on button "Submit" at bounding box center [890, 360] width 99 height 43
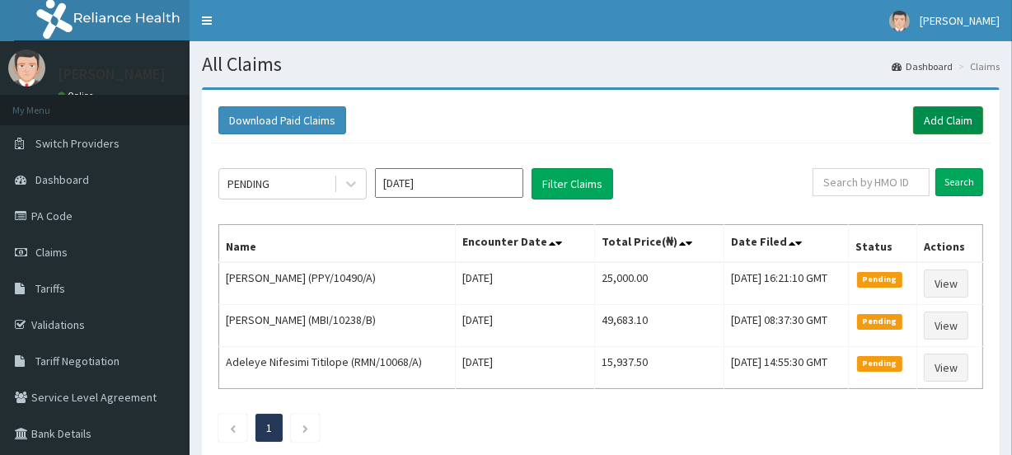
click at [949, 114] on link "Add Claim" at bounding box center [948, 120] width 70 height 28
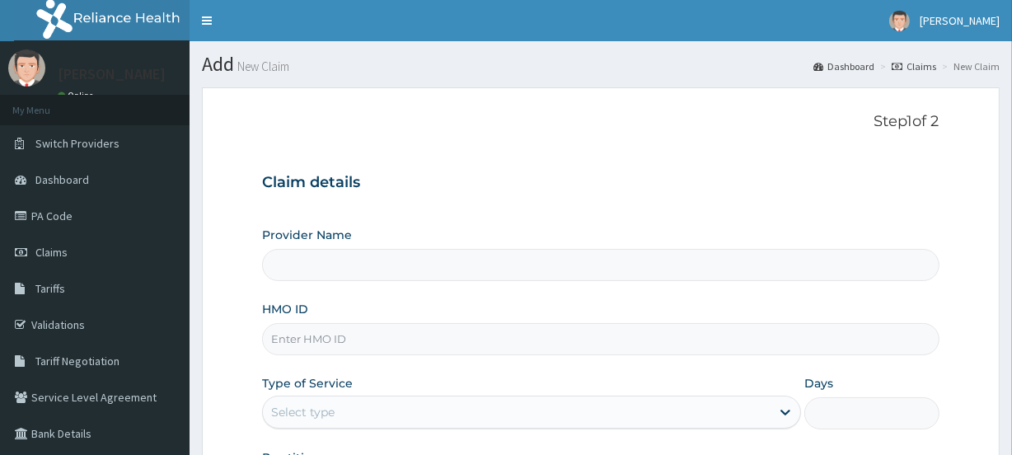
type input "INLAND SPECIALIST HOSPITAL- KETU"
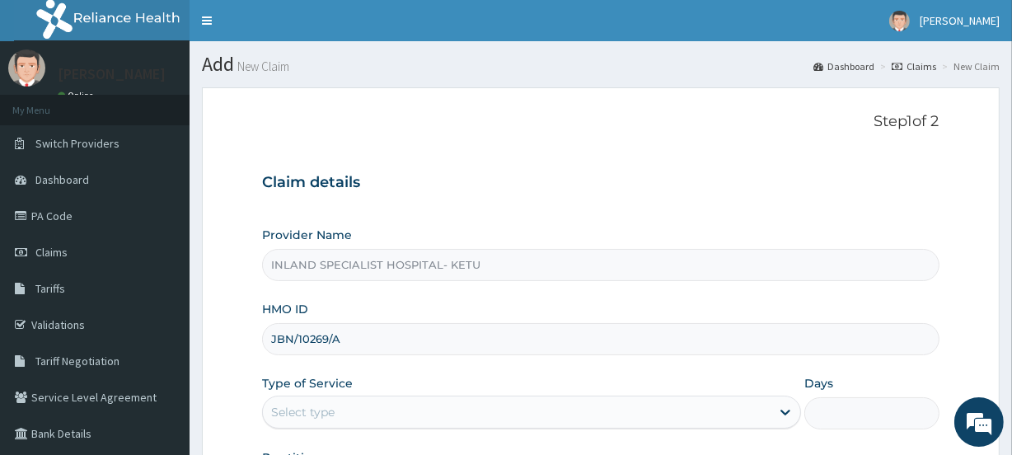
scroll to position [199, 0]
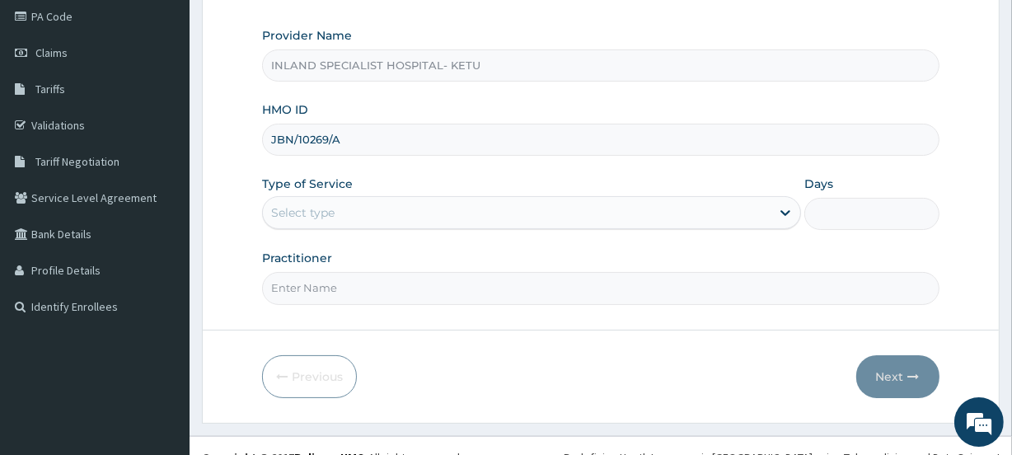
type input "JBN/10269/A"
click at [320, 213] on div "Select type" at bounding box center [302, 212] width 63 height 16
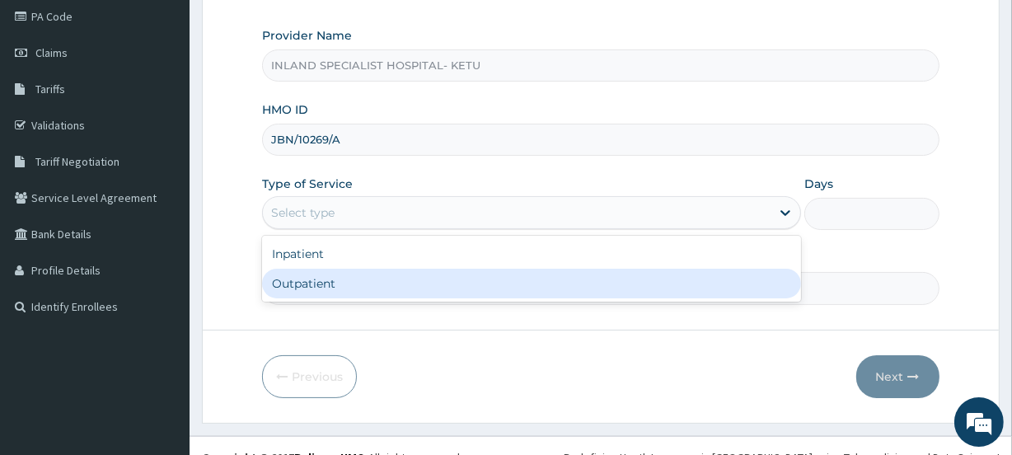
click at [311, 276] on div "Outpatient" at bounding box center [531, 284] width 539 height 30
type input "1"
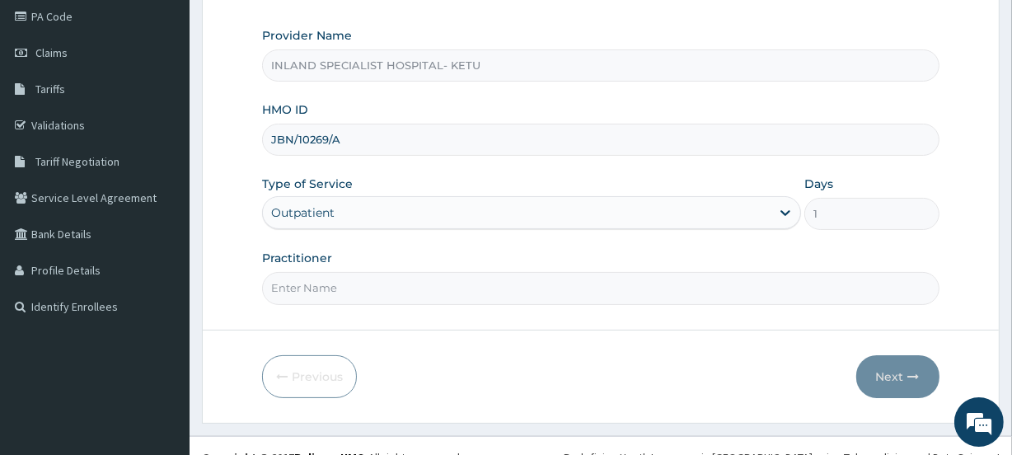
click at [342, 297] on input "Practitioner" at bounding box center [600, 288] width 677 height 32
paste input "[PERSON_NAME]"
type input "[PERSON_NAME]"
click at [921, 377] on button "Next" at bounding box center [897, 376] width 83 height 43
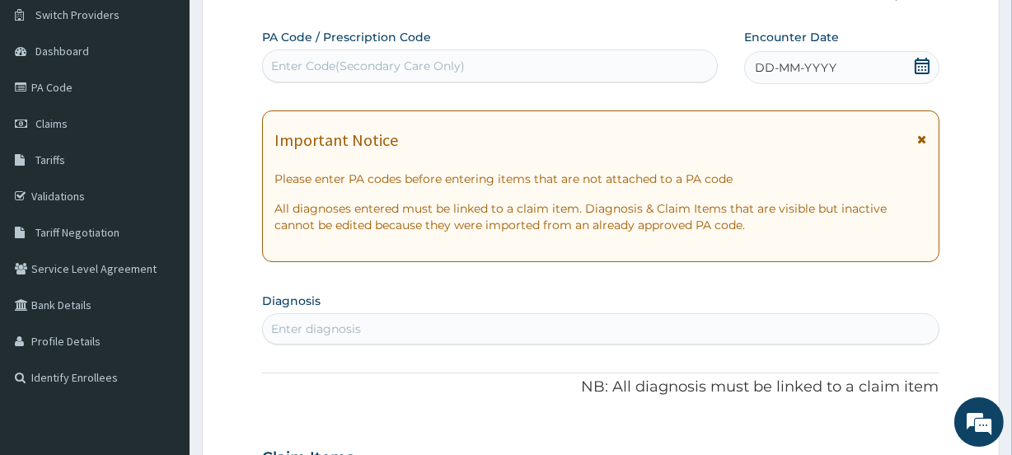
scroll to position [99, 0]
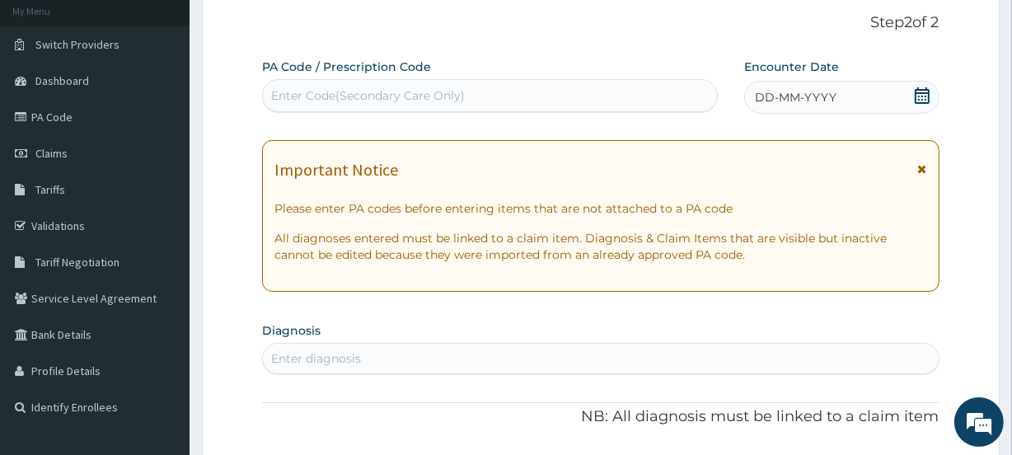
click at [366, 107] on div "Enter Code(Secondary Care Only)" at bounding box center [489, 95] width 453 height 26
click at [916, 96] on icon at bounding box center [922, 95] width 16 height 16
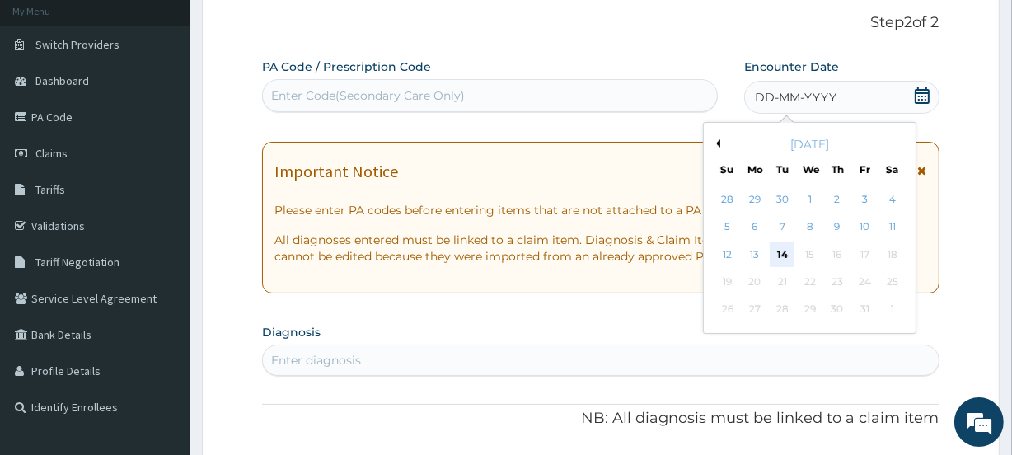
click at [781, 251] on div "14" at bounding box center [782, 254] width 25 height 25
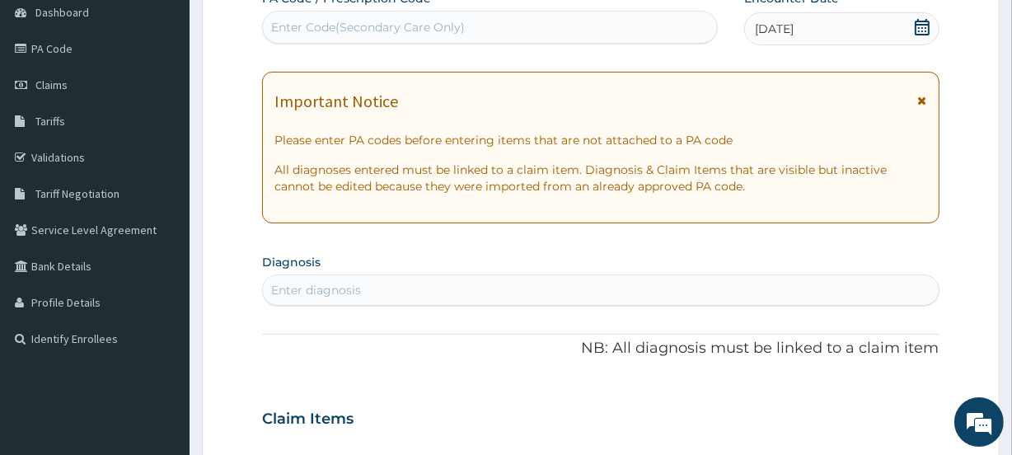
scroll to position [199, 0]
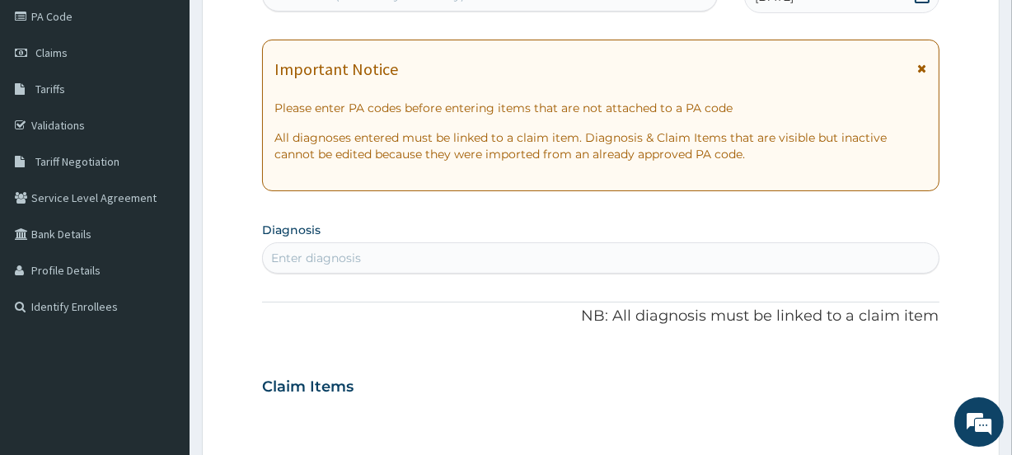
click at [307, 247] on div "Enter diagnosis" at bounding box center [600, 258] width 675 height 26
type input "Malaria"
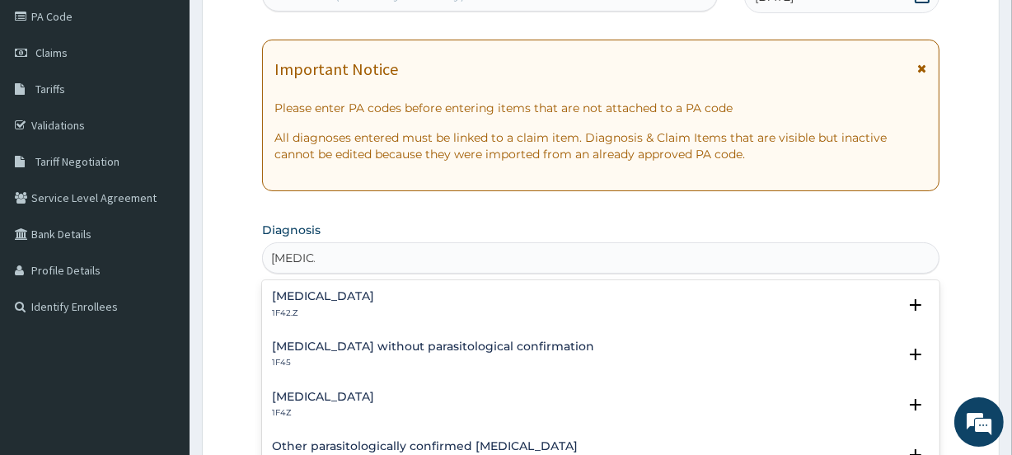
click at [307, 299] on h4 "Plasmodium malariae malaria without complication" at bounding box center [323, 296] width 102 height 12
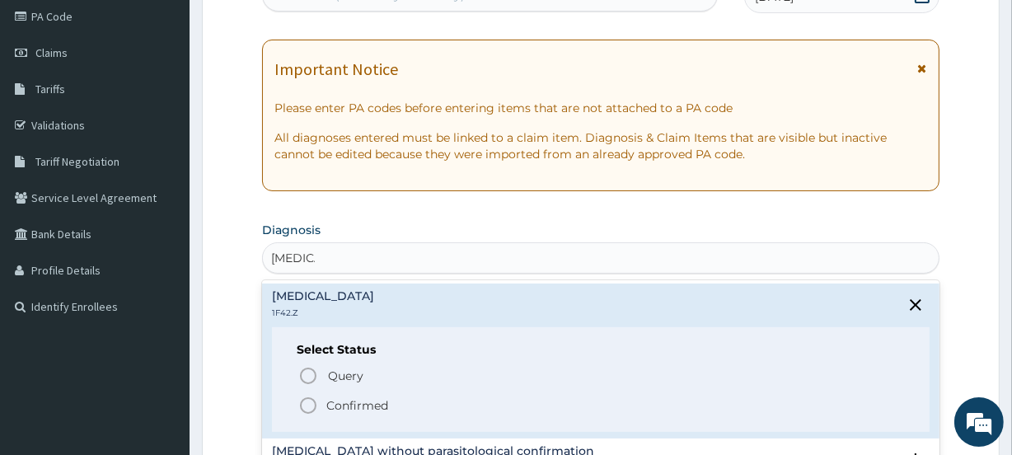
click at [330, 399] on p "Confirmed" at bounding box center [357, 405] width 62 height 16
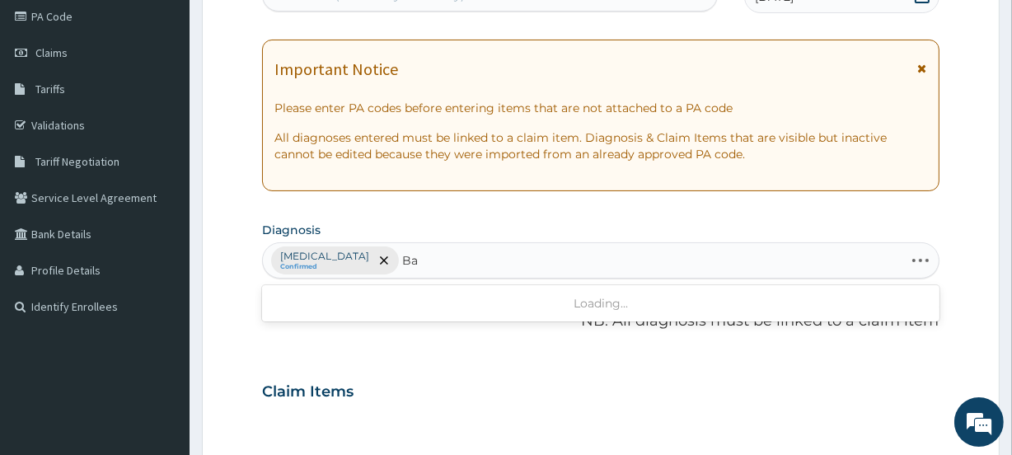
type input "B"
type input "Vagino"
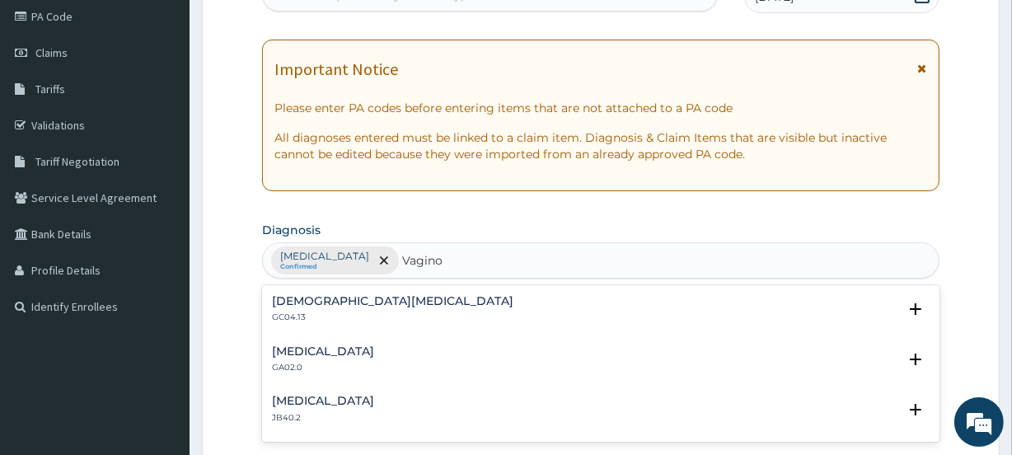
click at [338, 367] on p "GA02.0" at bounding box center [323, 368] width 102 height 12
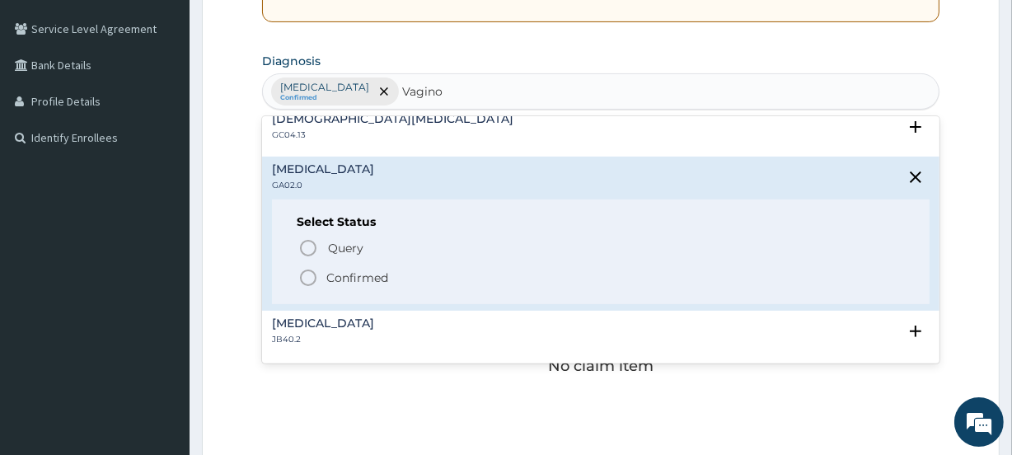
scroll to position [414, 0]
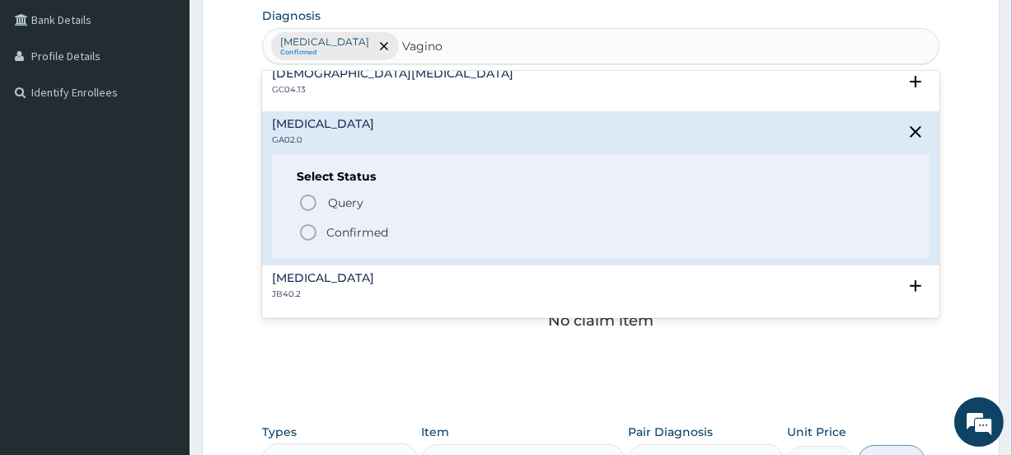
click at [333, 224] on p "Confirmed" at bounding box center [357, 232] width 62 height 16
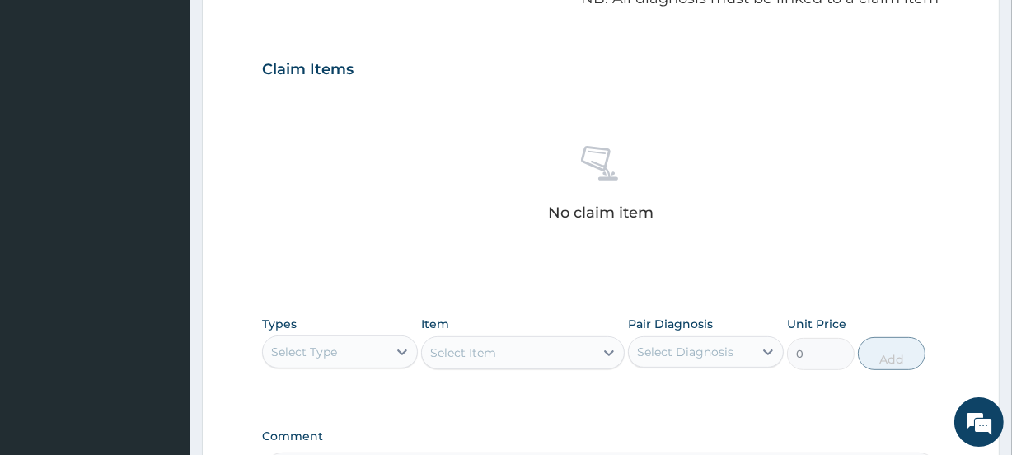
scroll to position [714, 0]
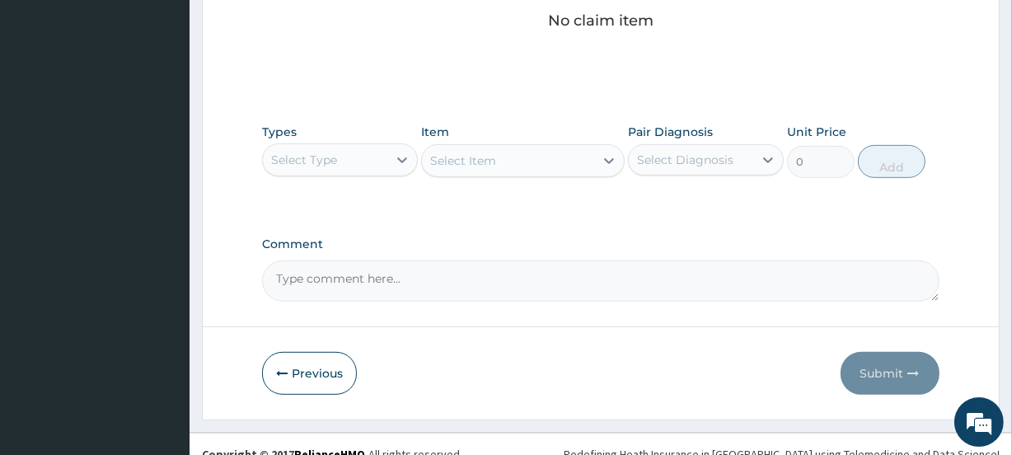
click at [338, 173] on div "Select Type" at bounding box center [340, 159] width 156 height 33
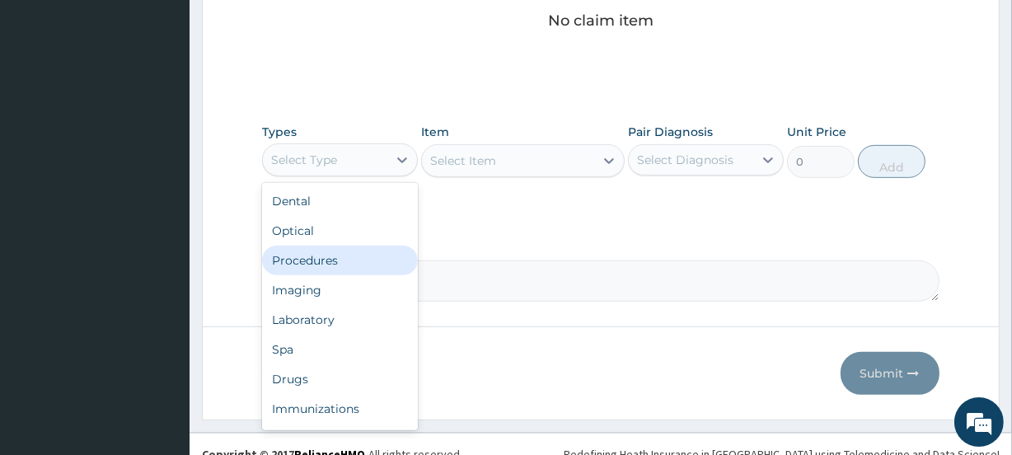
click at [301, 264] on div "Procedures" at bounding box center [340, 261] width 156 height 30
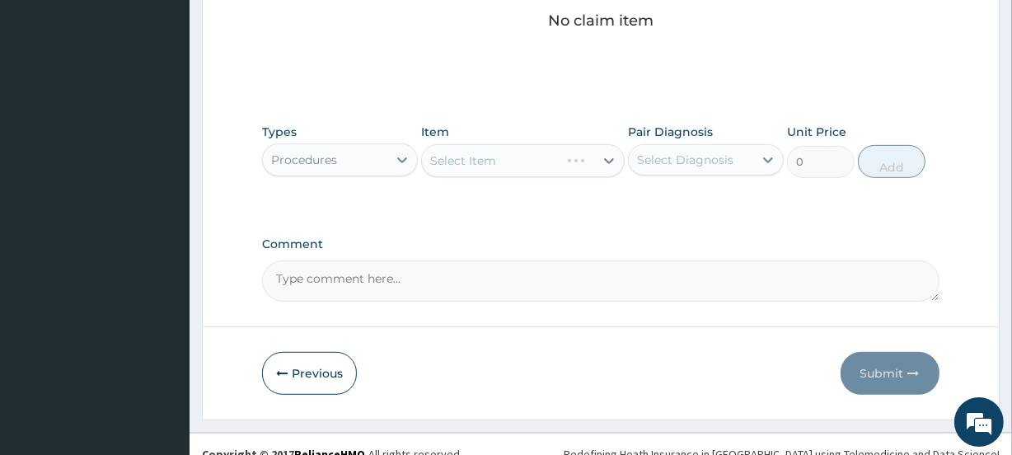
click at [490, 163] on div "Select Item" at bounding box center [522, 160] width 203 height 33
click at [490, 163] on div "Select Item" at bounding box center [463, 160] width 66 height 16
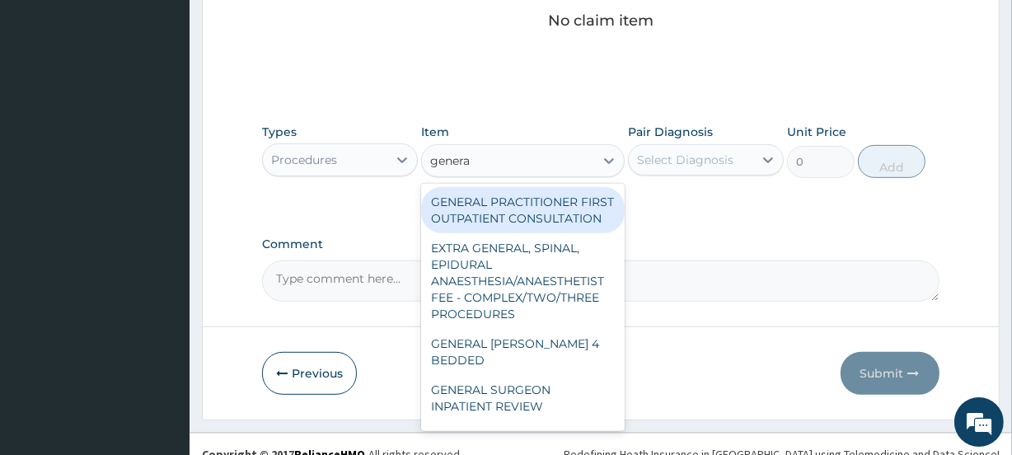
type input "general"
click at [563, 232] on div "GENERAL PRACTITIONER FIRST OUTPATIENT CONSULTATION" at bounding box center [522, 210] width 203 height 46
type input "3750"
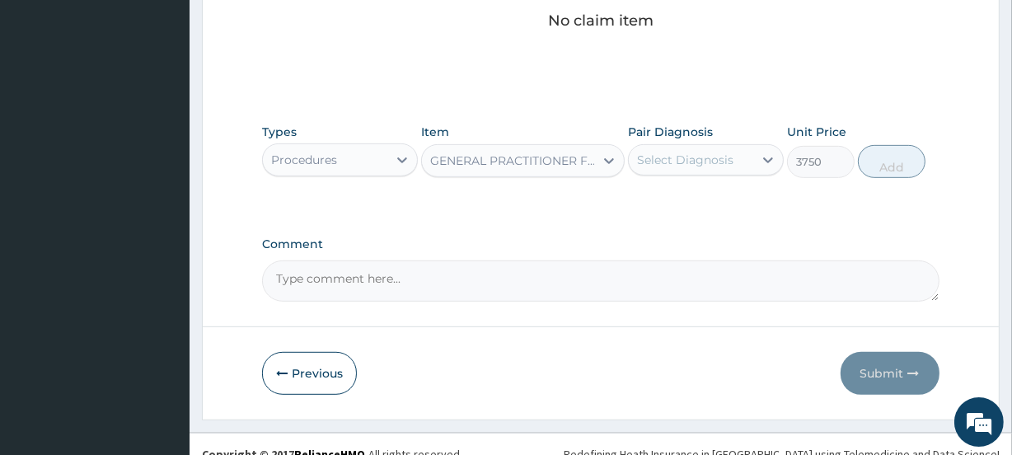
click at [664, 166] on div "Select Diagnosis" at bounding box center [685, 160] width 96 height 16
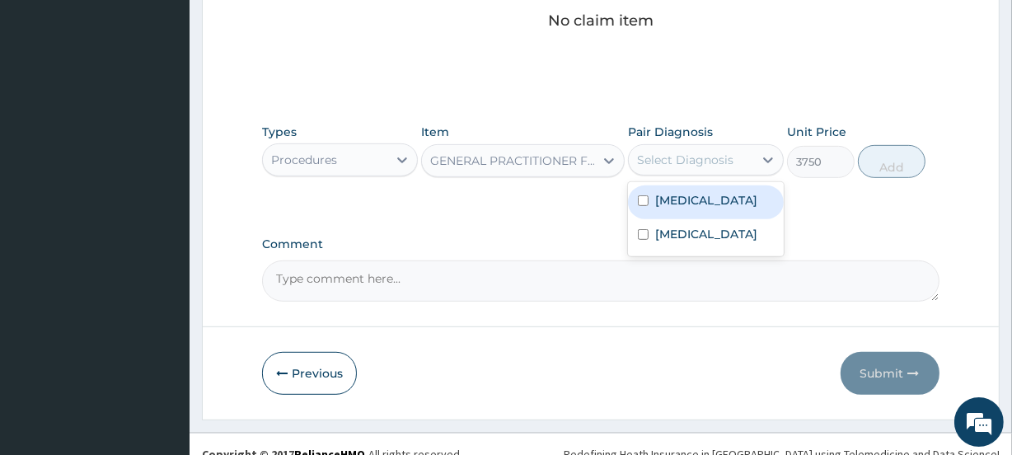
click at [664, 193] on label "Plasmodium malariae malaria without complication" at bounding box center [706, 200] width 102 height 16
checkbox input "true"
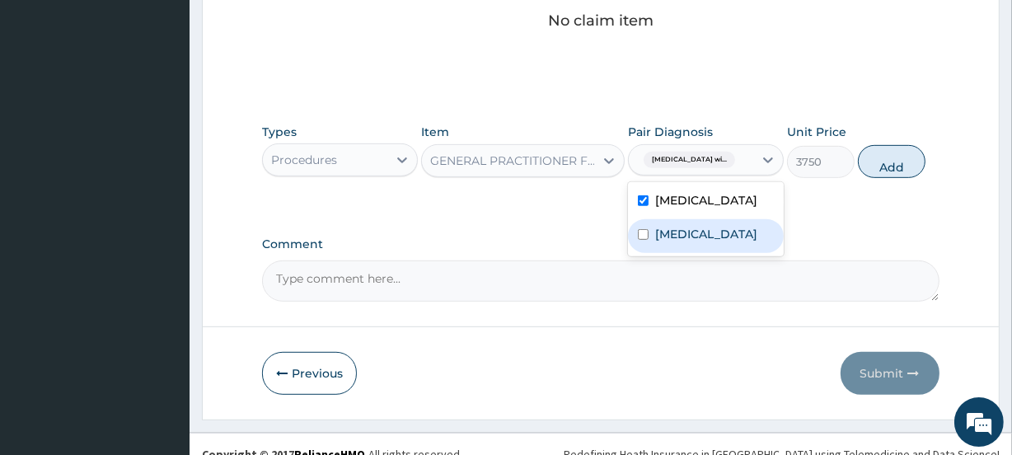
click at [689, 242] on label "Acute vaginitis" at bounding box center [706, 234] width 102 height 16
checkbox input "true"
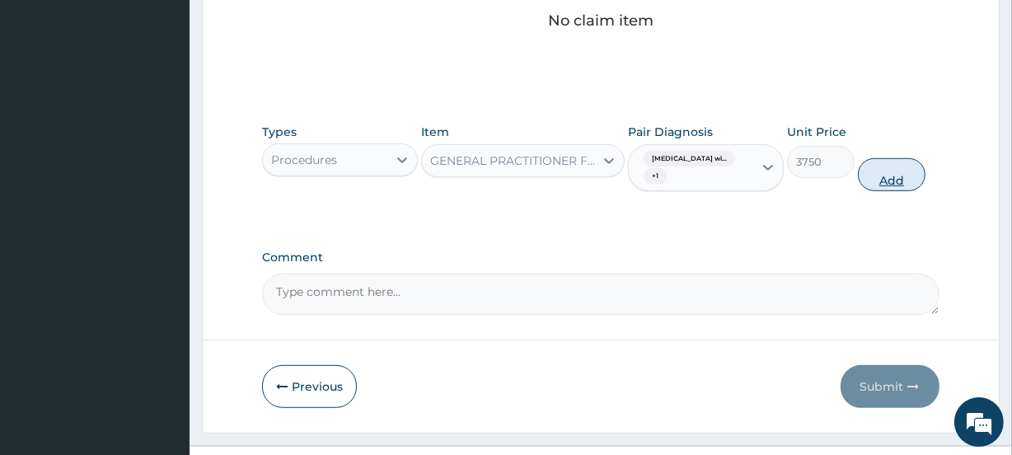
click at [899, 176] on button "Add" at bounding box center [892, 174] width 68 height 33
type input "0"
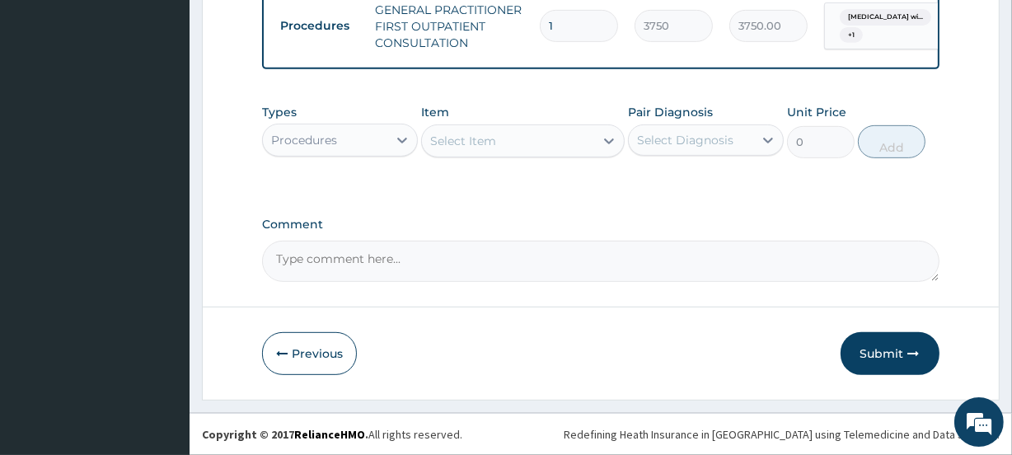
scroll to position [673, 0]
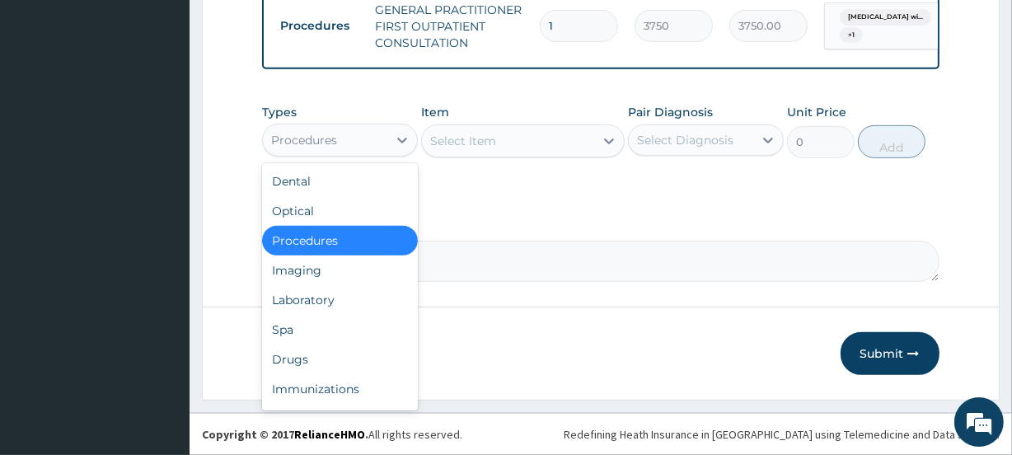
click at [344, 138] on div "Procedures" at bounding box center [325, 140] width 124 height 26
click at [297, 349] on div "Drugs" at bounding box center [340, 359] width 156 height 30
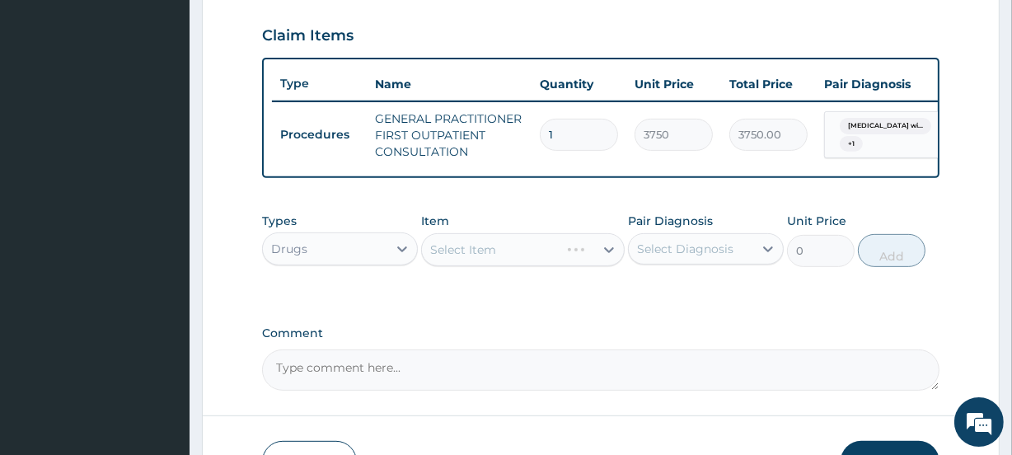
scroll to position [674, 0]
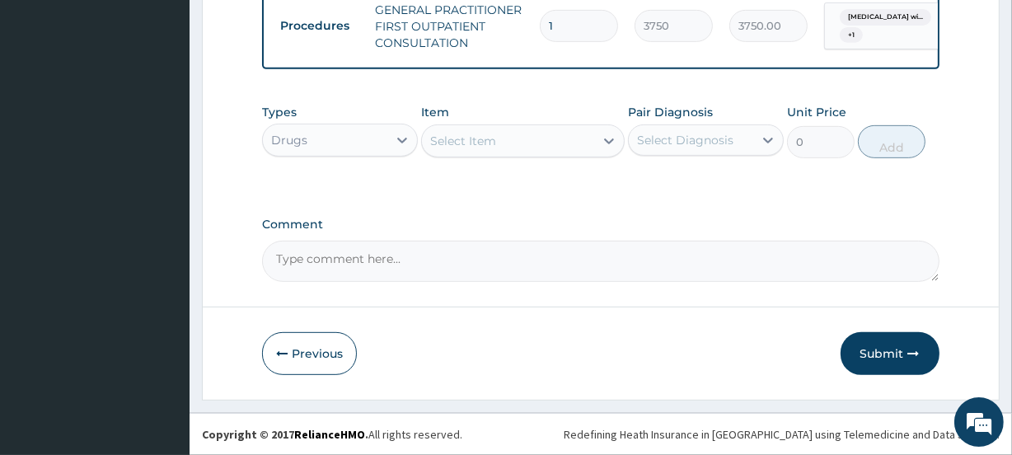
click at [581, 144] on div "Select Item" at bounding box center [507, 141] width 171 height 26
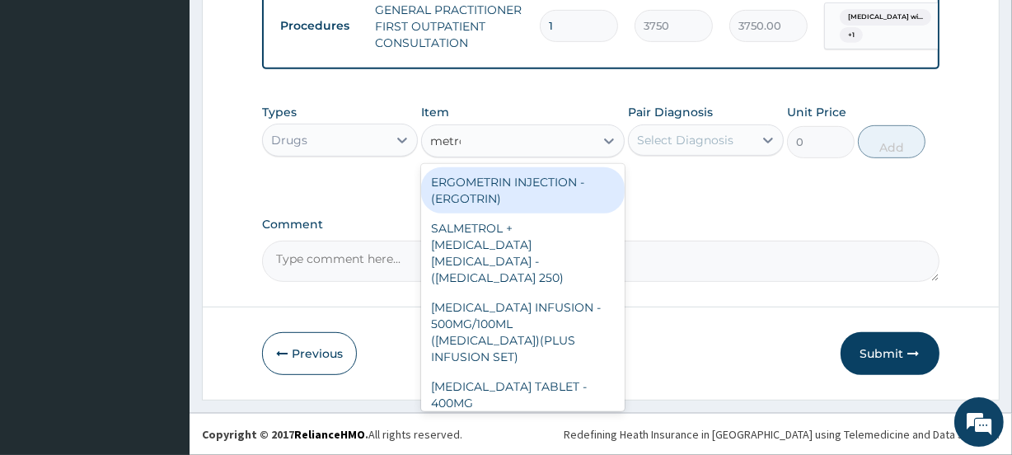
type input "metron"
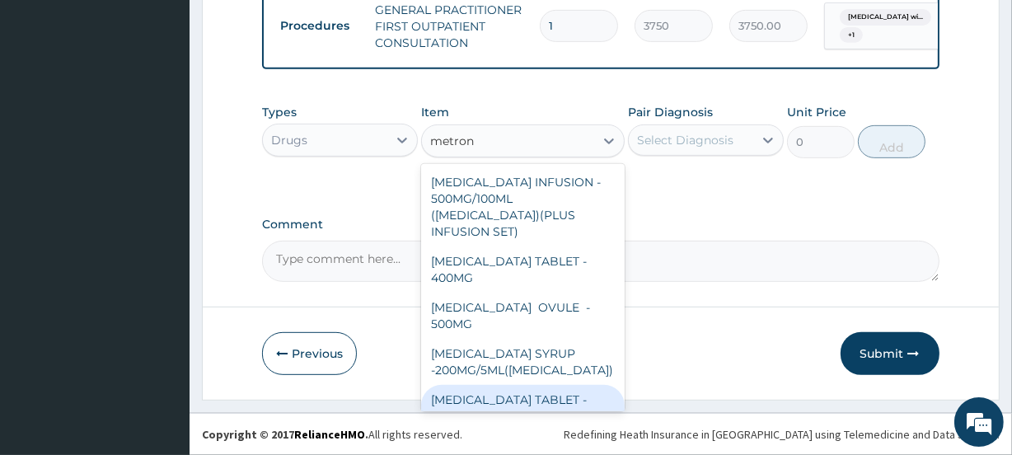
click at [525, 389] on div "METRONIDAZOLE TABLET - 200MG" at bounding box center [522, 408] width 203 height 46
type input "28"
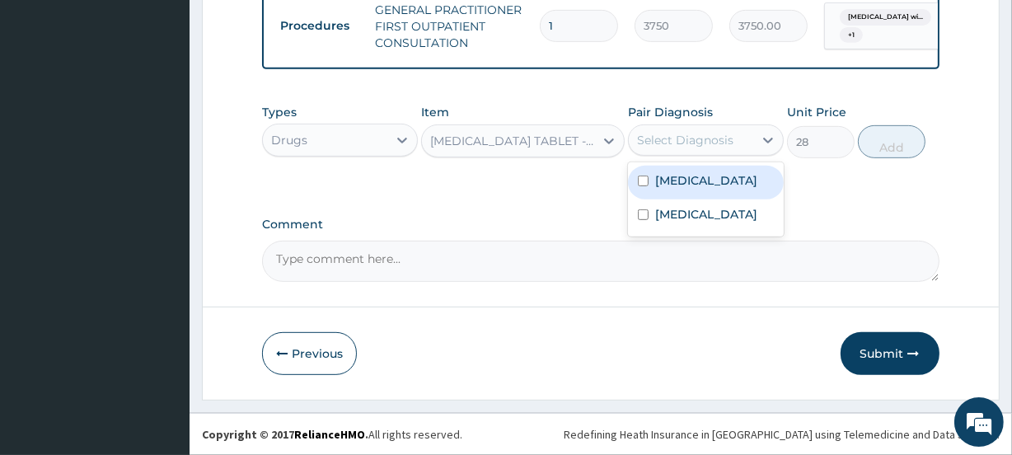
click at [672, 148] on div "Select Diagnosis" at bounding box center [691, 140] width 124 height 26
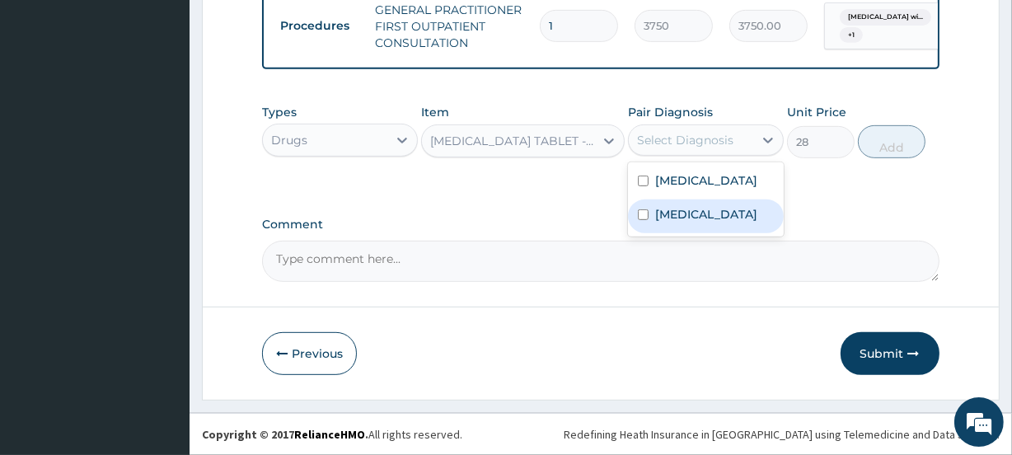
click at [682, 223] on label "Acute vaginitis" at bounding box center [706, 214] width 102 height 16
checkbox input "true"
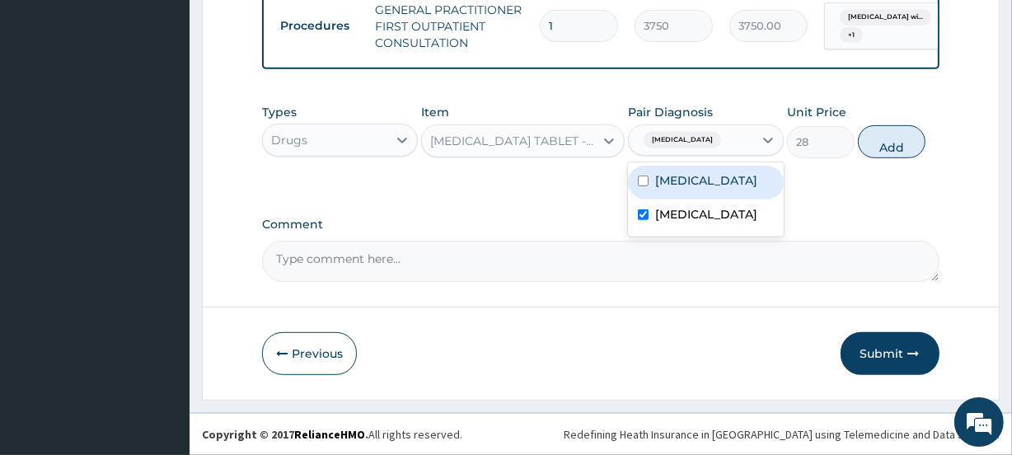
click at [879, 134] on button "Add" at bounding box center [892, 141] width 68 height 33
type input "0"
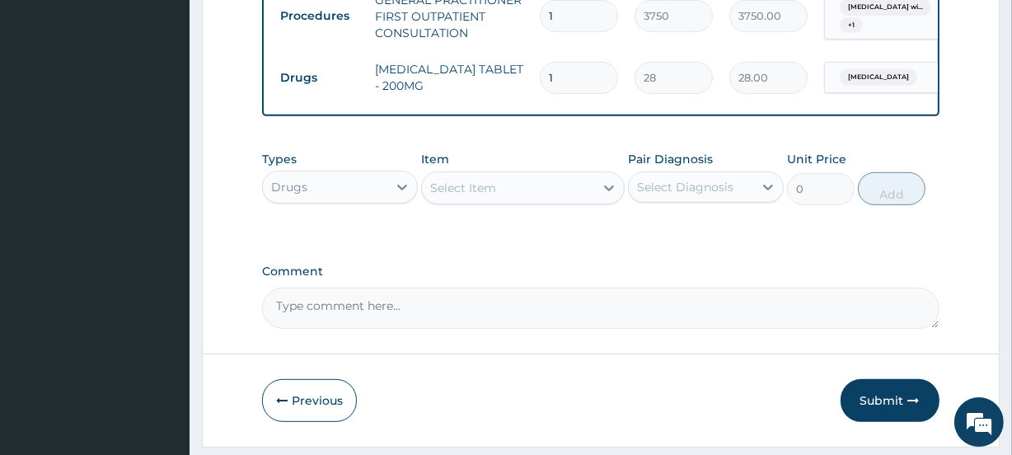
type input "14"
type input "392.00"
type input "14"
click at [481, 196] on div "Select Item" at bounding box center [463, 188] width 66 height 16
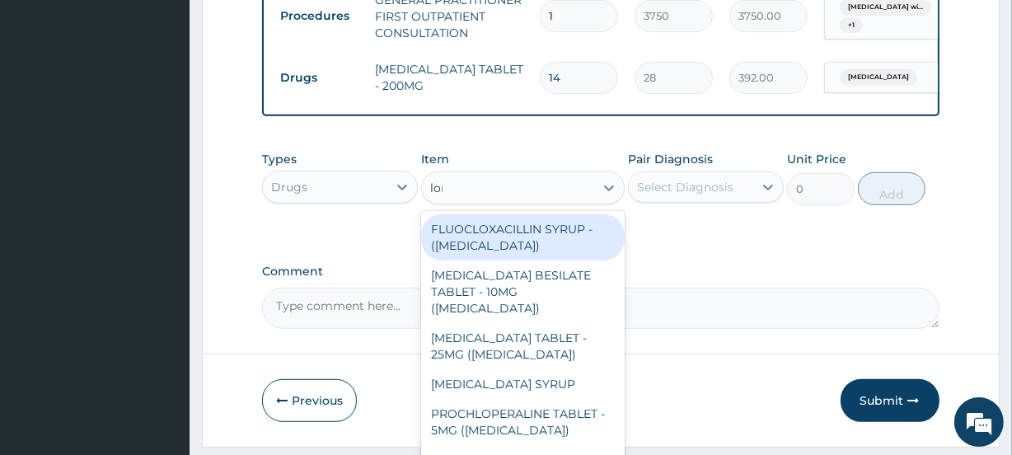
type input "lonart"
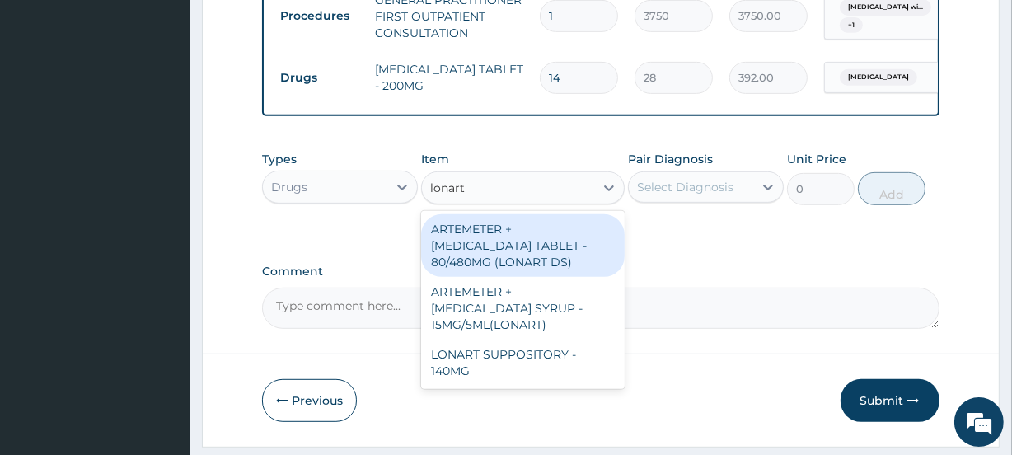
click at [513, 258] on div "ARTEMETER + LUMEFANTRINE TABLET - 80/480MG (LONART DS)" at bounding box center [522, 245] width 203 height 63
type input "588"
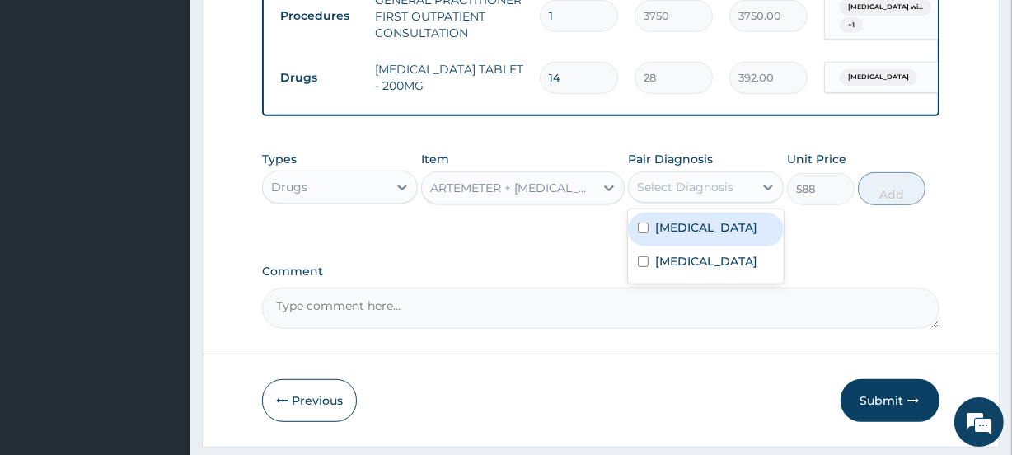
click at [724, 192] on div "Select Diagnosis" at bounding box center [685, 187] width 96 height 16
click at [708, 236] on label "Plasmodium malariae malaria without complication" at bounding box center [706, 227] width 102 height 16
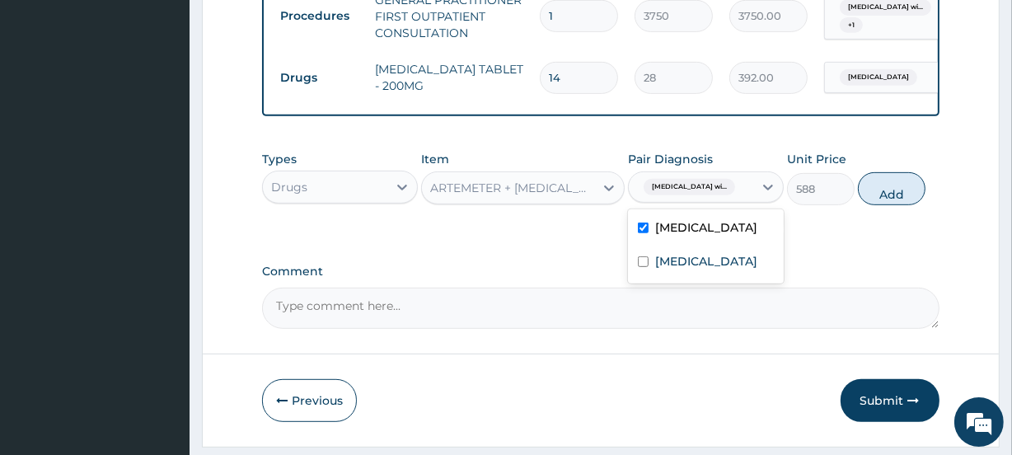
checkbox input "true"
click at [896, 194] on button "Add" at bounding box center [892, 188] width 68 height 33
type input "0"
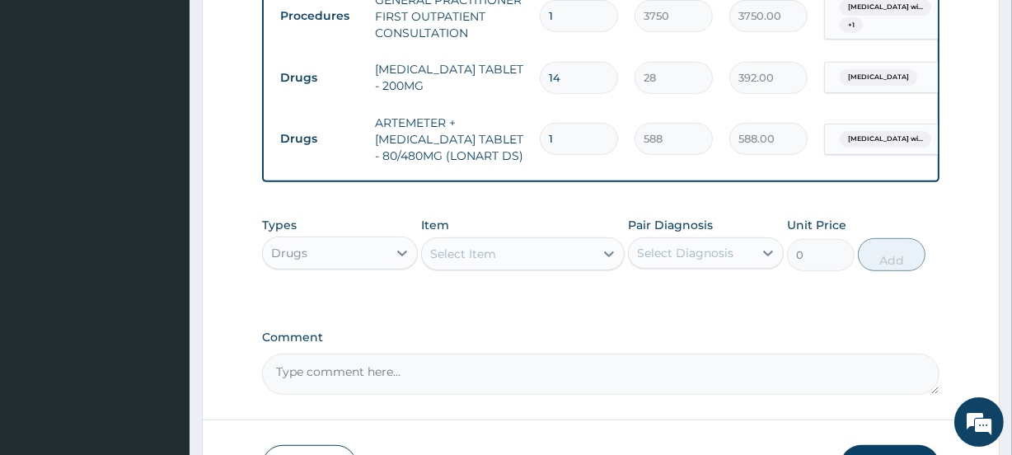
drag, startPoint x: 566, startPoint y: 148, endPoint x: 499, endPoint y: 148, distance: 67.6
click at [499, 148] on tr "Drugs ARTEMETER + LUMEFANTRINE TABLET - 80/480MG (LONART DS) 1 588 588.00 Plasm…" at bounding box center [676, 139] width 808 height 66
type input "6"
type input "3528.00"
type input "6"
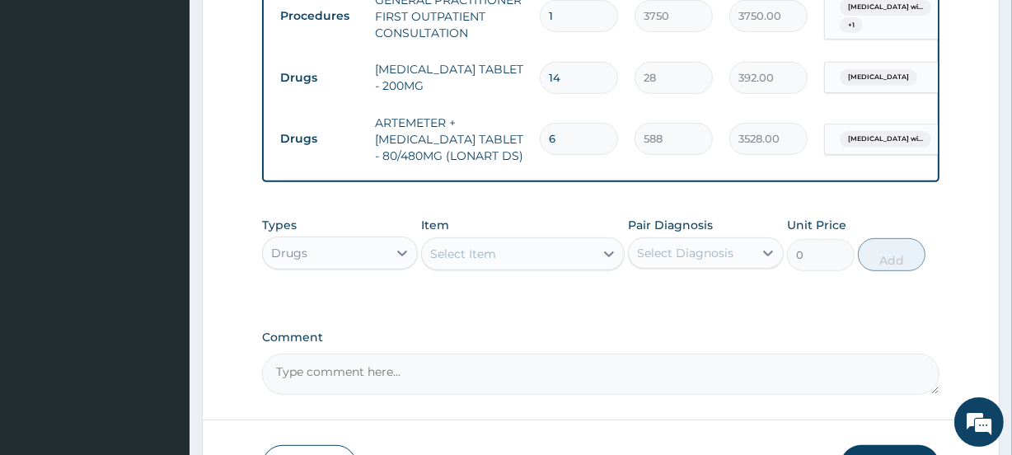
click at [492, 262] on div "Select Item" at bounding box center [463, 254] width 66 height 16
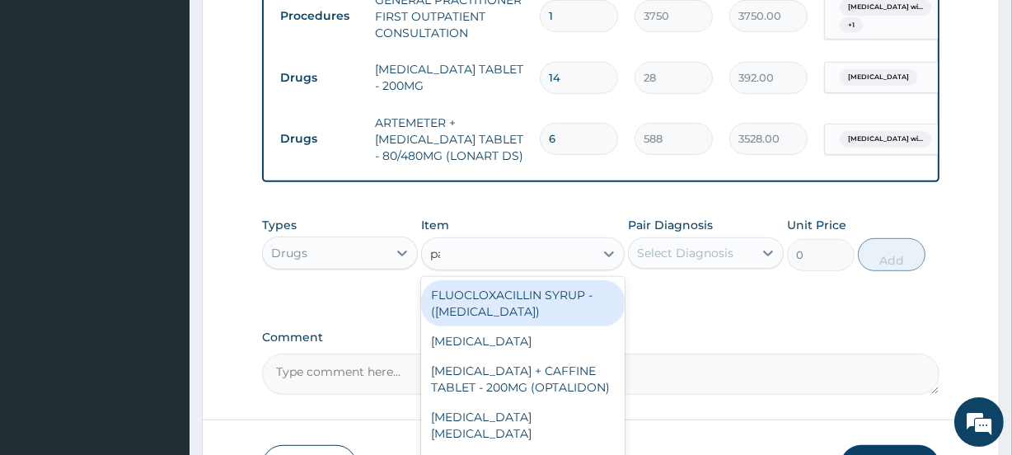
type input "parace"
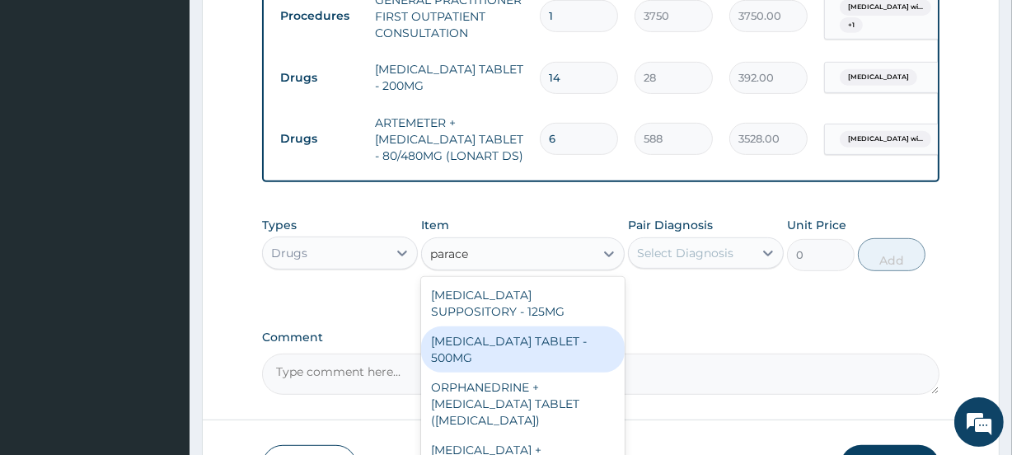
click at [506, 371] on div "PARACETAMOL TABLET - 500MG" at bounding box center [522, 349] width 203 height 46
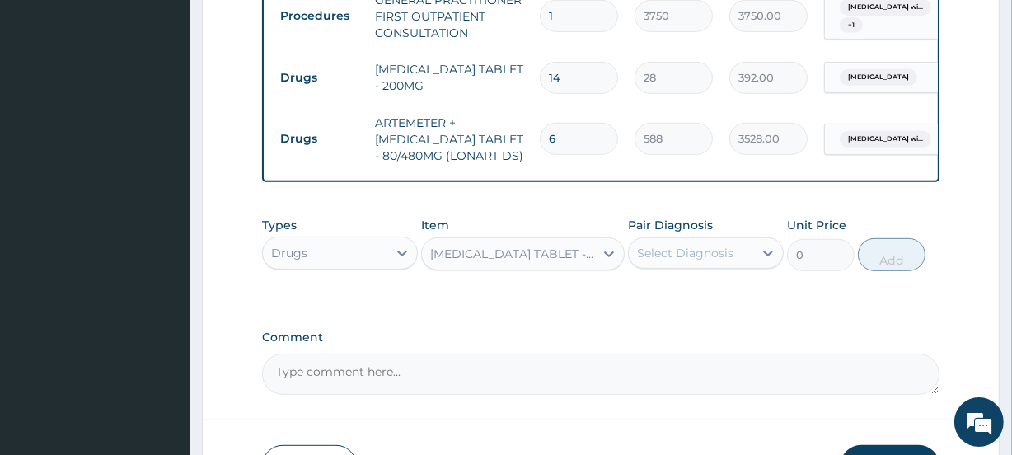
type input "33.599999999999994"
click at [727, 260] on div "Select Diagnosis" at bounding box center [685, 253] width 96 height 16
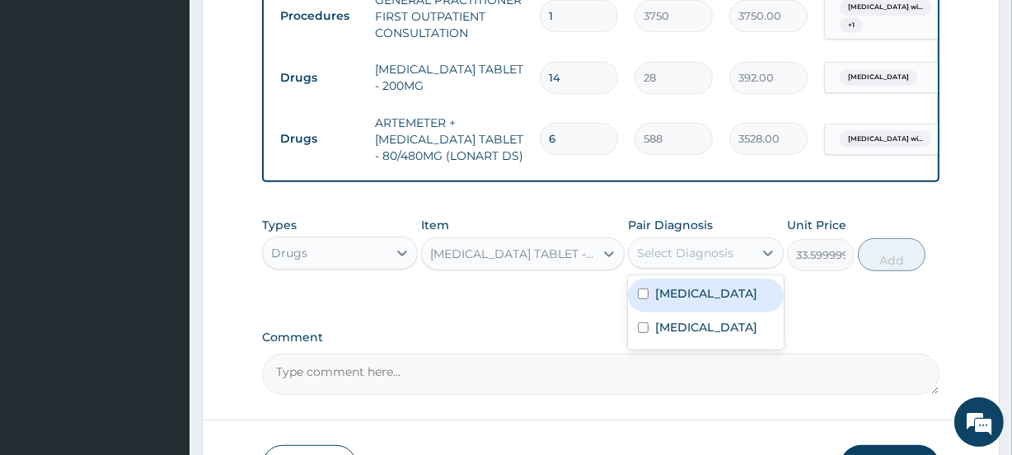
click at [701, 302] on label "Plasmodium malariae malaria without complication" at bounding box center [706, 293] width 102 height 16
checkbox input "true"
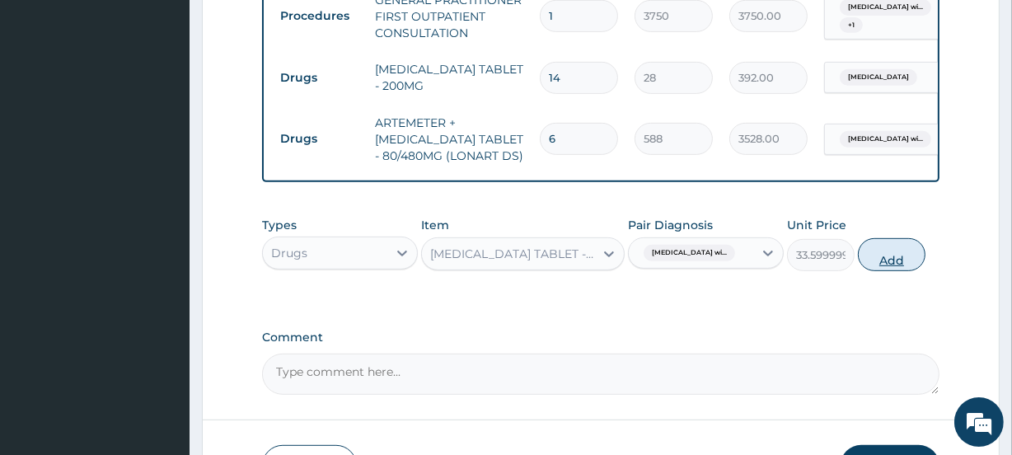
click at [869, 269] on button "Add" at bounding box center [892, 254] width 68 height 33
type input "0"
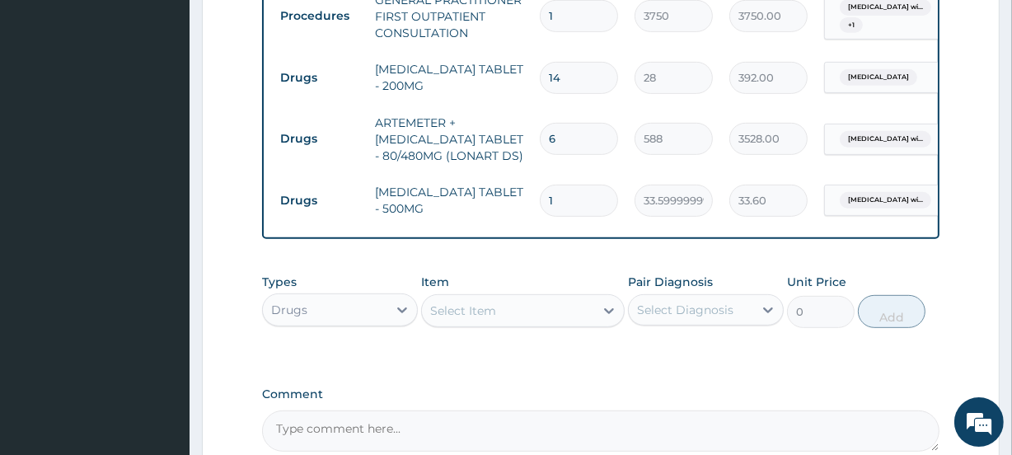
type input "18"
type input "604.80"
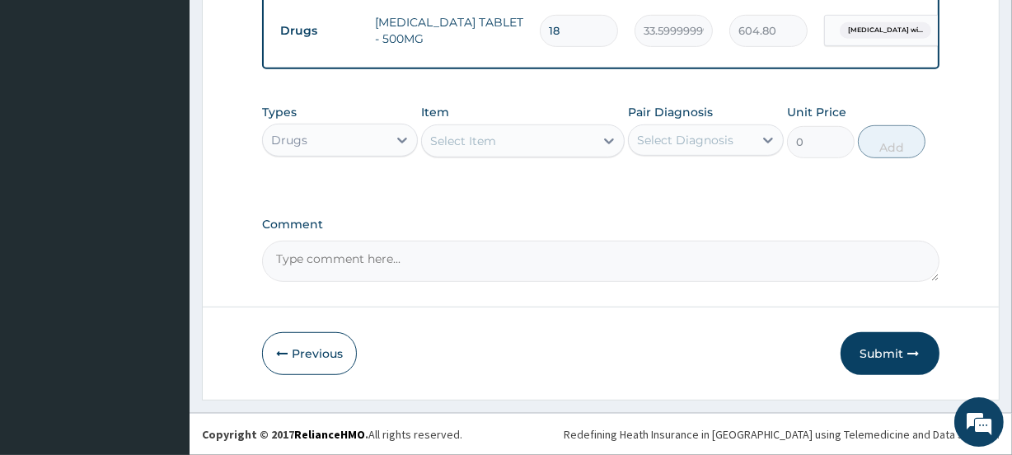
type input "18"
click at [857, 343] on button "Submit" at bounding box center [890, 353] width 99 height 43
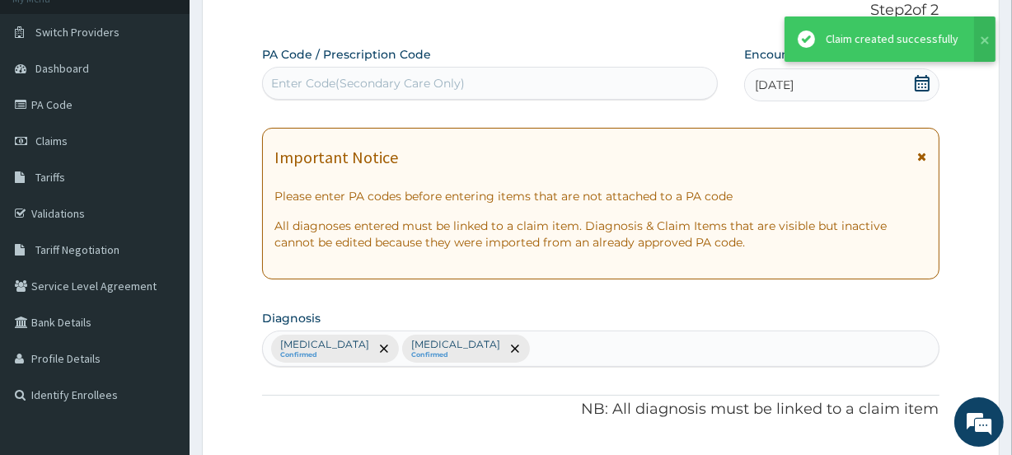
scroll to position [855, 0]
